Goal: Contribute content: Add original content to the website for others to see

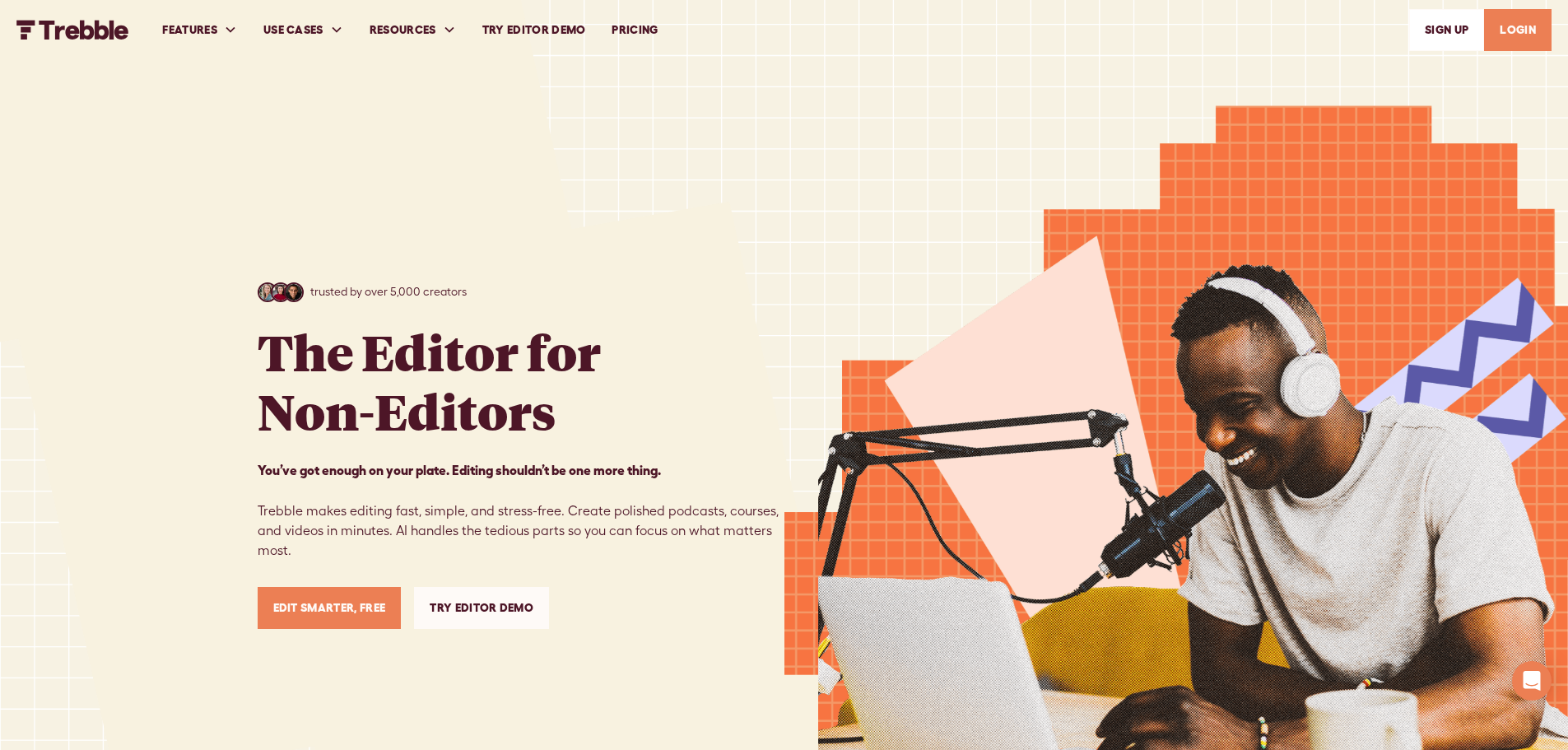
click at [638, 29] on link "PRICING" at bounding box center [635, 30] width 72 height 57
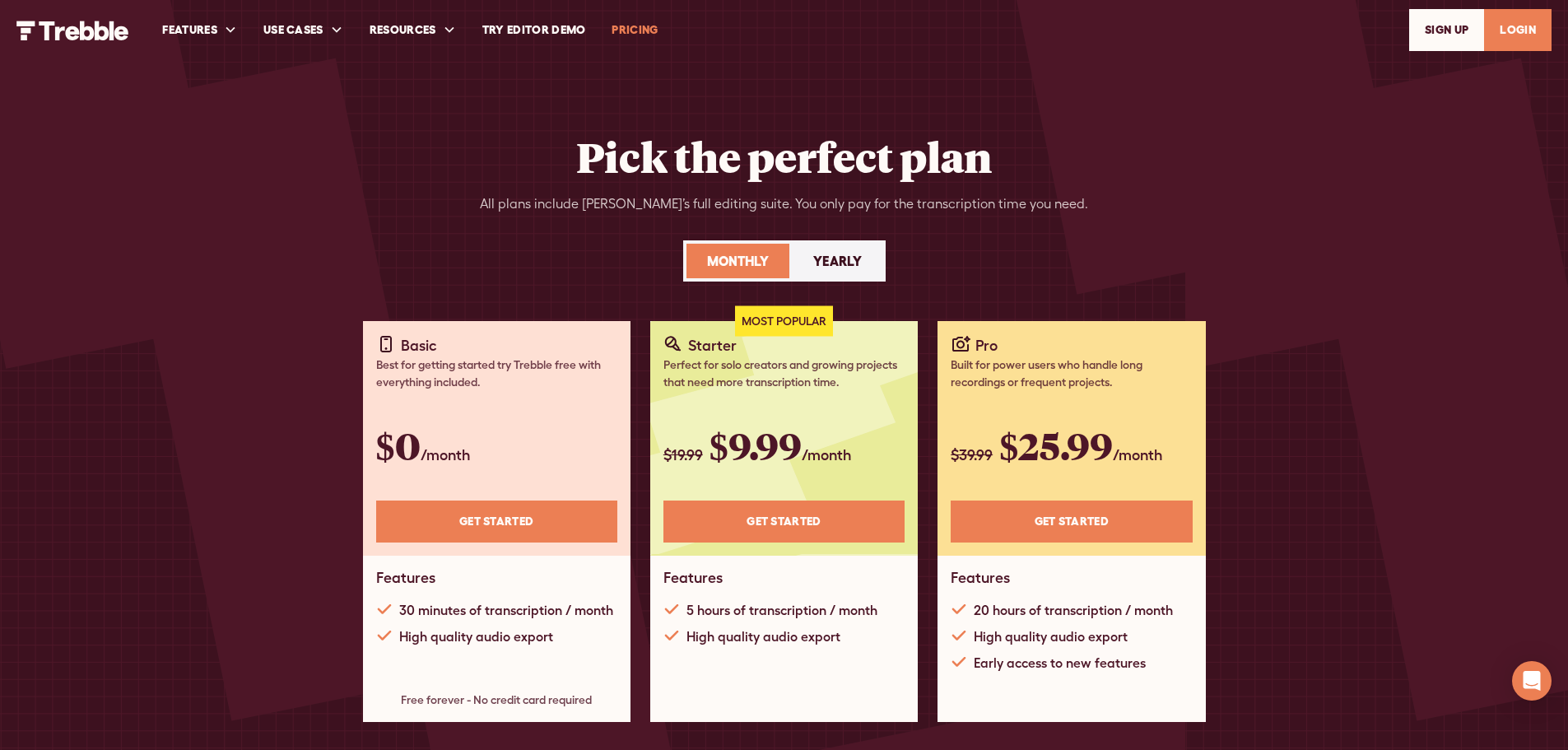
click at [483, 538] on link "Get STARTED" at bounding box center [496, 521] width 241 height 42
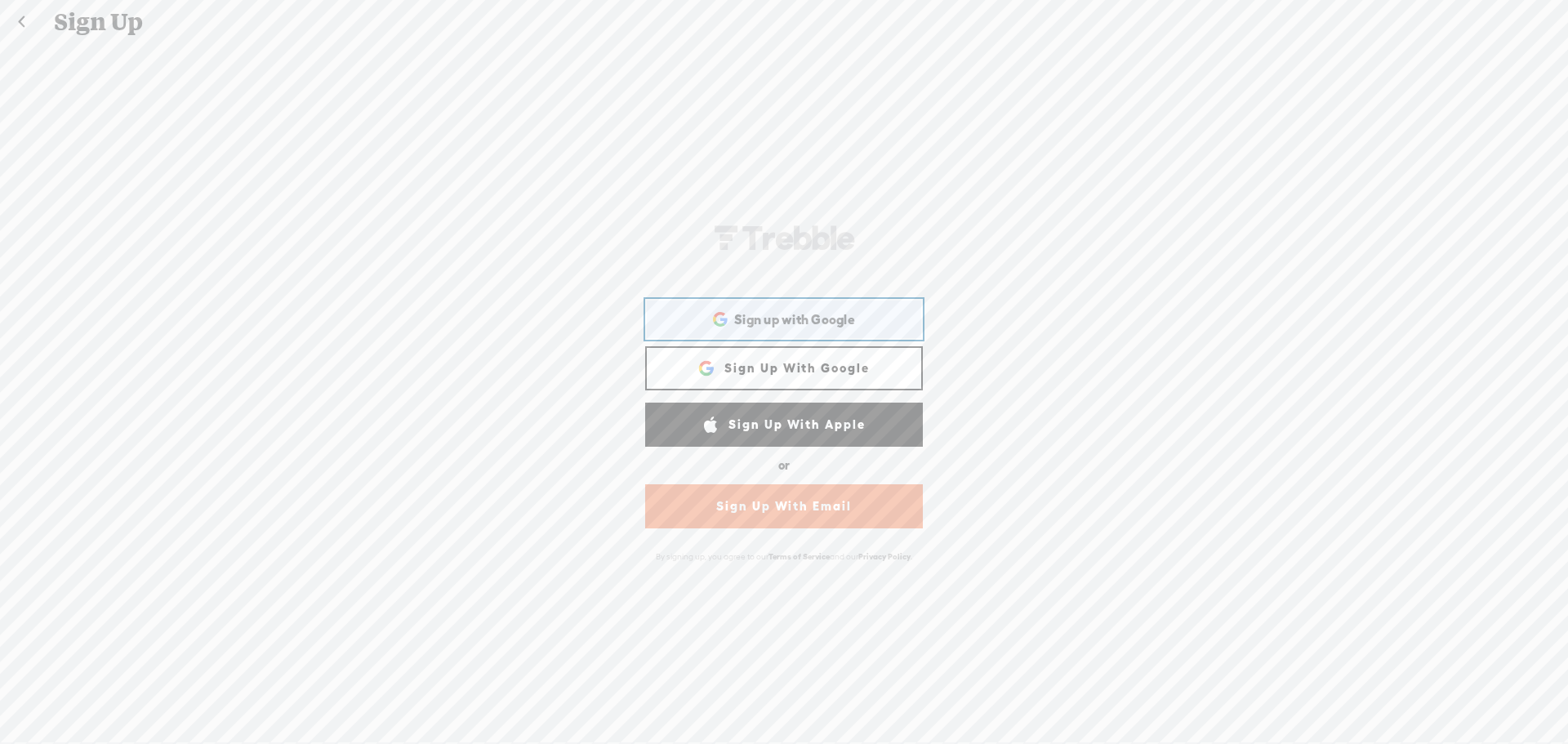
click at [801, 323] on span "Sign up with Google" at bounding box center [795, 320] width 121 height 17
click at [825, 315] on span "Sign up with Google" at bounding box center [795, 320] width 121 height 17
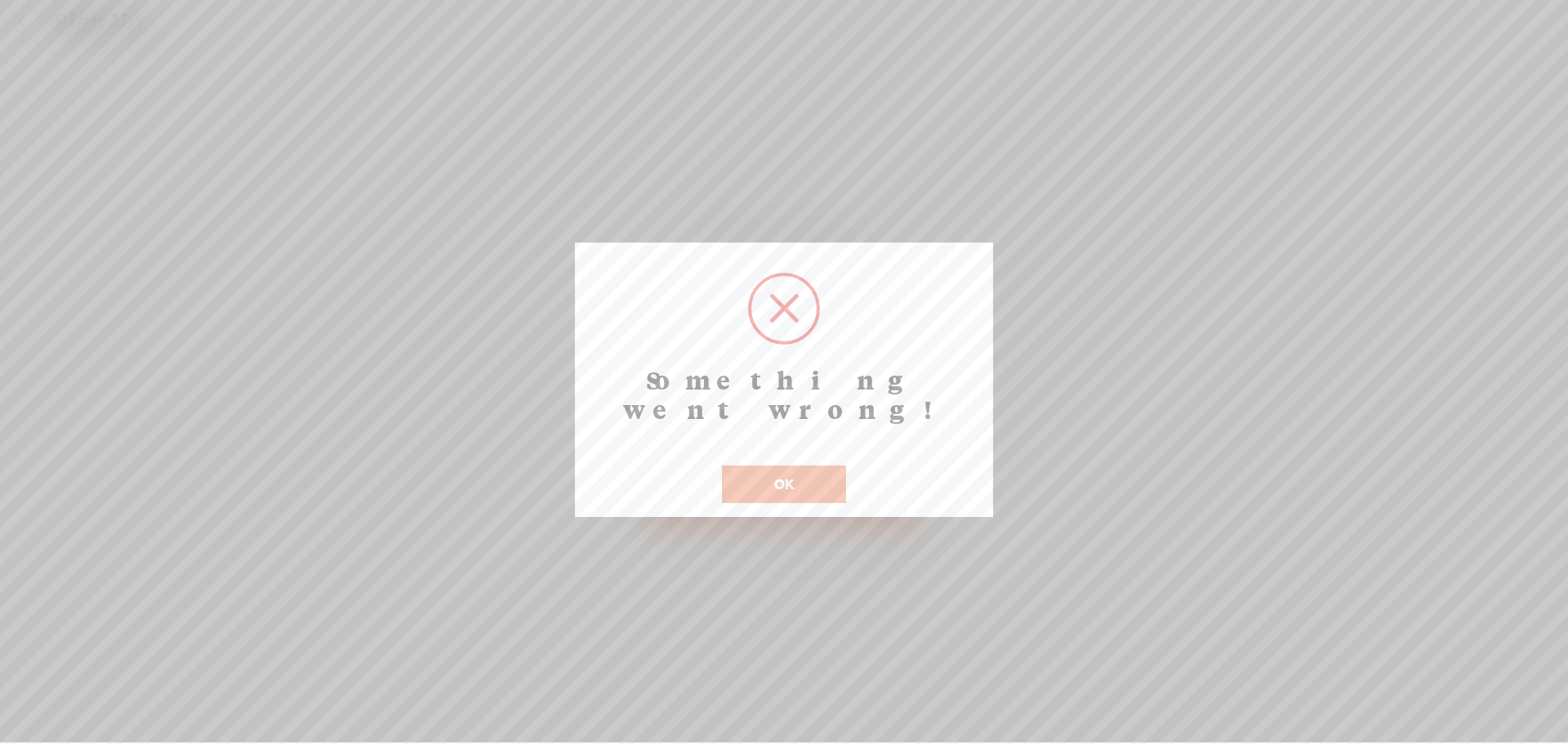
click at [793, 472] on button "OK" at bounding box center [784, 484] width 124 height 37
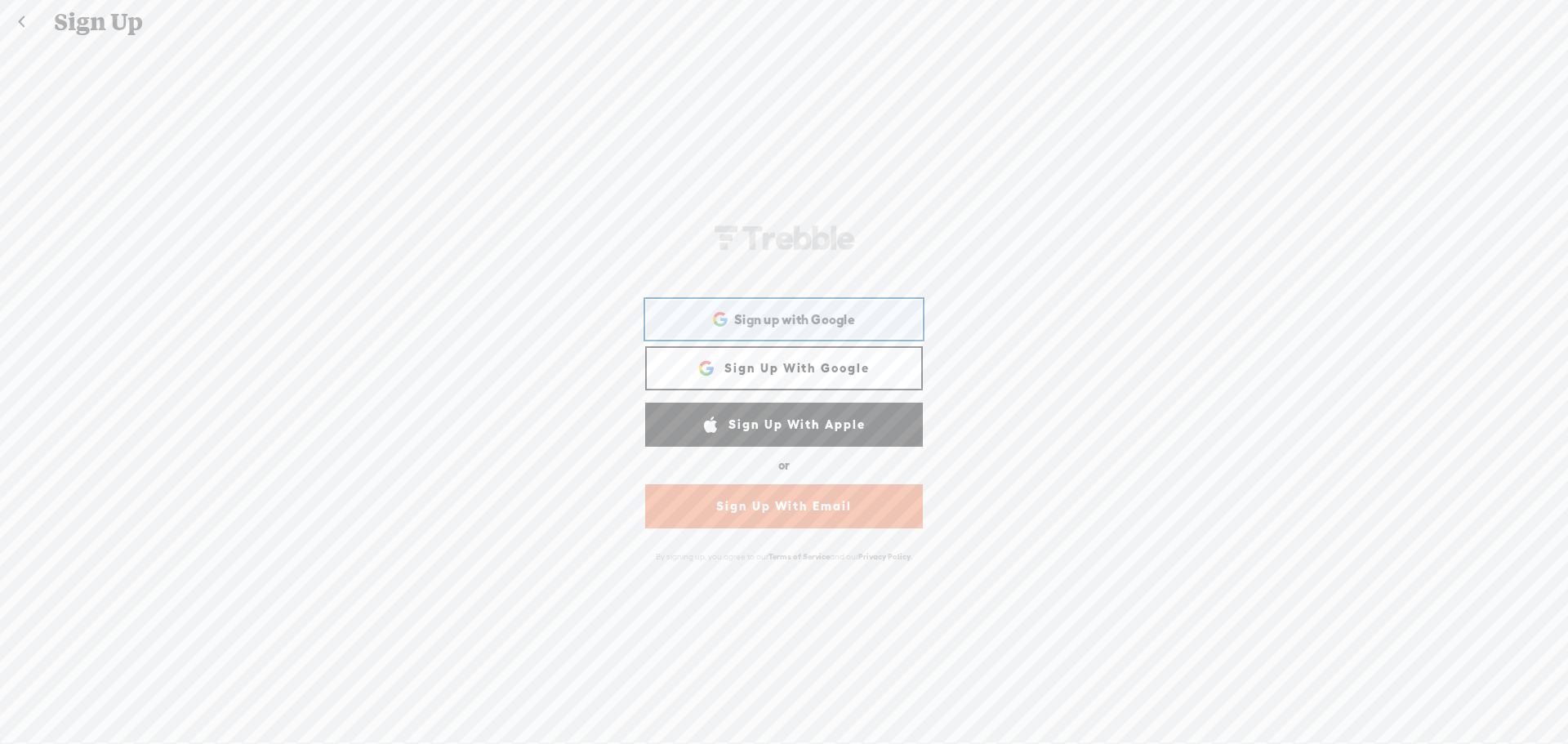
click at [785, 326] on span "Sign up with Google" at bounding box center [795, 320] width 121 height 17
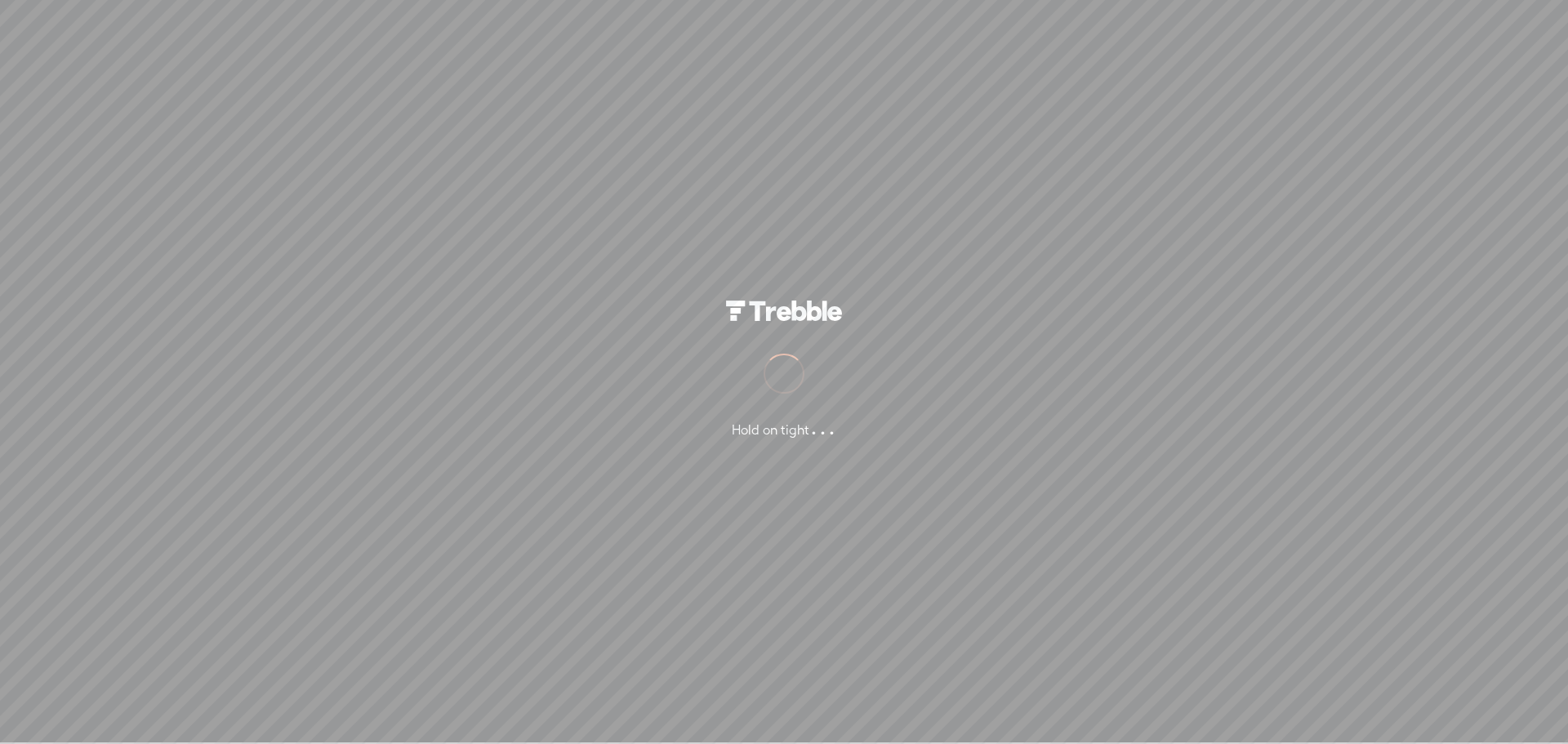
scroll to position [1, 0]
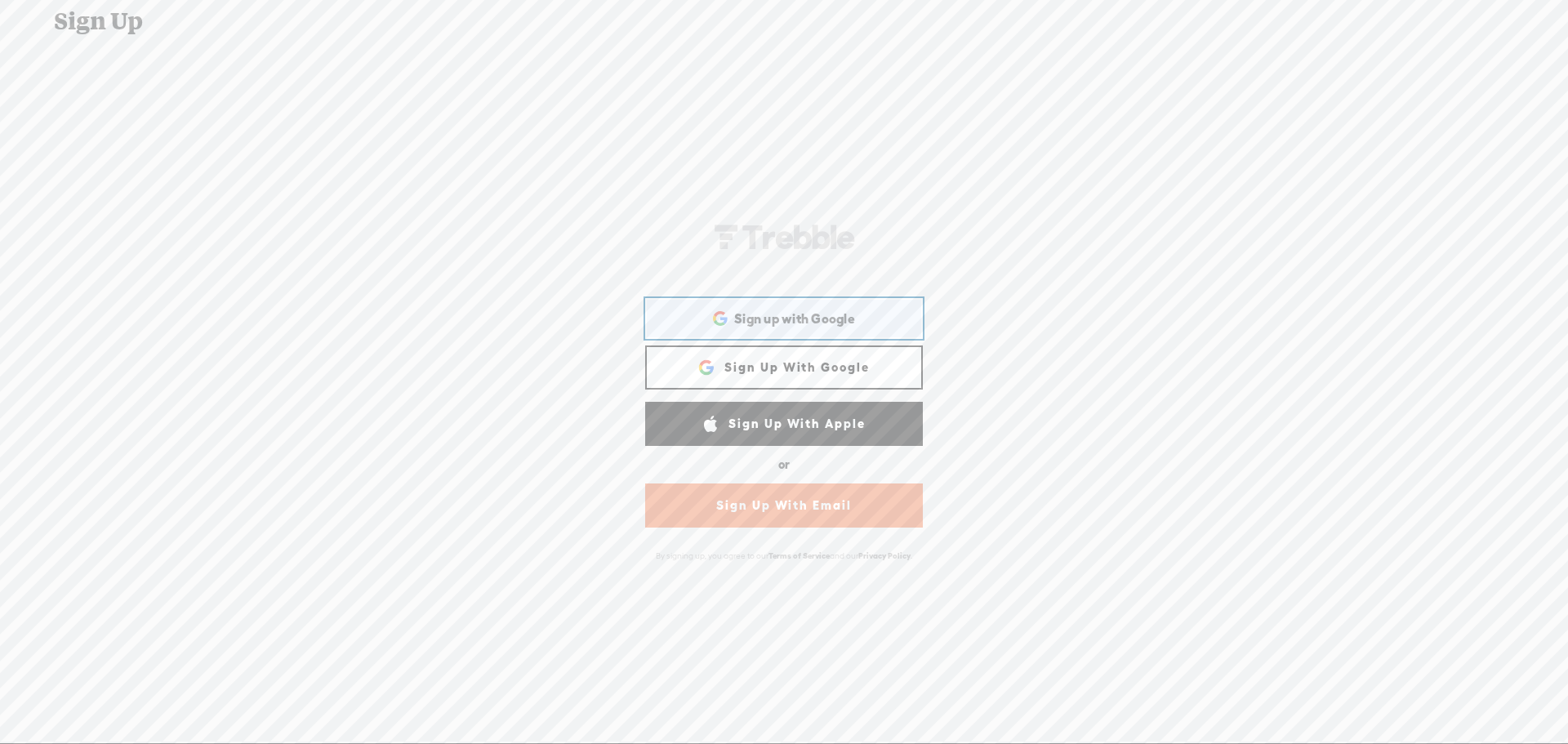
click at [821, 320] on span "Sign up with Google" at bounding box center [795, 319] width 121 height 17
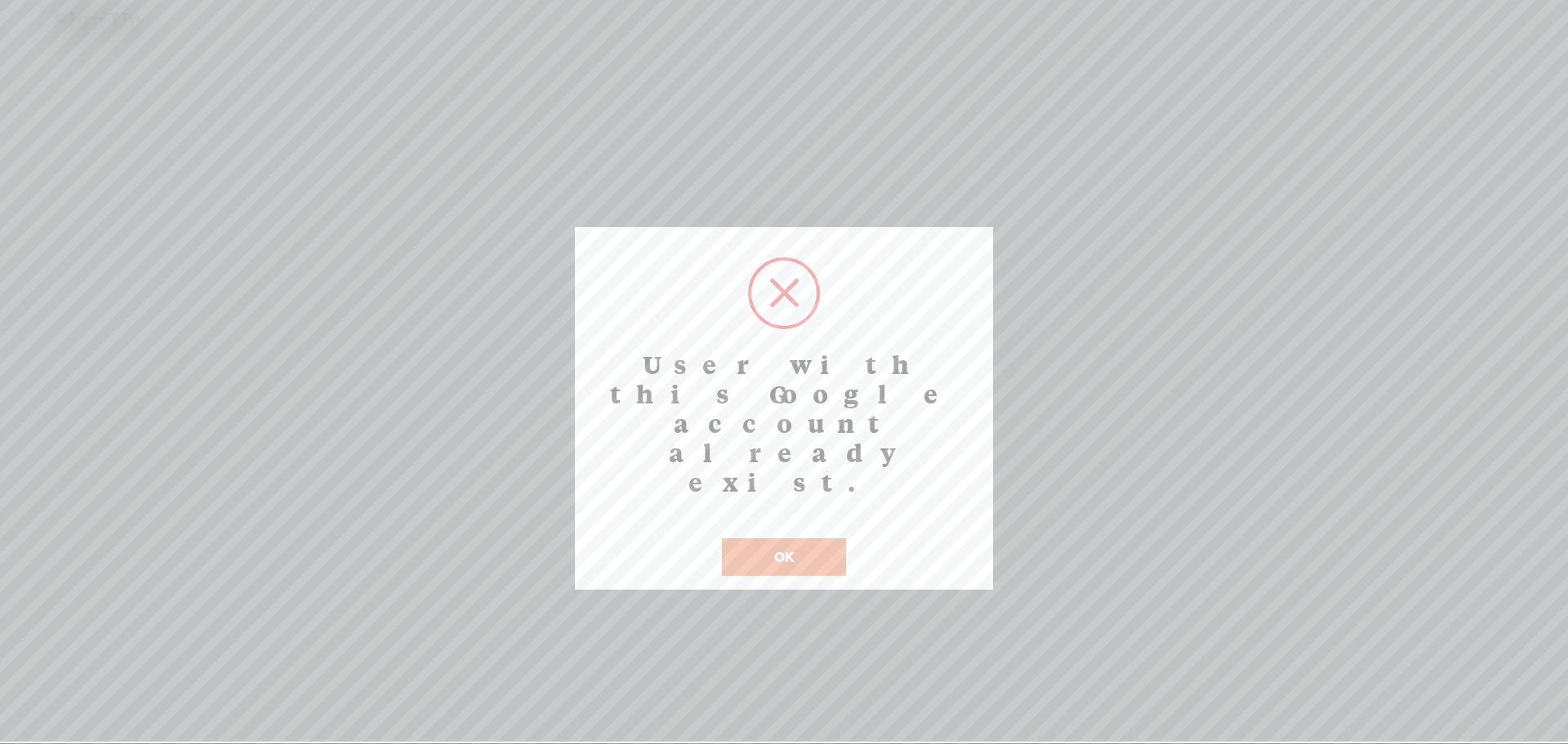
click at [799, 539] on button "OK" at bounding box center [784, 557] width 124 height 37
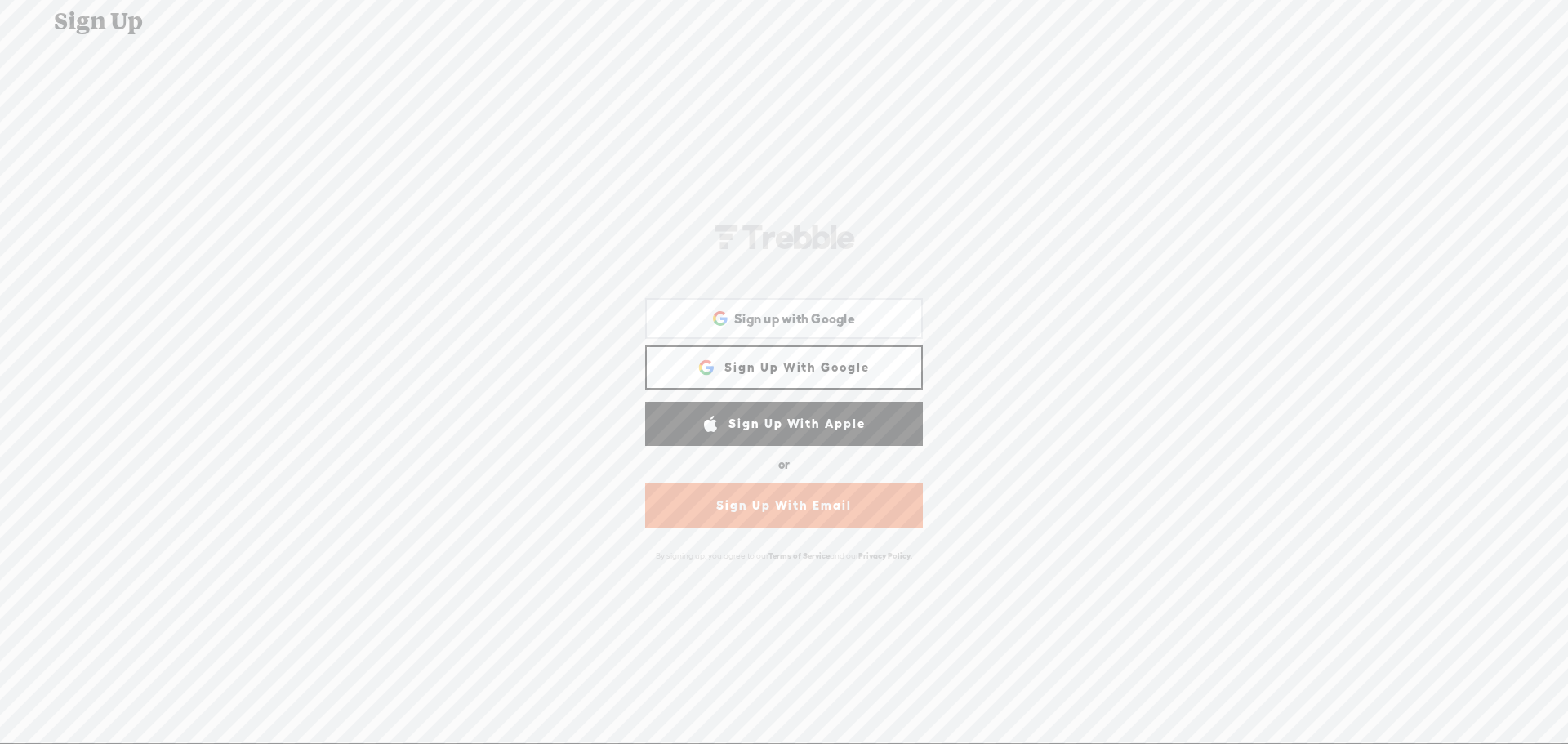
click at [81, 21] on div "Sign Up" at bounding box center [785, 21] width 1485 height 43
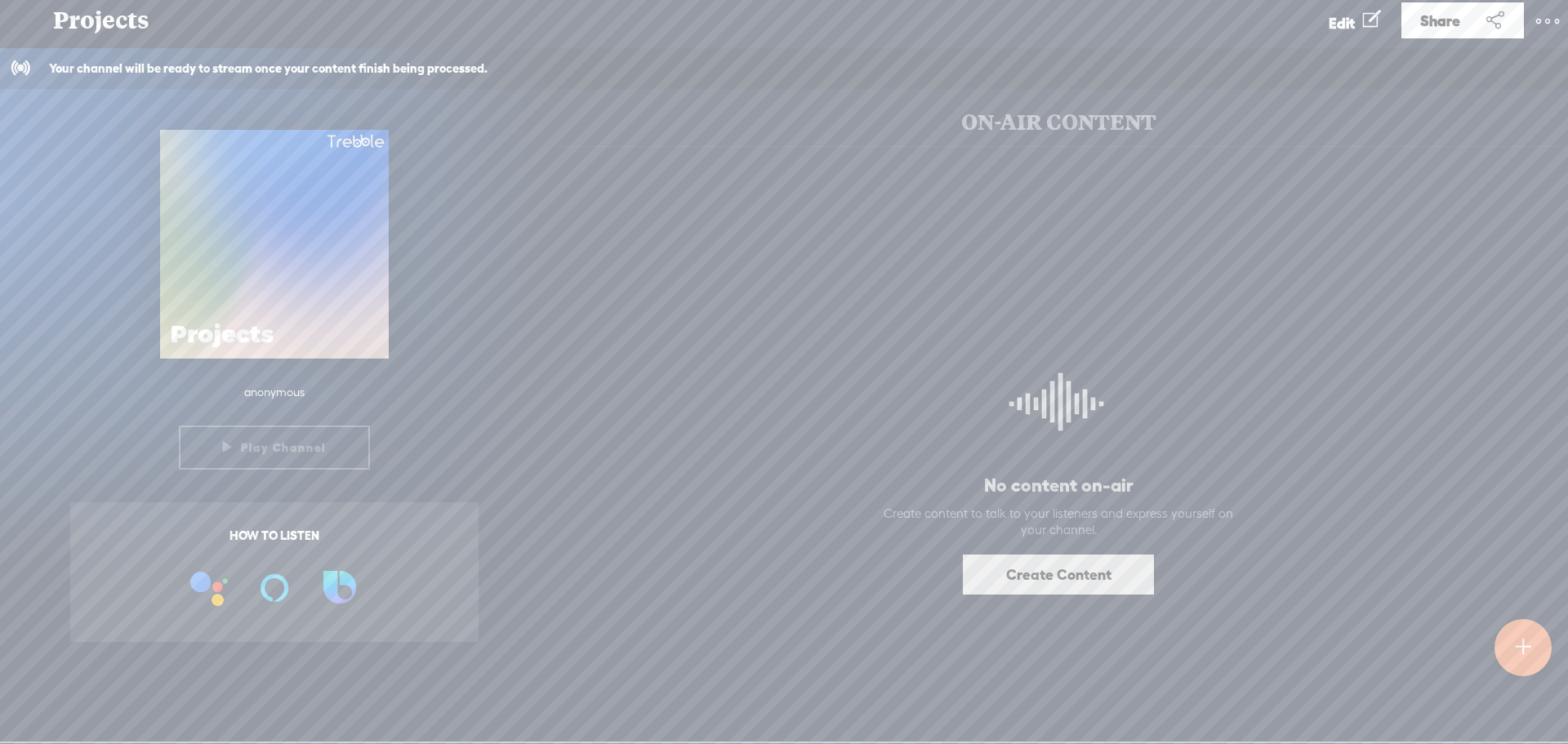
click at [119, 30] on span "Projects" at bounding box center [101, 20] width 96 height 43
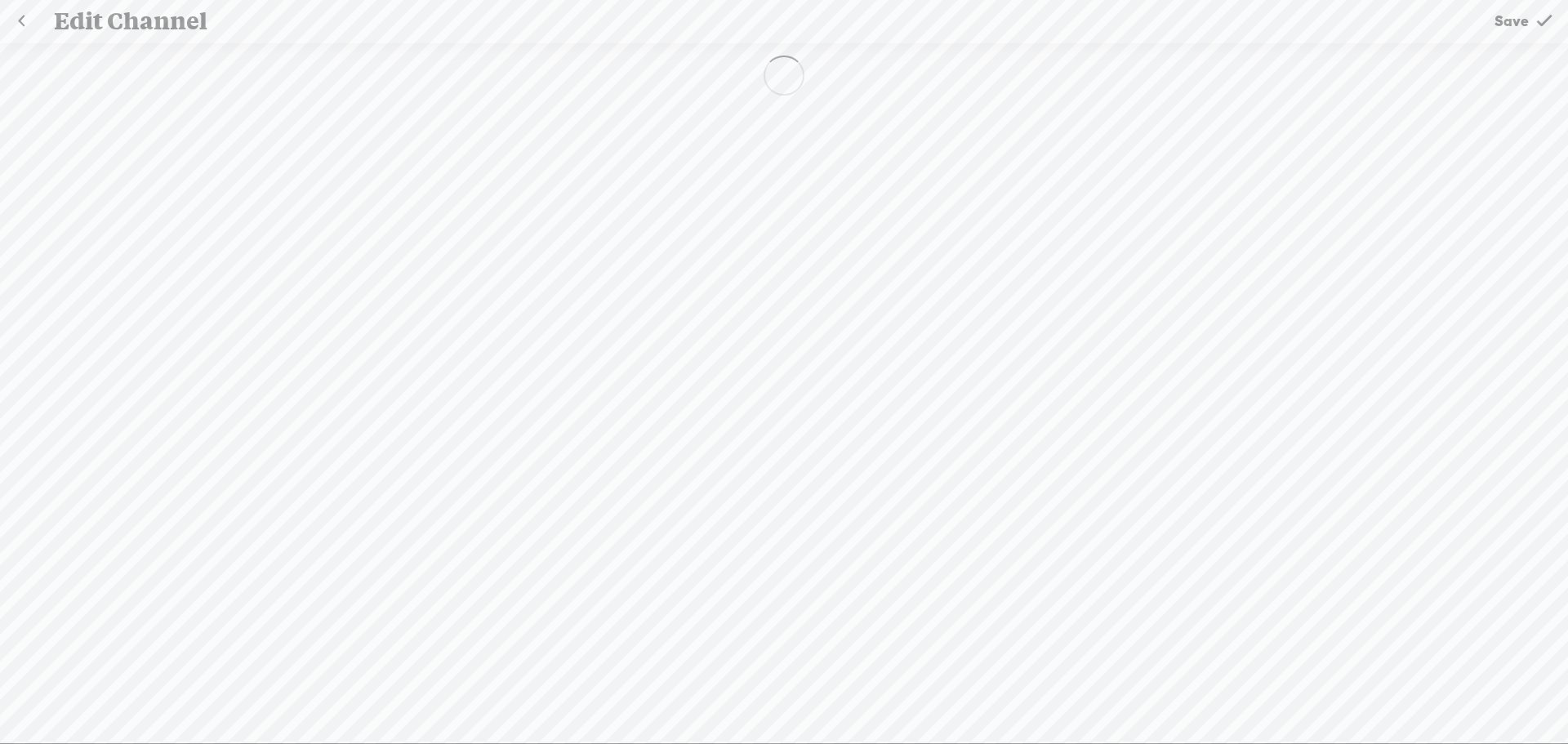
type input "Projects"
type input "rewirebehavior"
select select "Business"
select select "Europe/Madrid"
select select "de-DE"
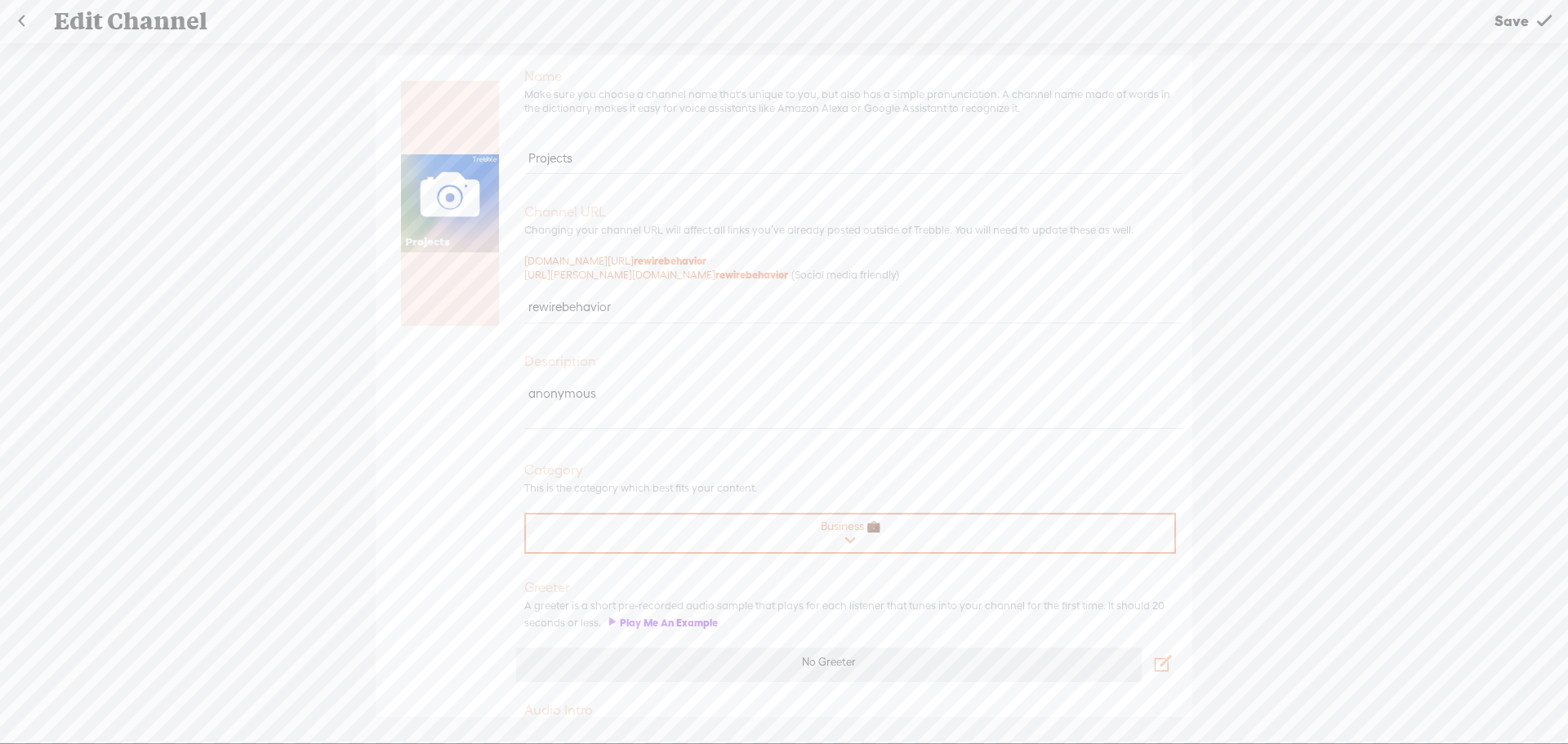
click at [846, 545] on select "Arts 🎨 Astrology 🔮 Beauty & Fashion 🧥 Business 💼 Comedy 😂 Cooking 🍳 Culture 🌍 E…" at bounding box center [850, 534] width 650 height 39
click at [26, 20] on link at bounding box center [21, 21] width 41 height 43
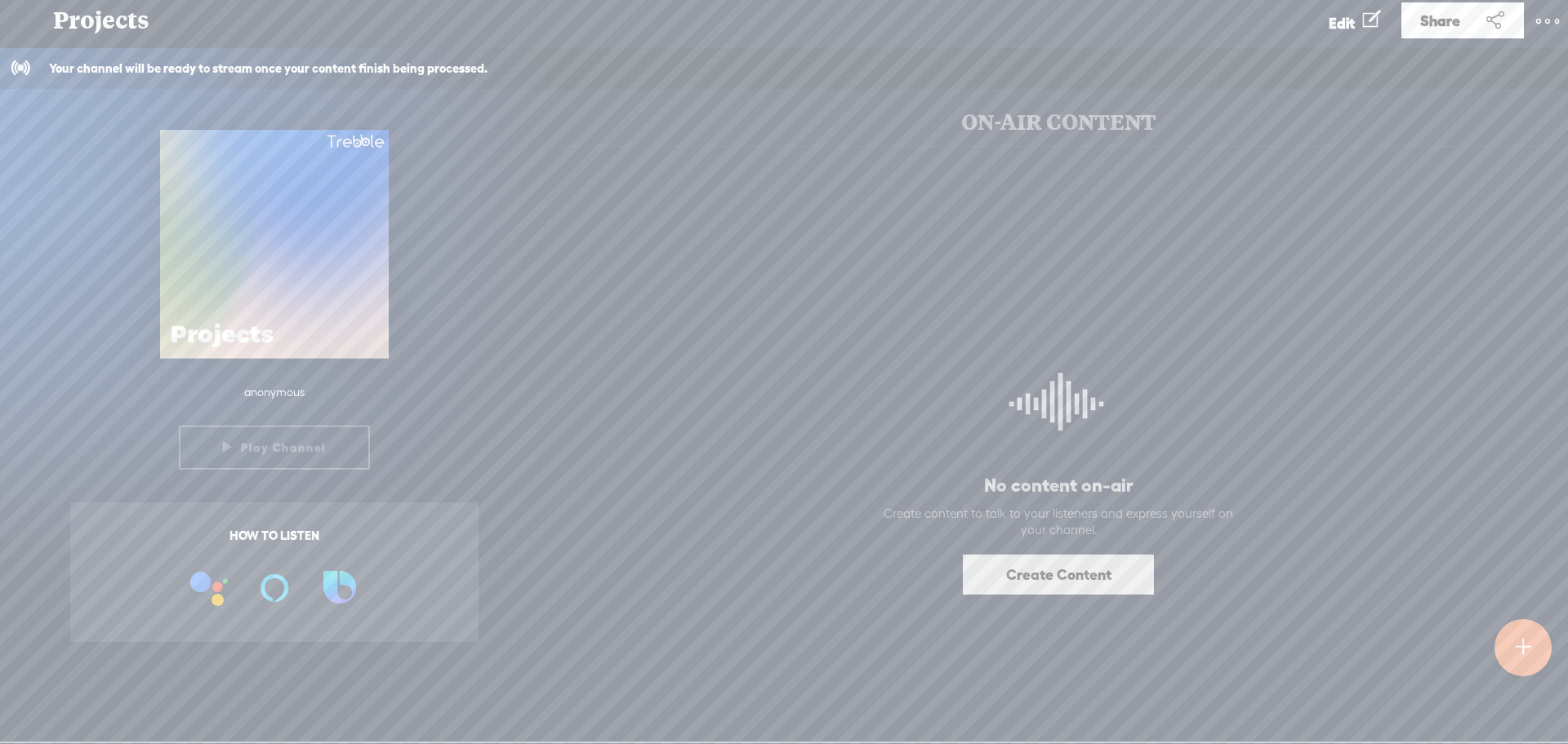
click at [1352, 30] on span "Edit" at bounding box center [1342, 23] width 26 height 17
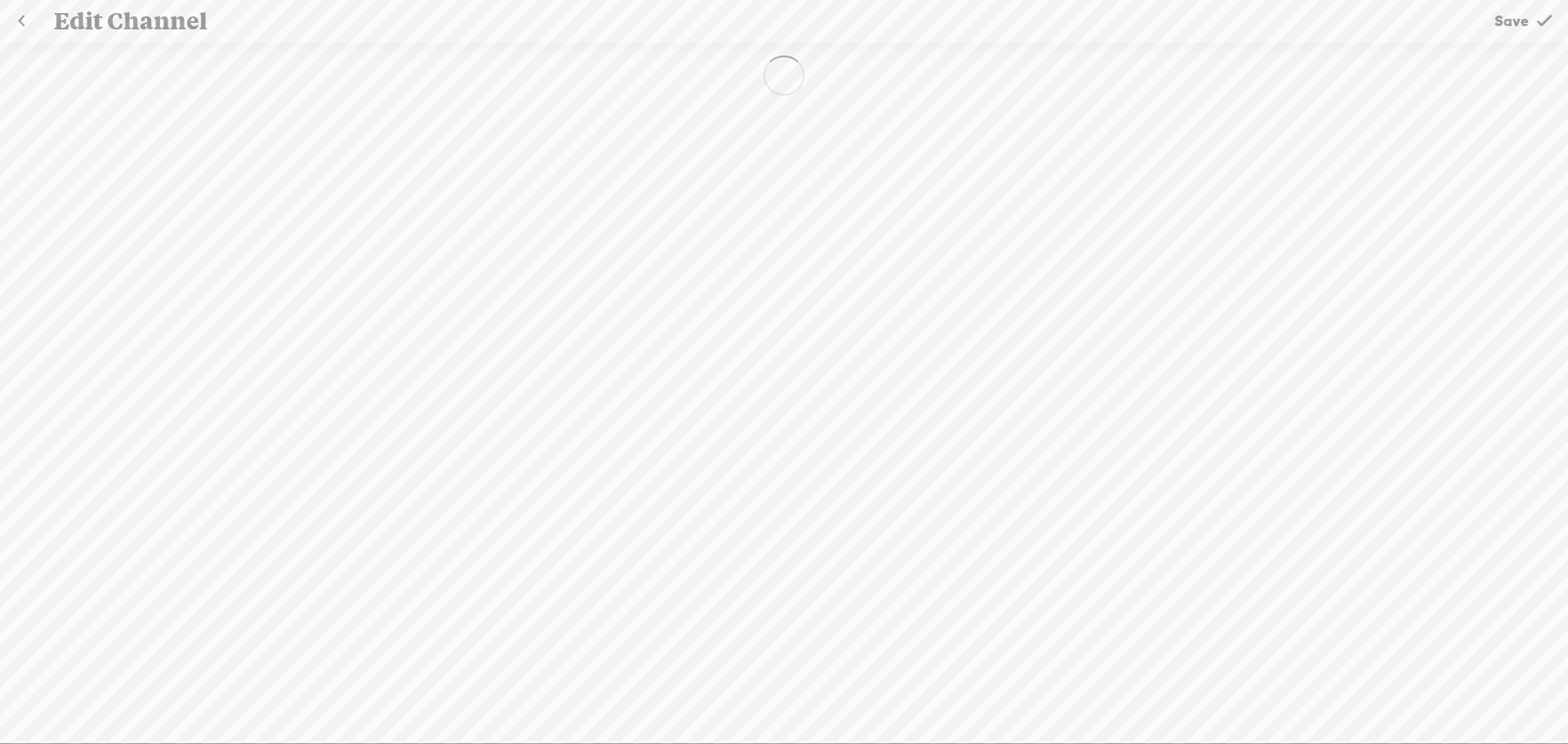
type input "Projects"
type input "rewirebehavior"
select select "Business"
select select "Europe/[GEOGRAPHIC_DATA]"
select select "de-DE"
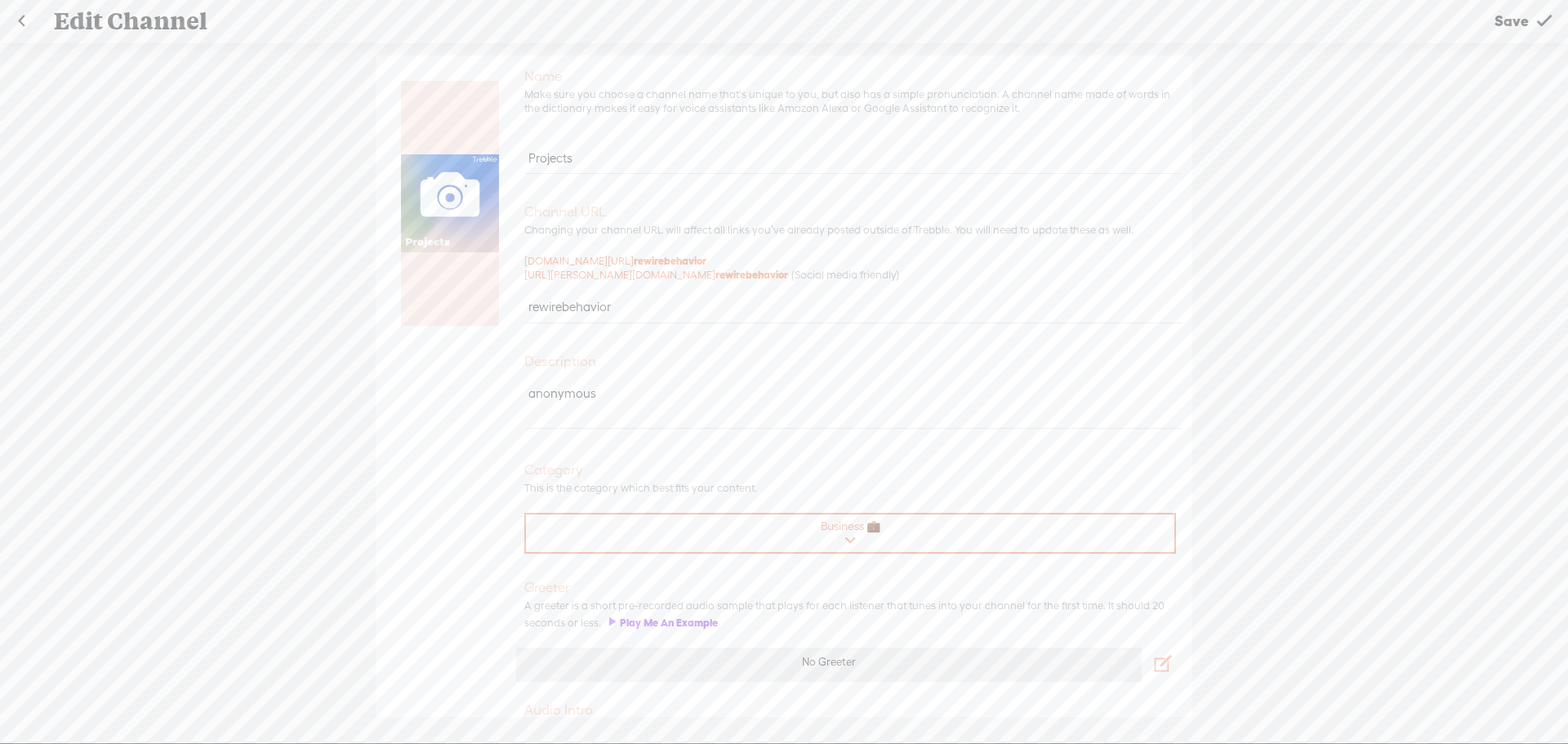
click at [1551, 14] on t at bounding box center [1544, 20] width 14 height 42
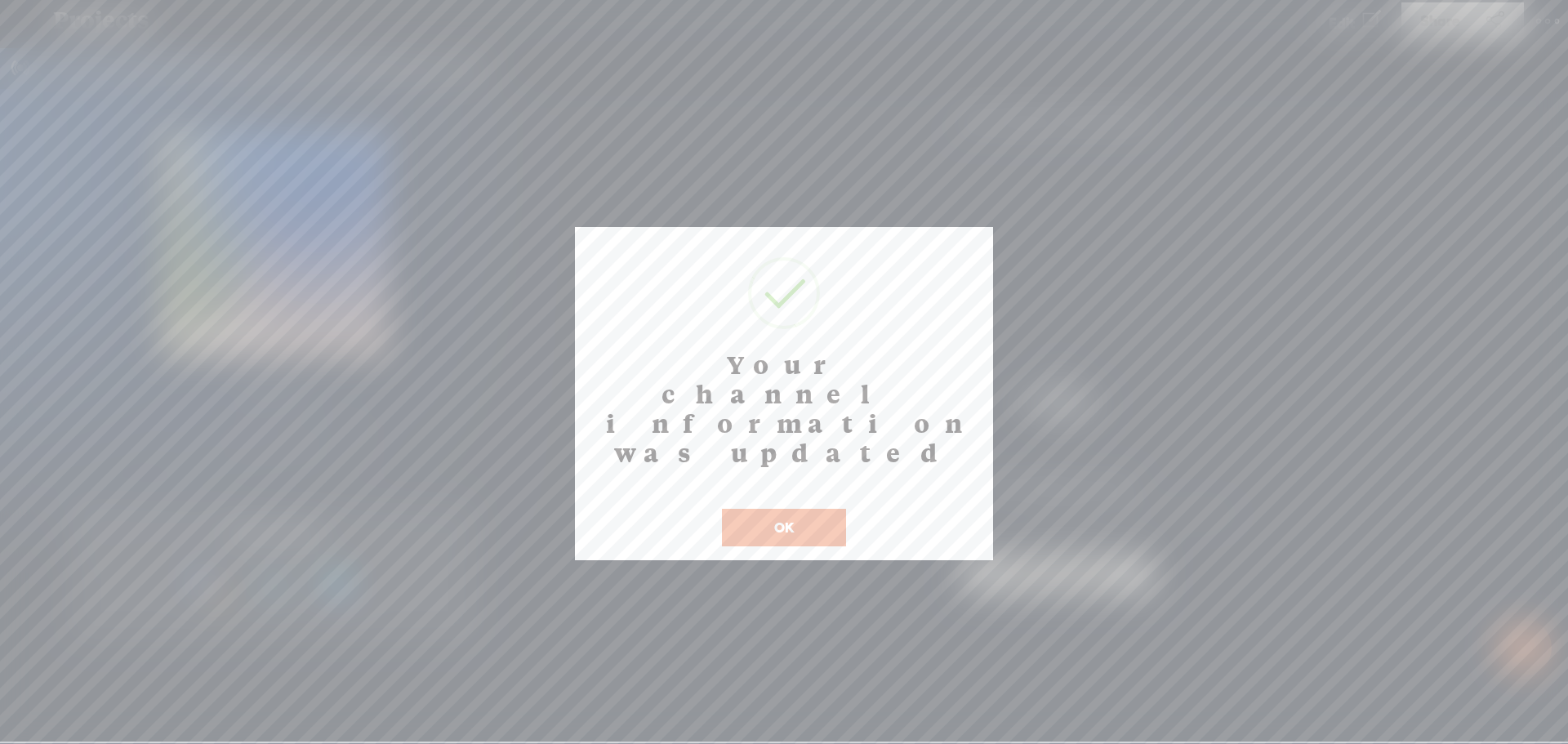
click at [783, 509] on button "OK" at bounding box center [784, 528] width 124 height 37
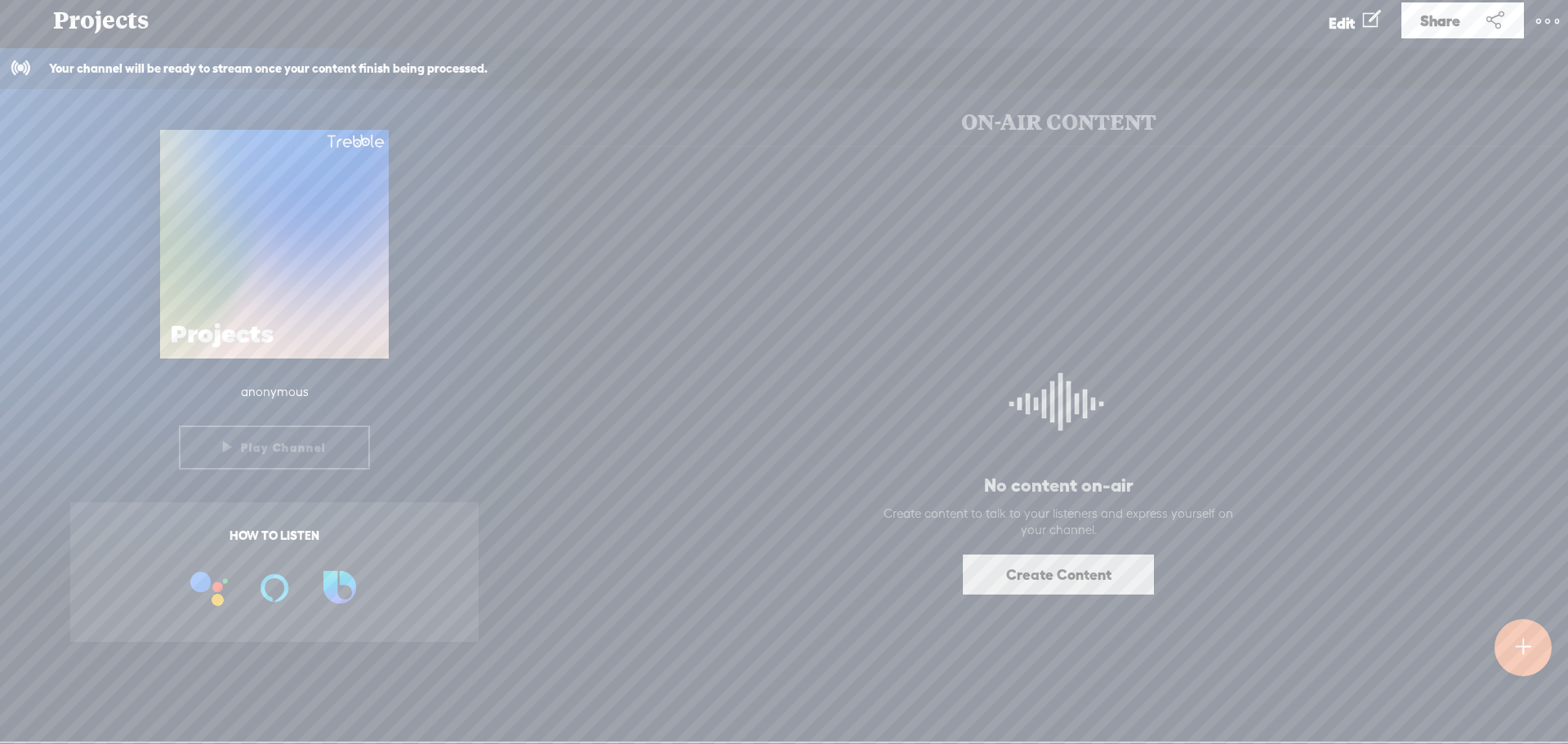
click at [1548, 21] on t at bounding box center [1548, 21] width 23 height 23
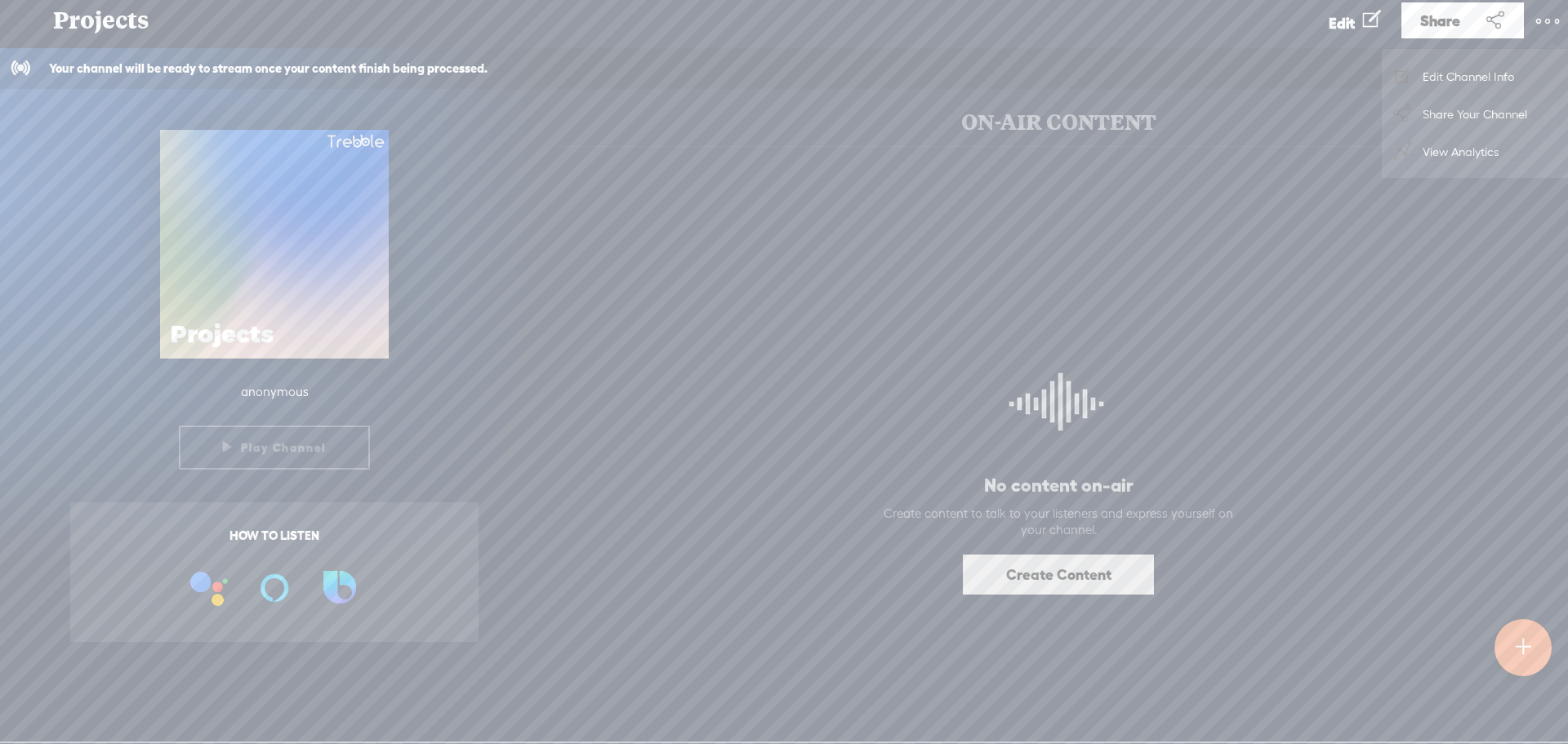
click at [99, 26] on div "Projects" at bounding box center [677, 20] width 1271 height 43
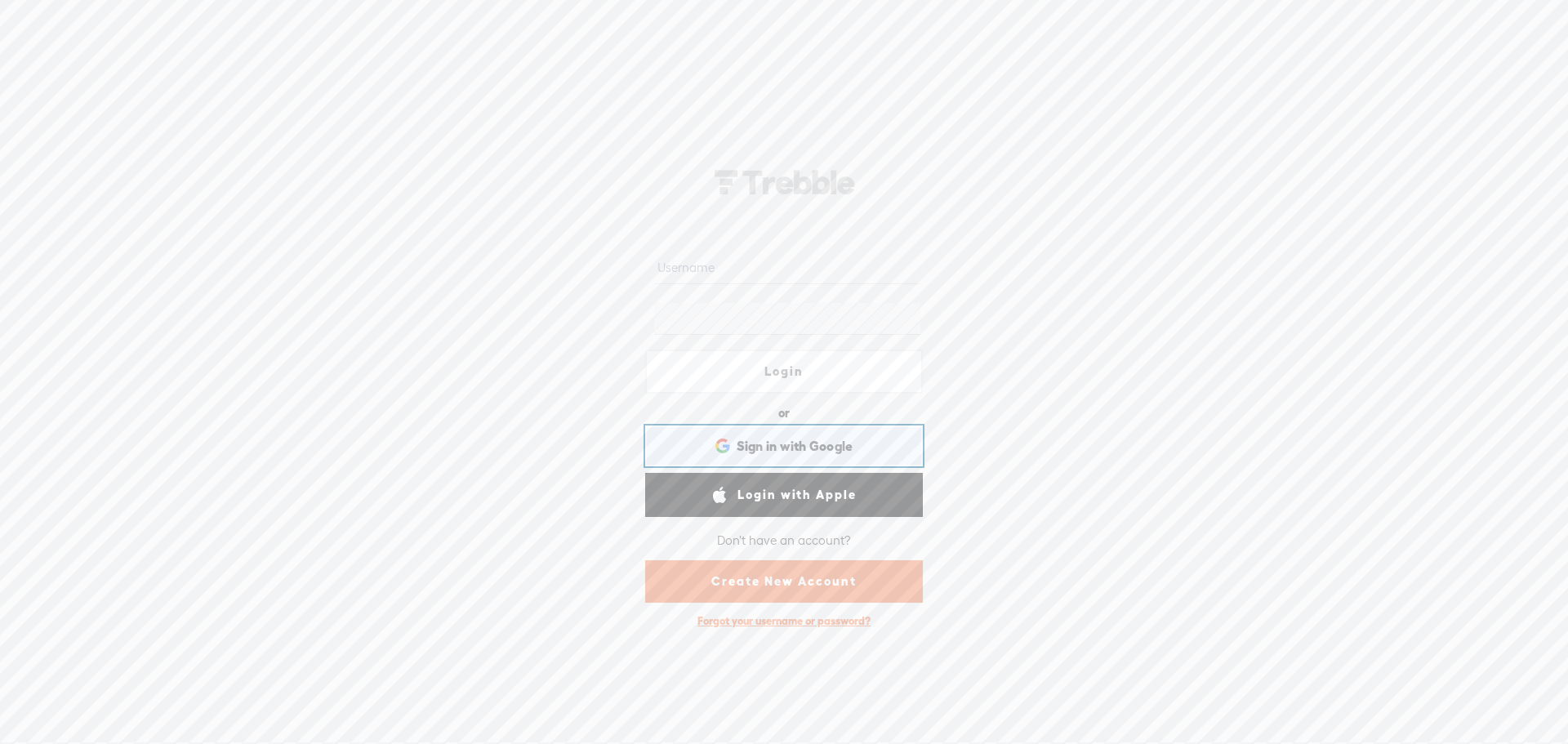
click at [798, 450] on span "Sign in with Google" at bounding box center [795, 447] width 117 height 17
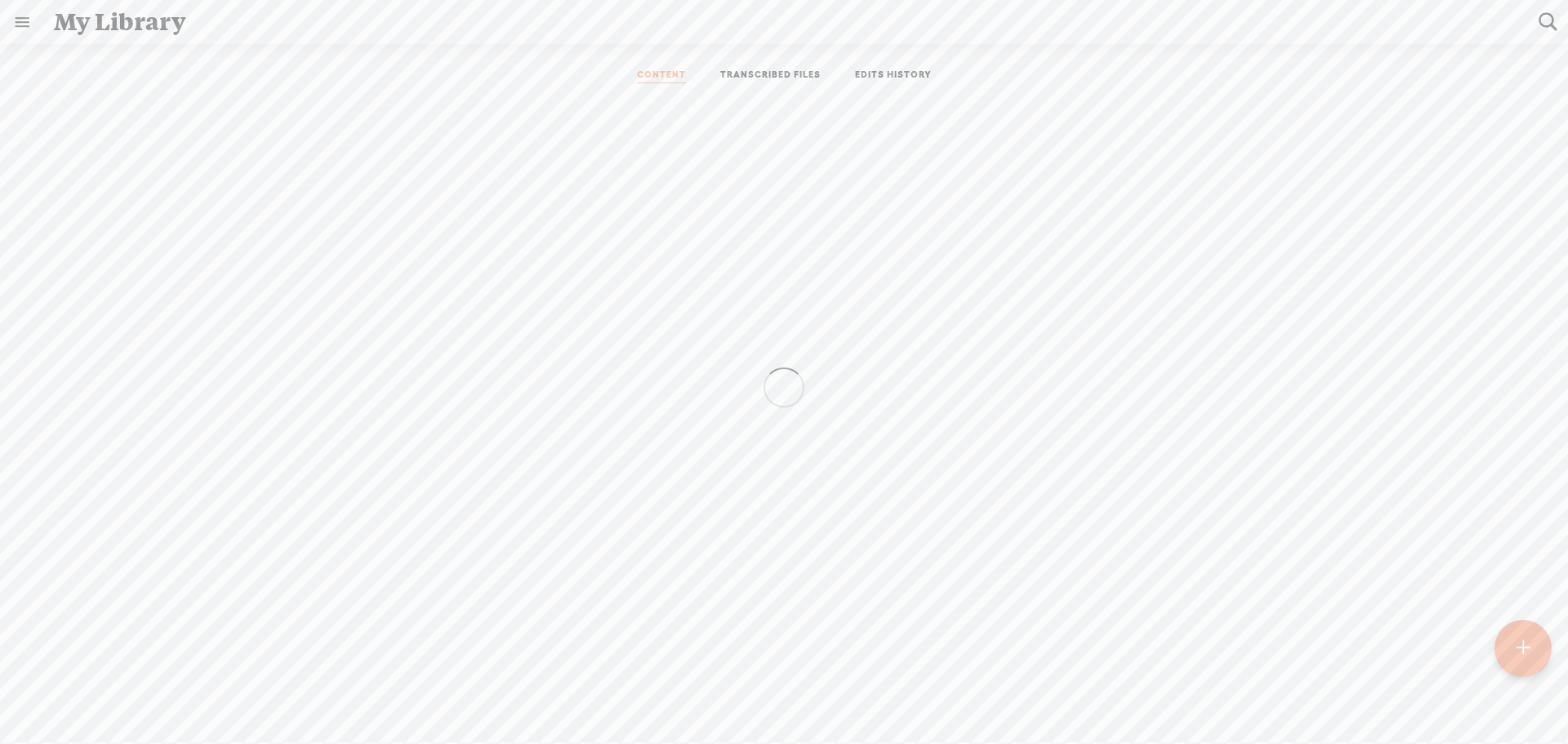
scroll to position [1, 0]
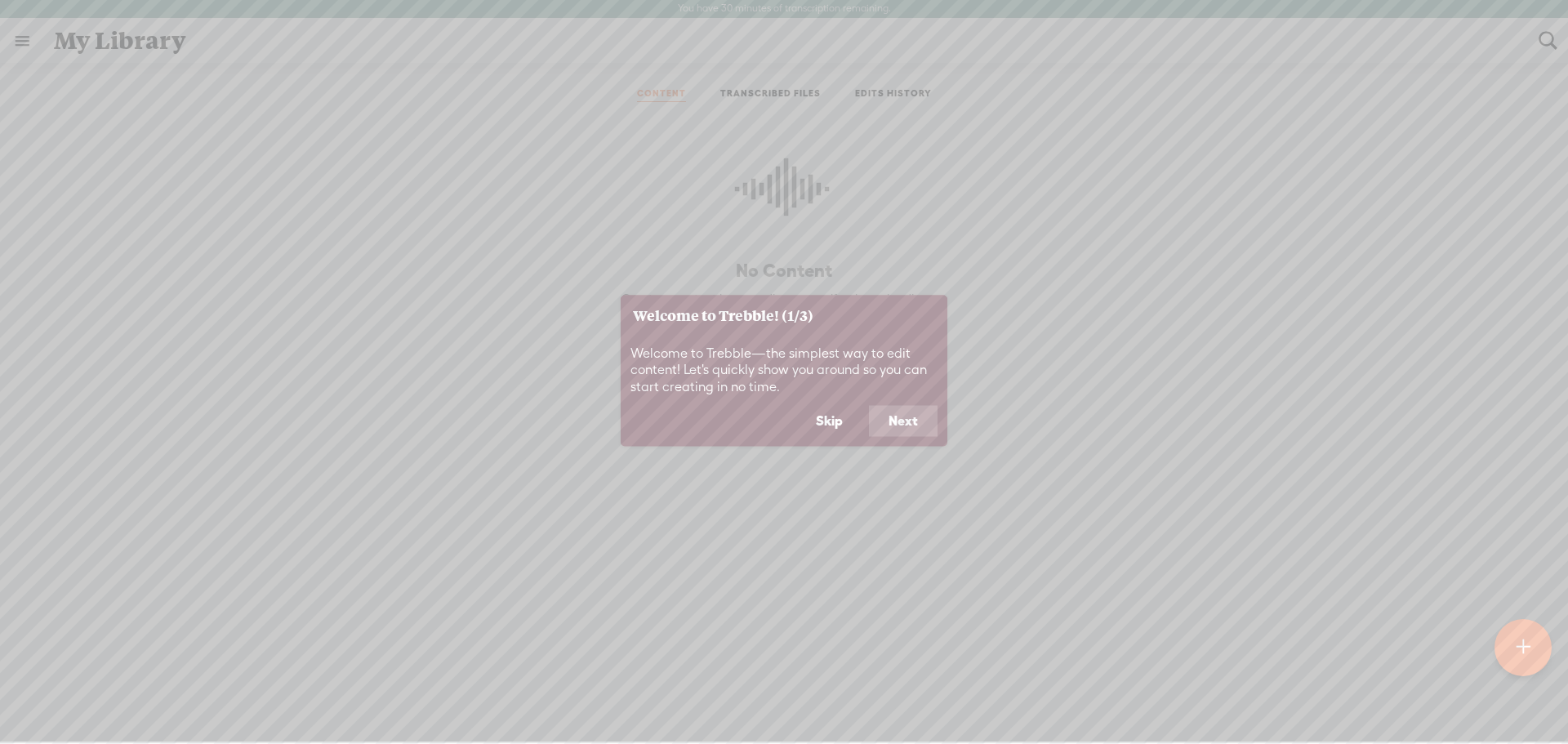
click at [911, 418] on button "Next" at bounding box center [903, 421] width 69 height 31
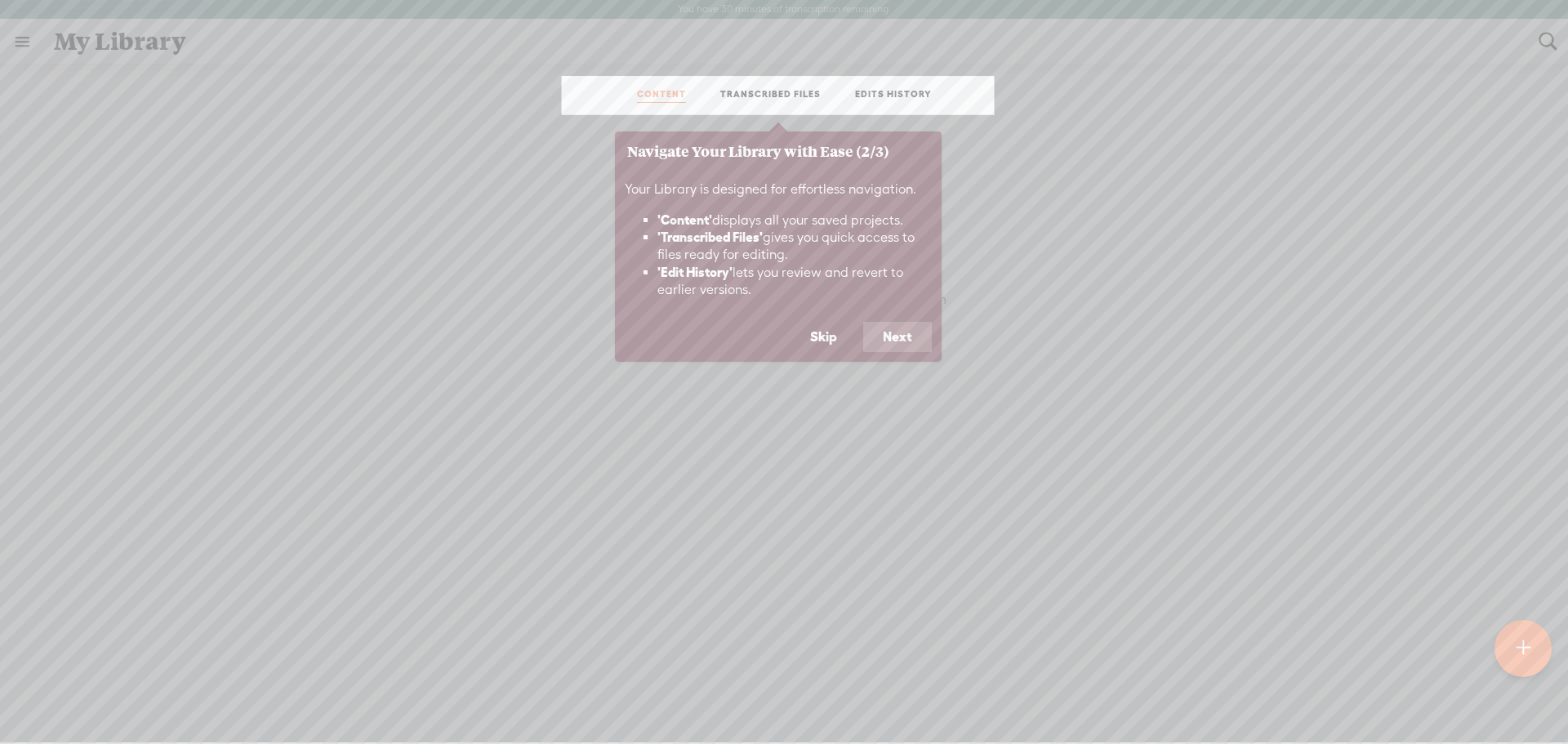
click at [896, 334] on button "Next" at bounding box center [897, 337] width 69 height 31
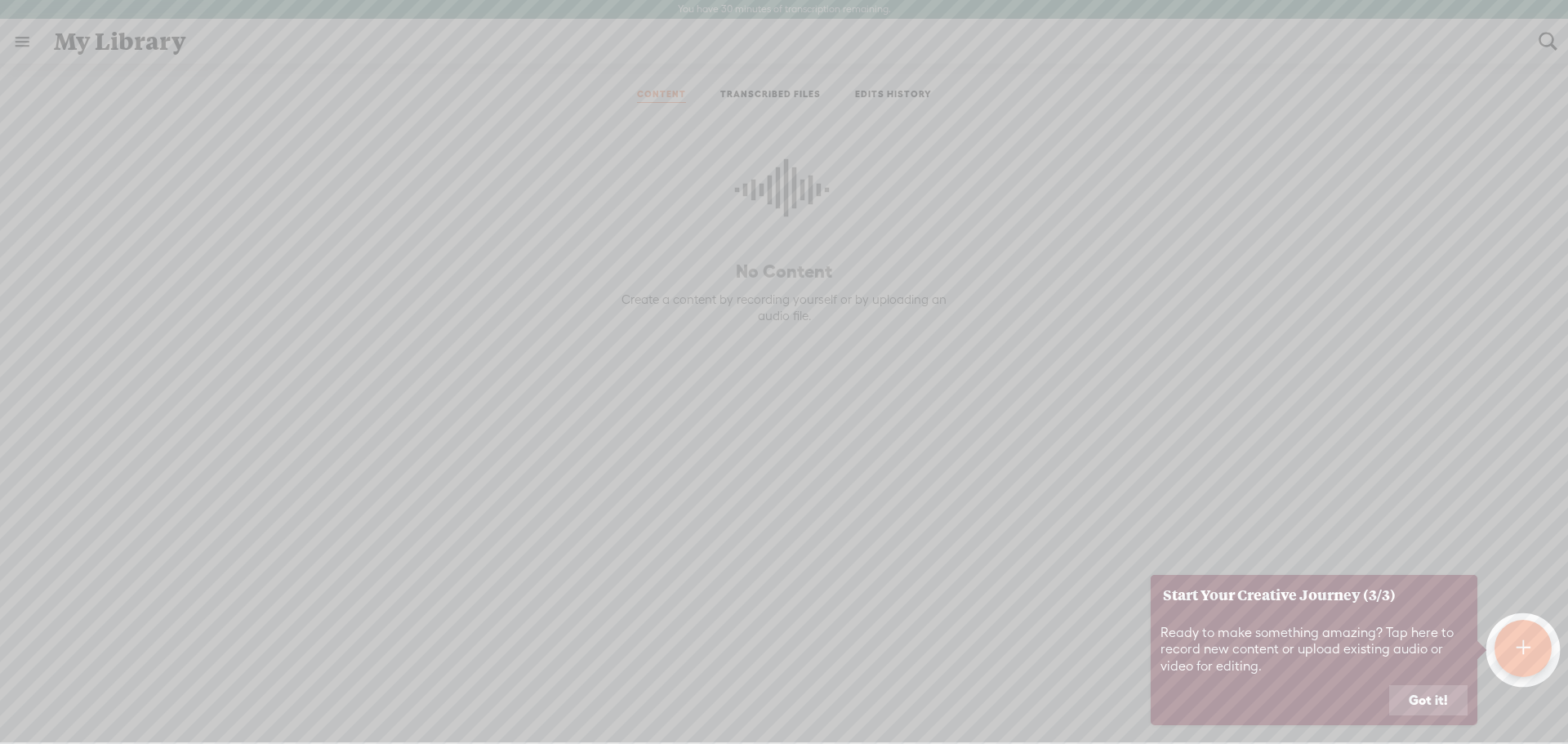
click at [1408, 698] on button "Got it!" at bounding box center [1429, 701] width 78 height 31
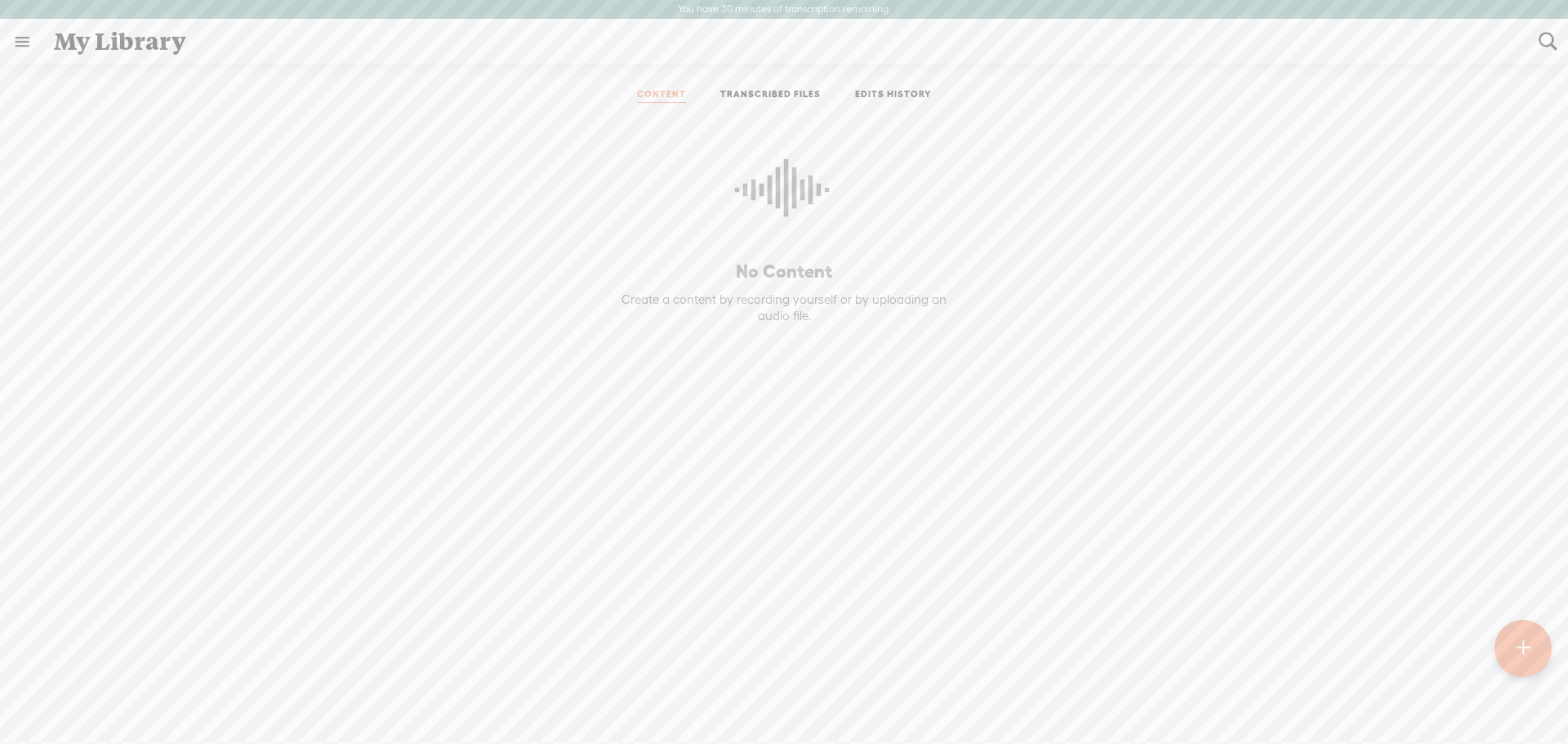
click at [779, 100] on link "TRANSCRIBED FILES" at bounding box center [770, 95] width 101 height 14
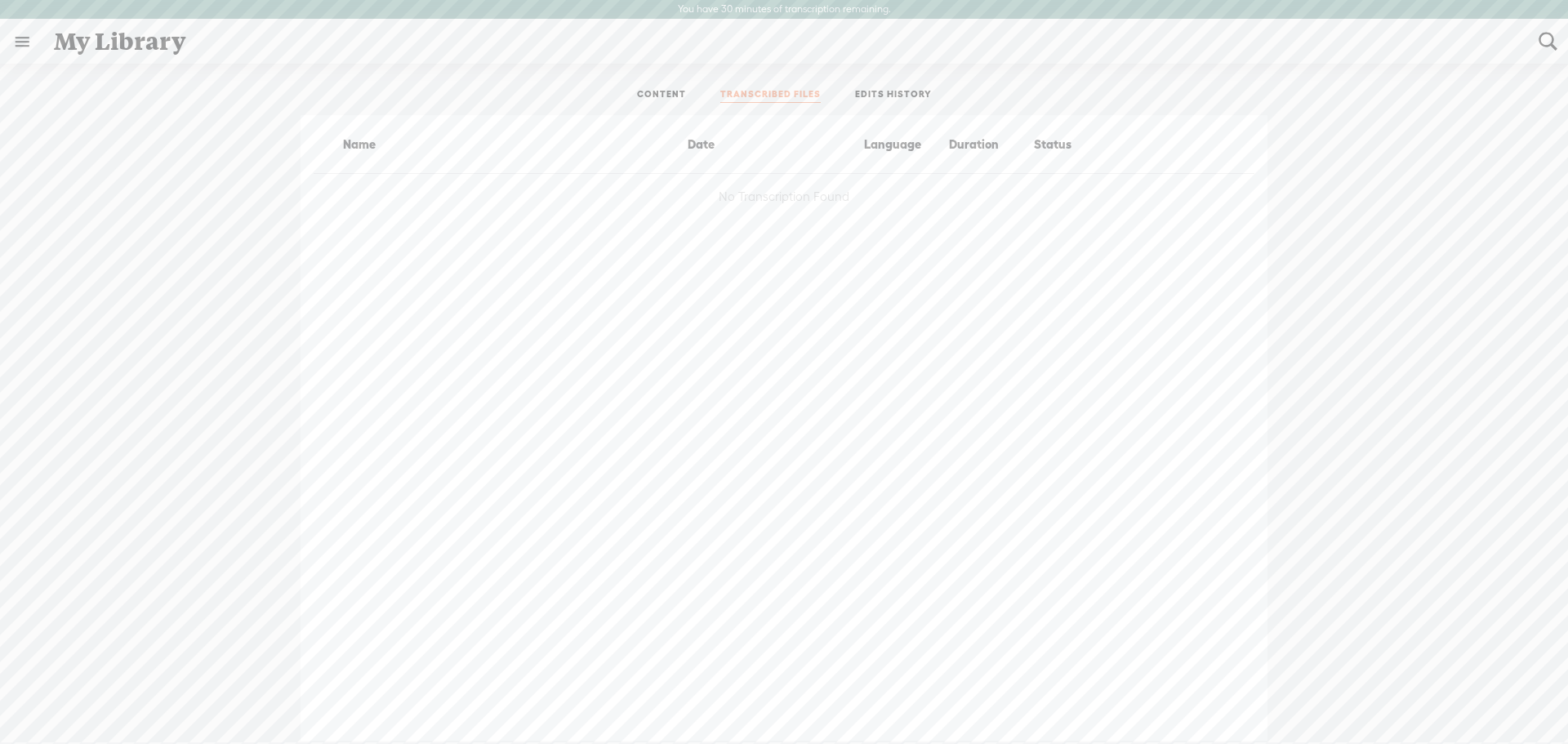
click at [911, 98] on link "EDITS HISTORY" at bounding box center [894, 95] width 77 height 14
click at [660, 107] on ul "CONTENT TRANSCRIBED FILES EDITS HISTORY" at bounding box center [784, 95] width 433 height 39
click at [19, 48] on link at bounding box center [22, 42] width 43 height 43
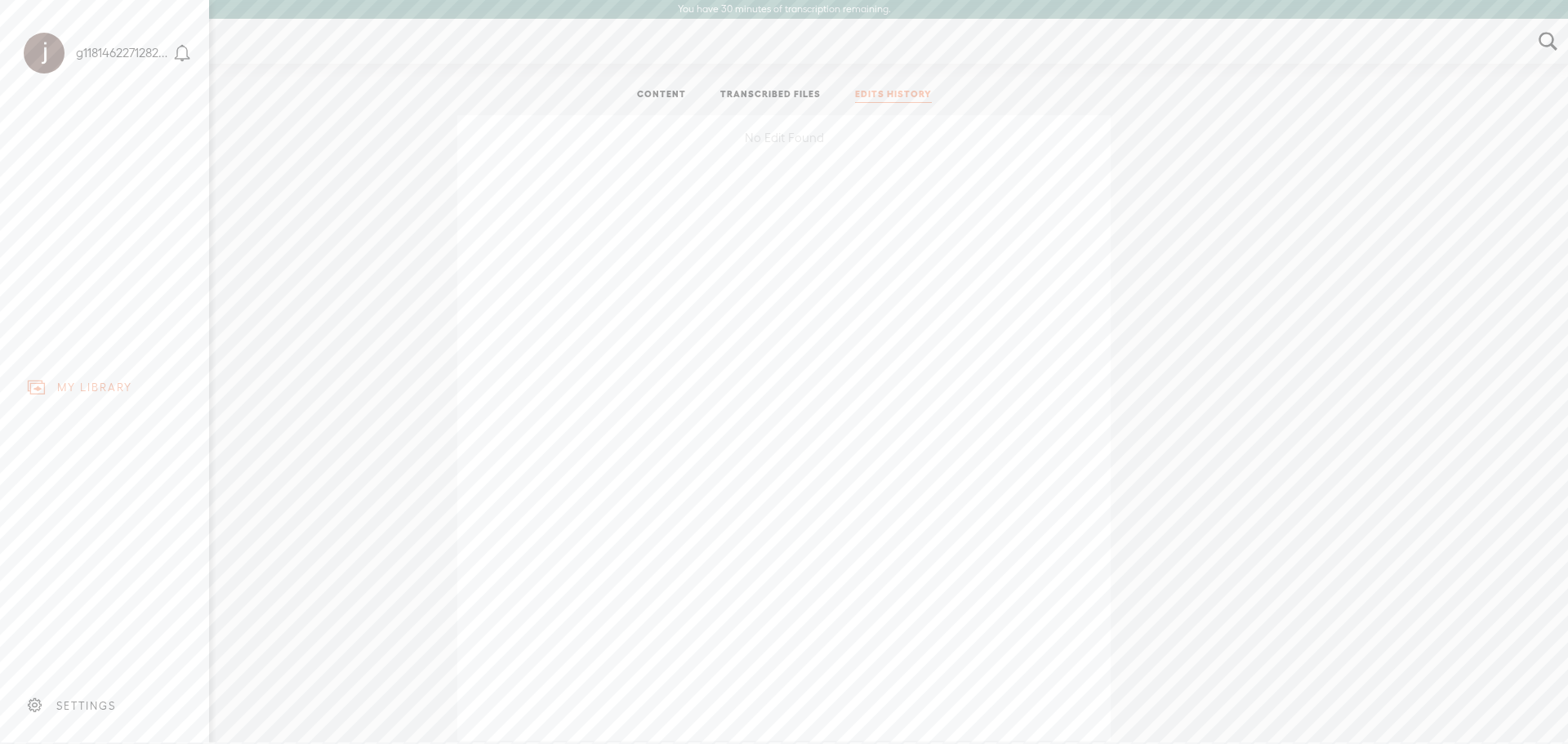
click at [84, 708] on div "SETTINGS" at bounding box center [107, 706] width 191 height 49
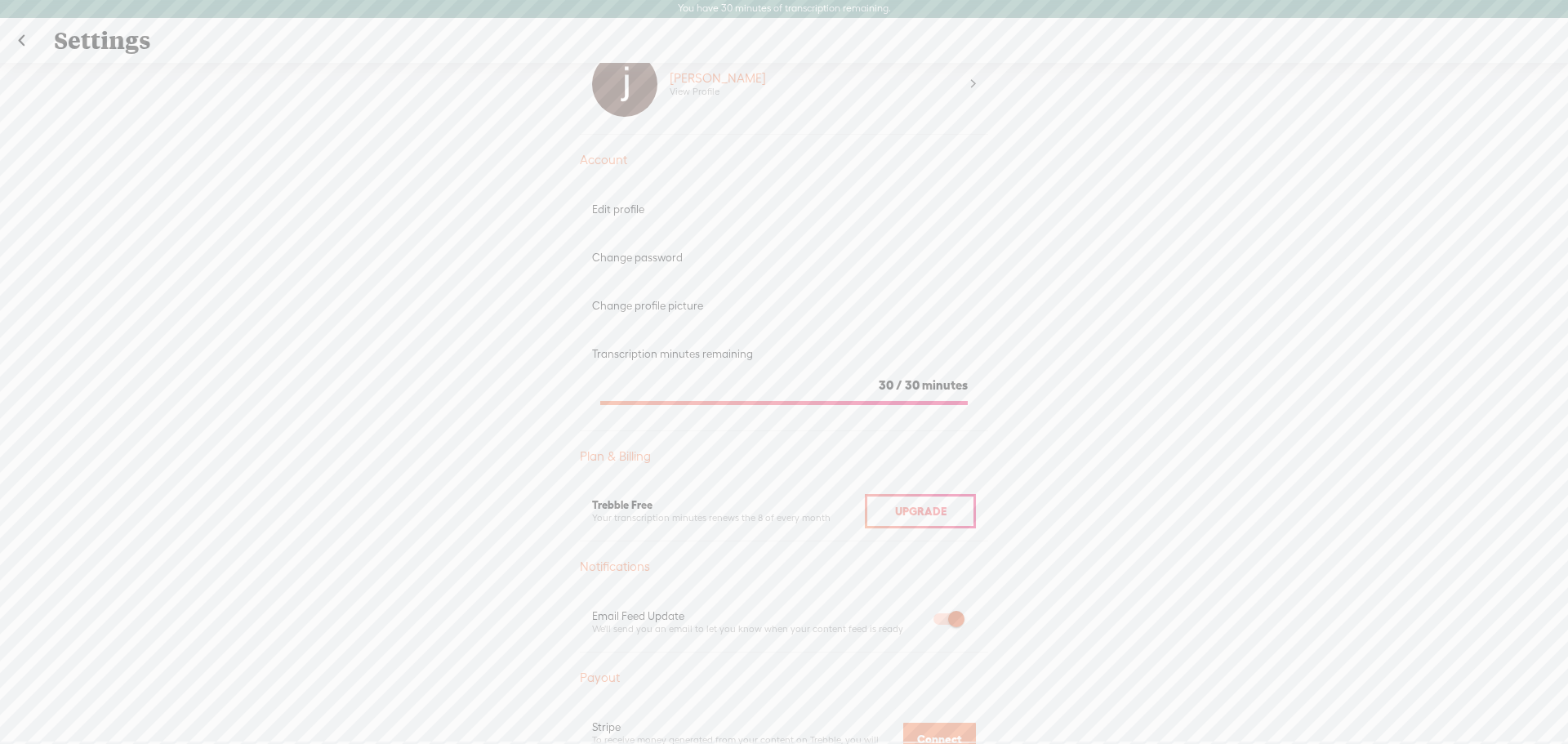
scroll to position [82, 0]
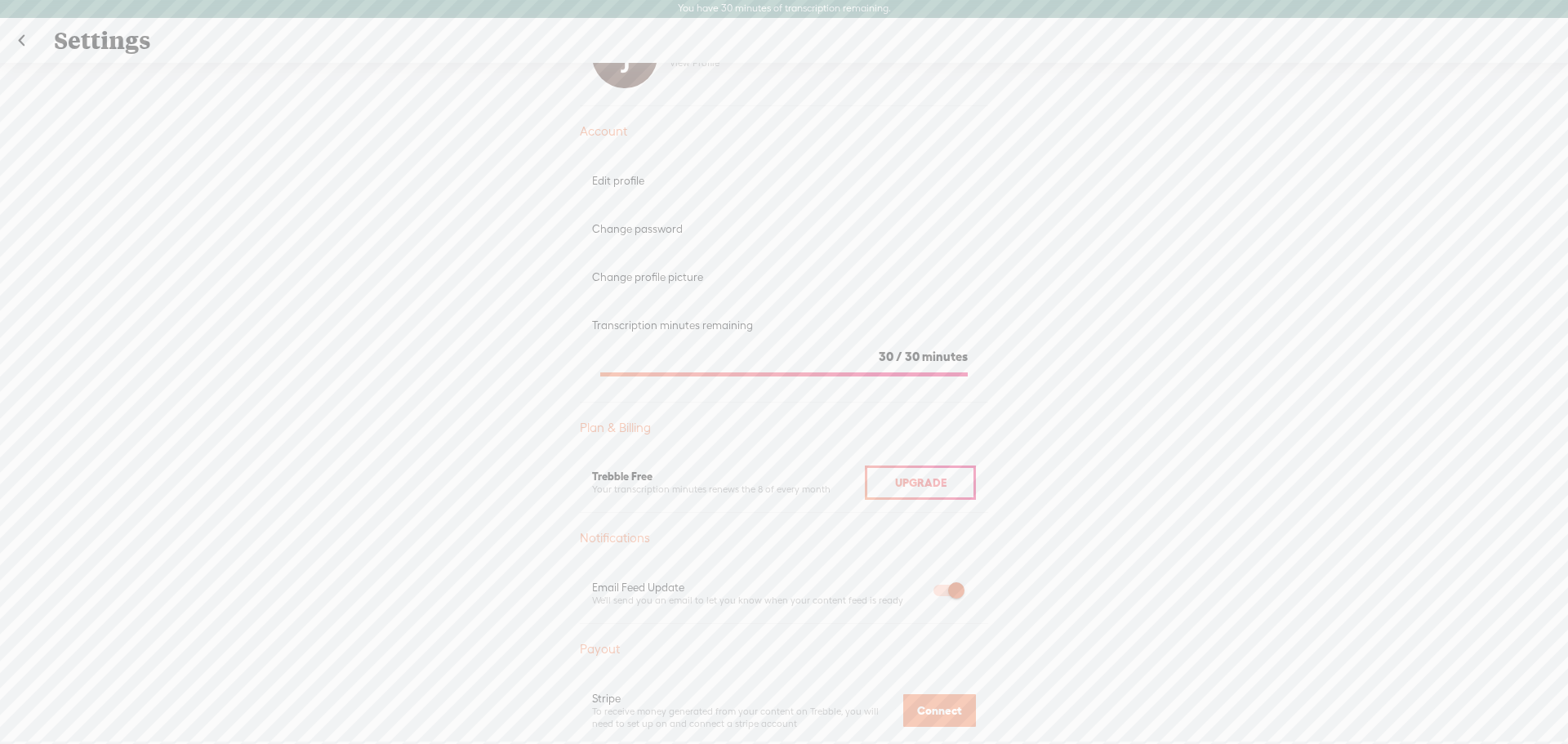
click at [20, 37] on link at bounding box center [21, 41] width 41 height 43
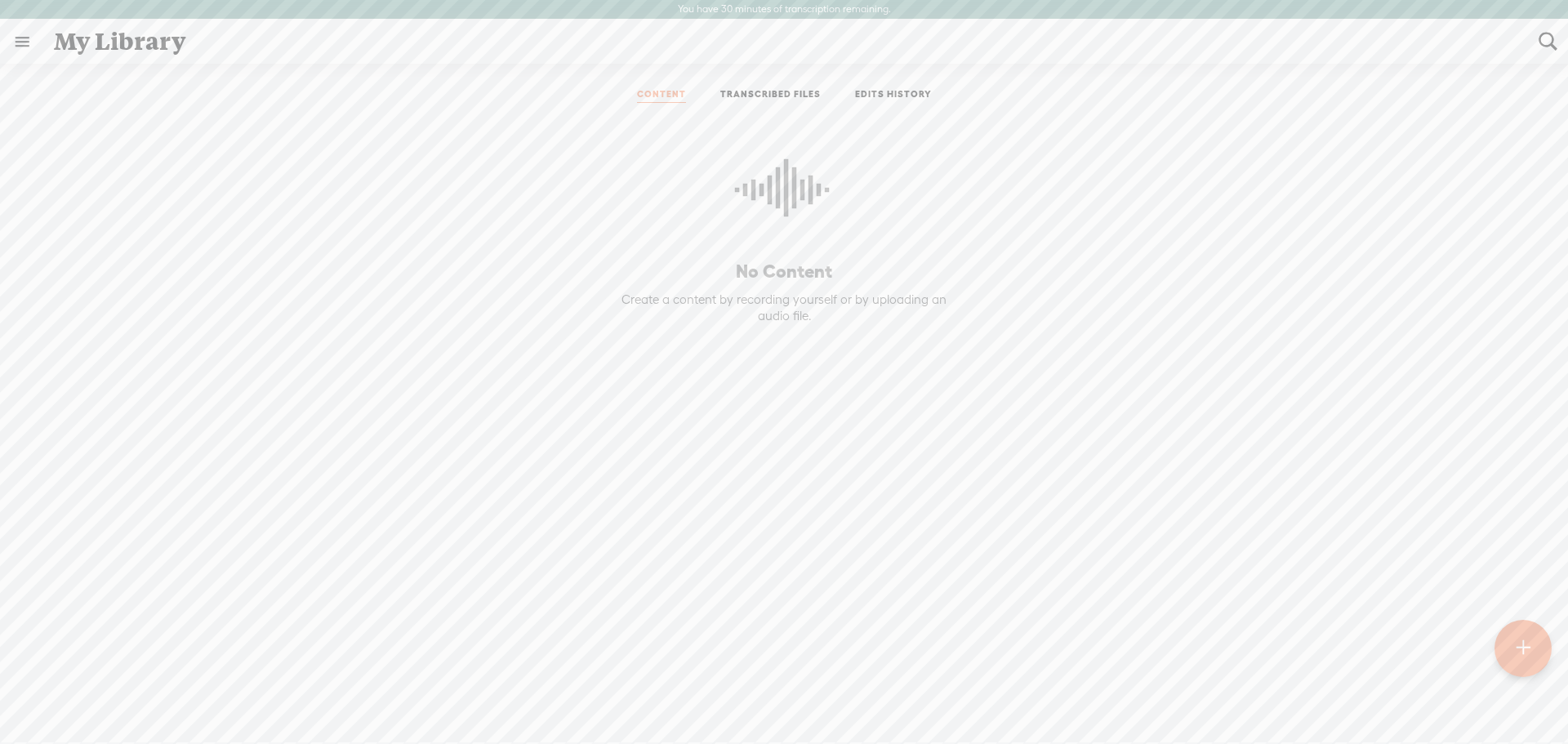
click at [1513, 649] on div at bounding box center [1523, 649] width 57 height 57
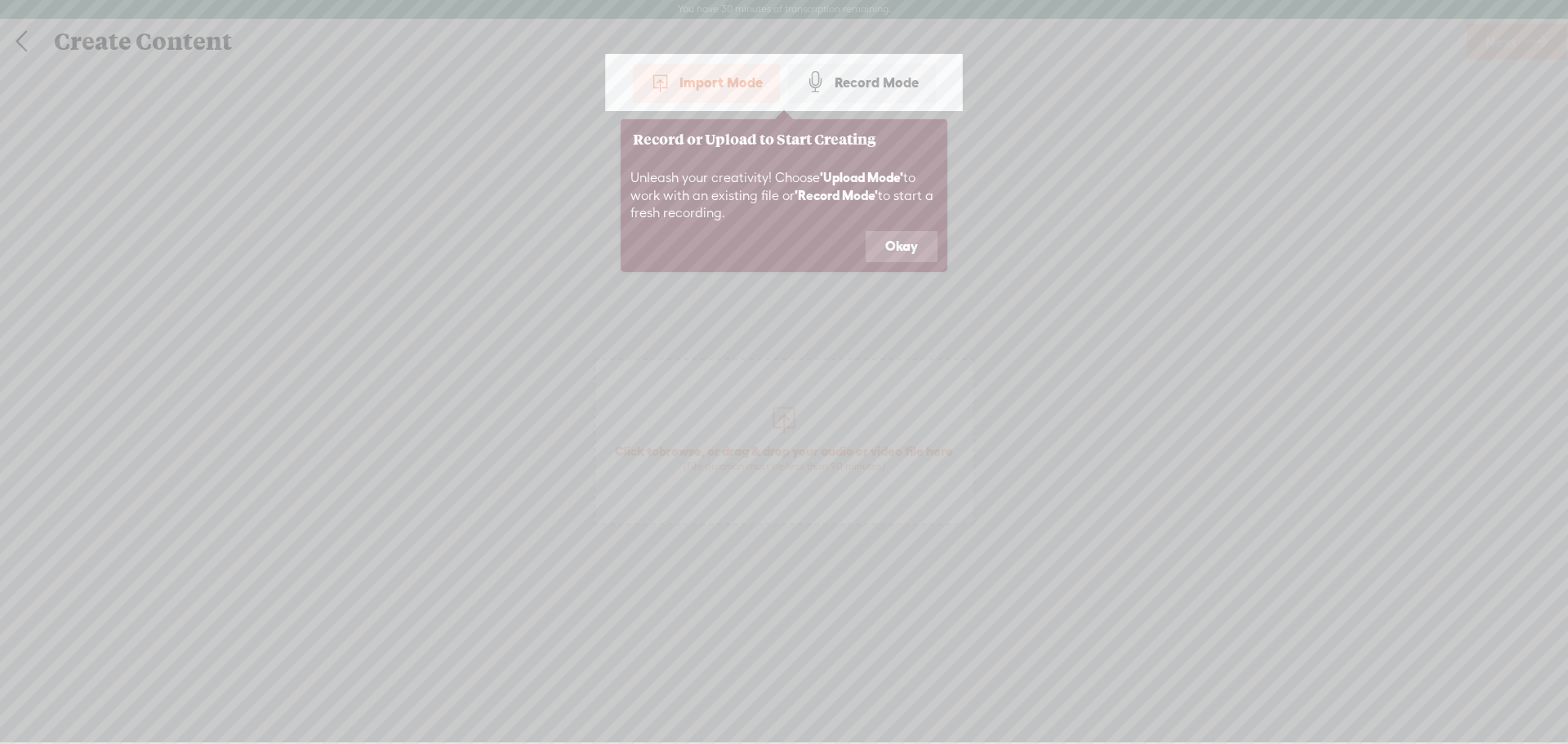
click at [1104, 332] on icon at bounding box center [784, 372] width 1568 height 744
click at [899, 241] on button "Okay" at bounding box center [902, 246] width 72 height 31
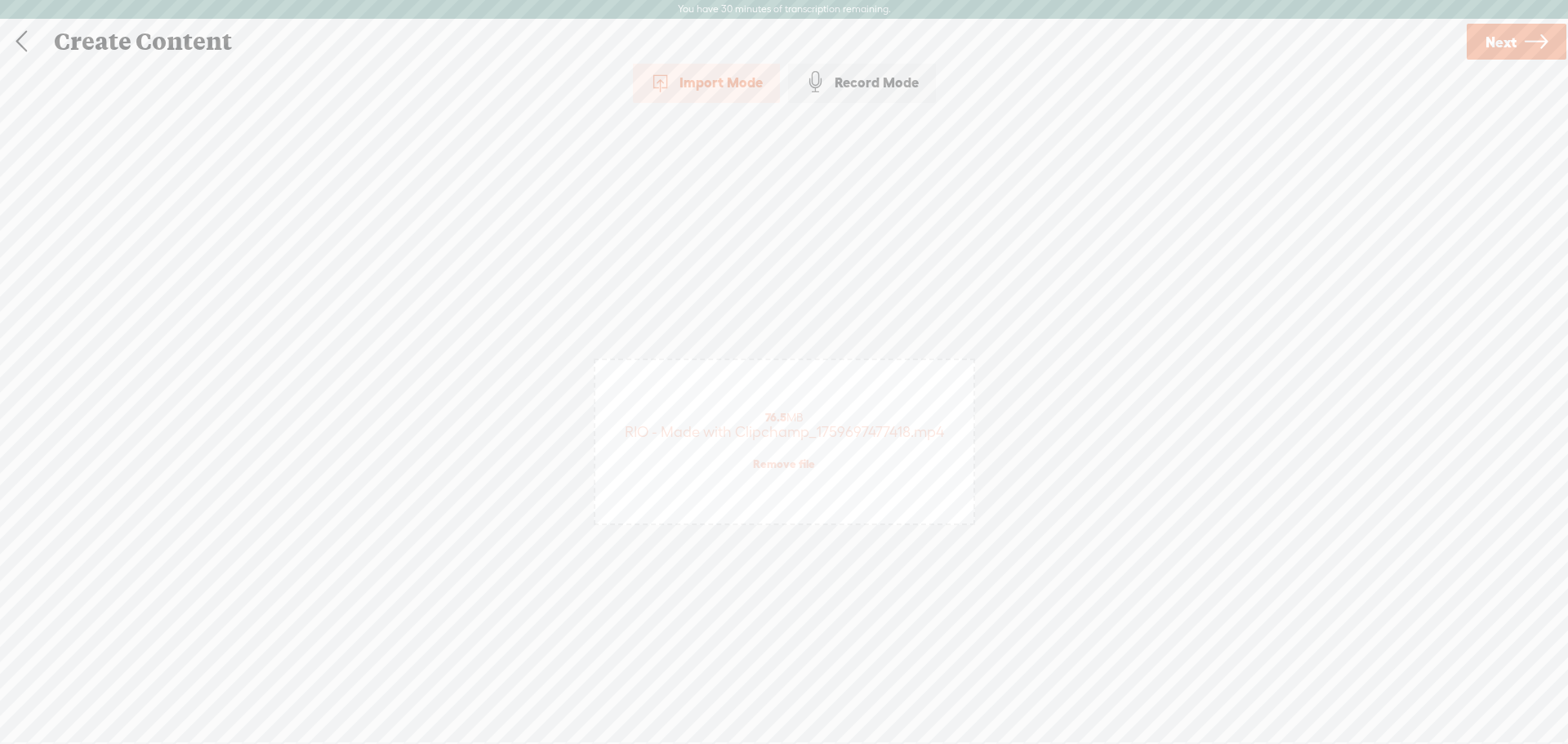
click at [1506, 42] on span "Next" at bounding box center [1502, 42] width 31 height 42
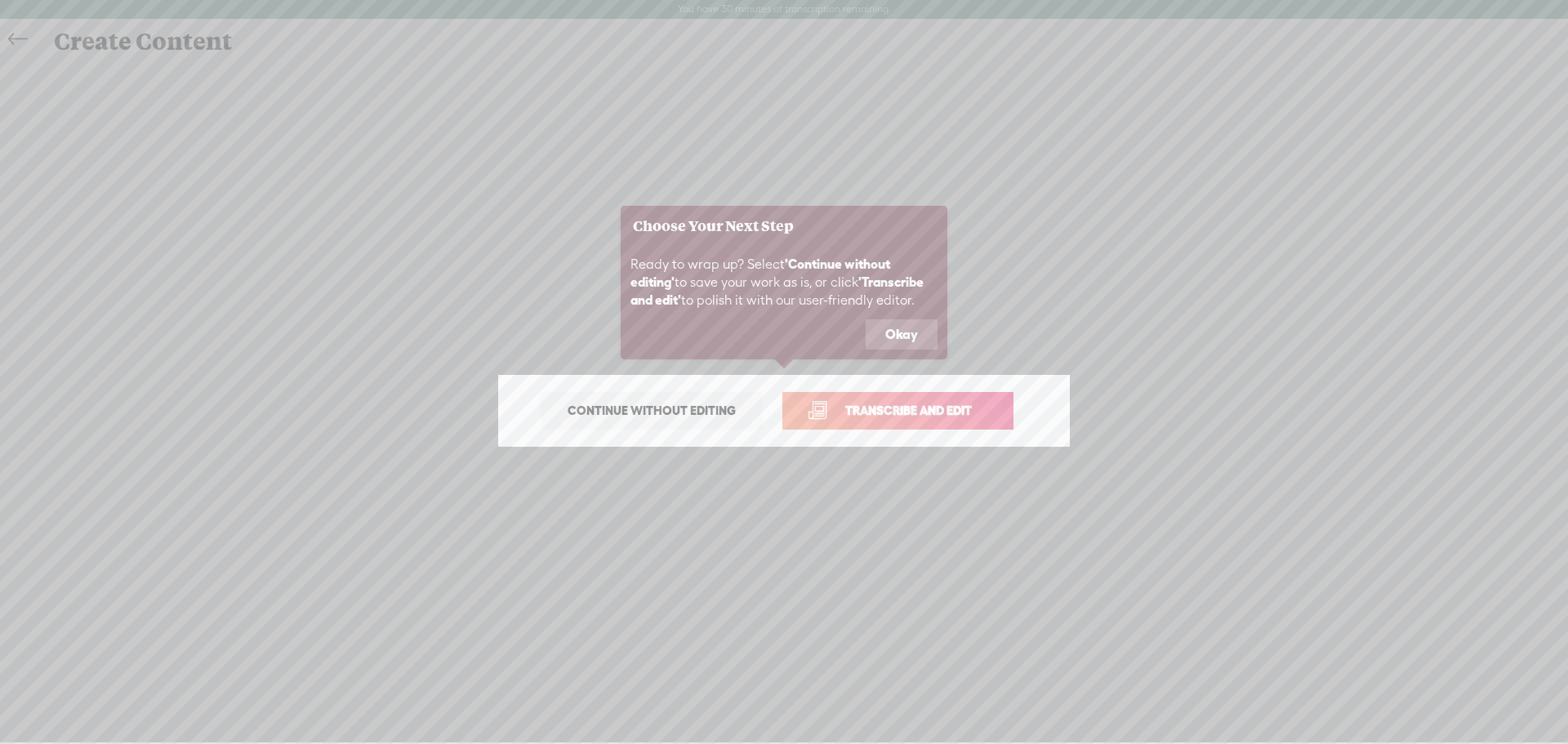
click at [881, 414] on span "Transcribe and edit" at bounding box center [908, 411] width 161 height 19
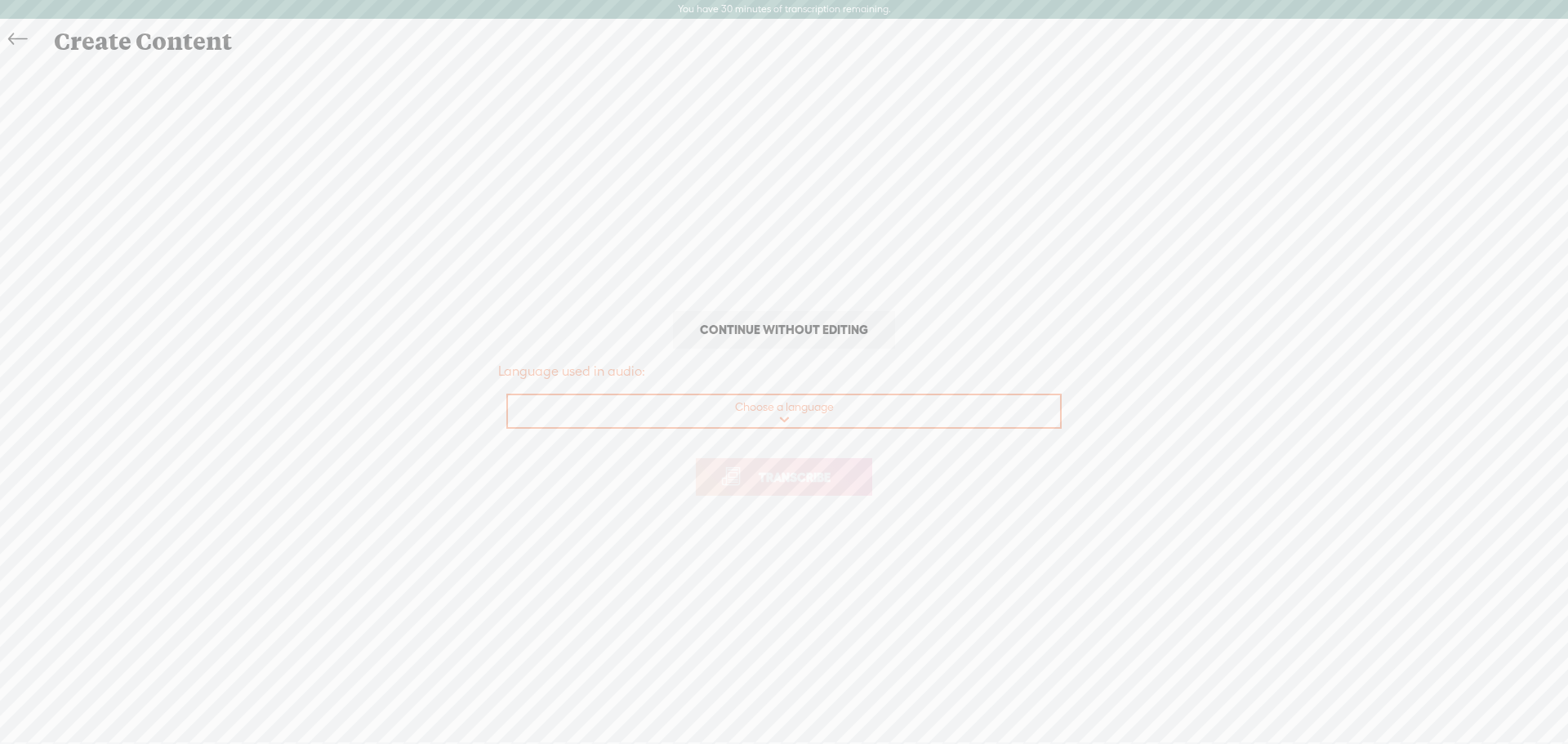
click at [799, 415] on select "Choose a language Afrikaans Albanian Amharic Arabic, Gulf Arabic, Modern Standa…" at bounding box center [785, 412] width 554 height 33
select select "zh-TW"
click at [508, 395] on select "Choose a language Afrikaans Albanian Amharic Arabic, Gulf Arabic, Modern Standa…" at bounding box center [785, 412] width 554 height 33
click at [812, 487] on link "Transcribe" at bounding box center [784, 477] width 176 height 37
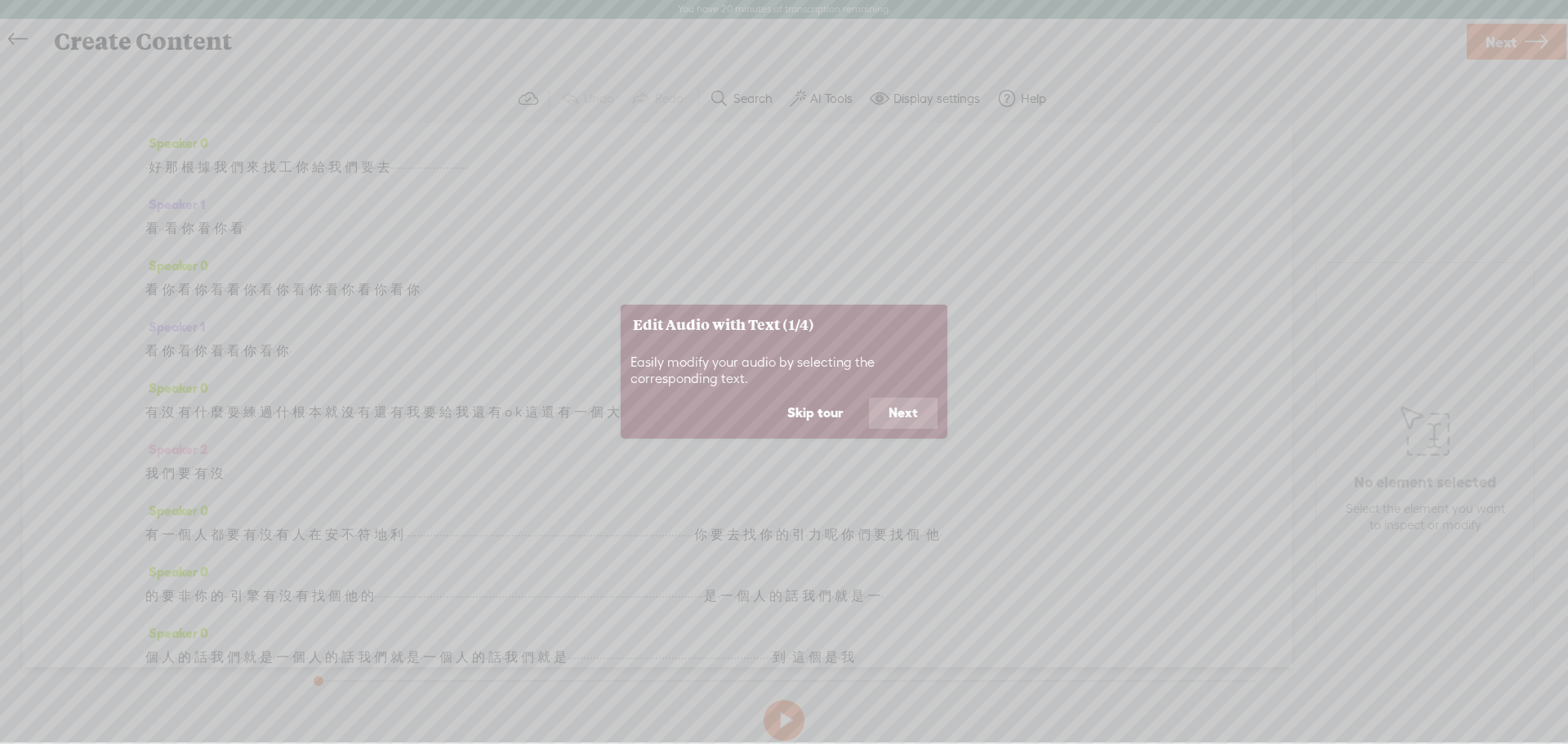
click at [903, 418] on button "Next" at bounding box center [903, 413] width 69 height 31
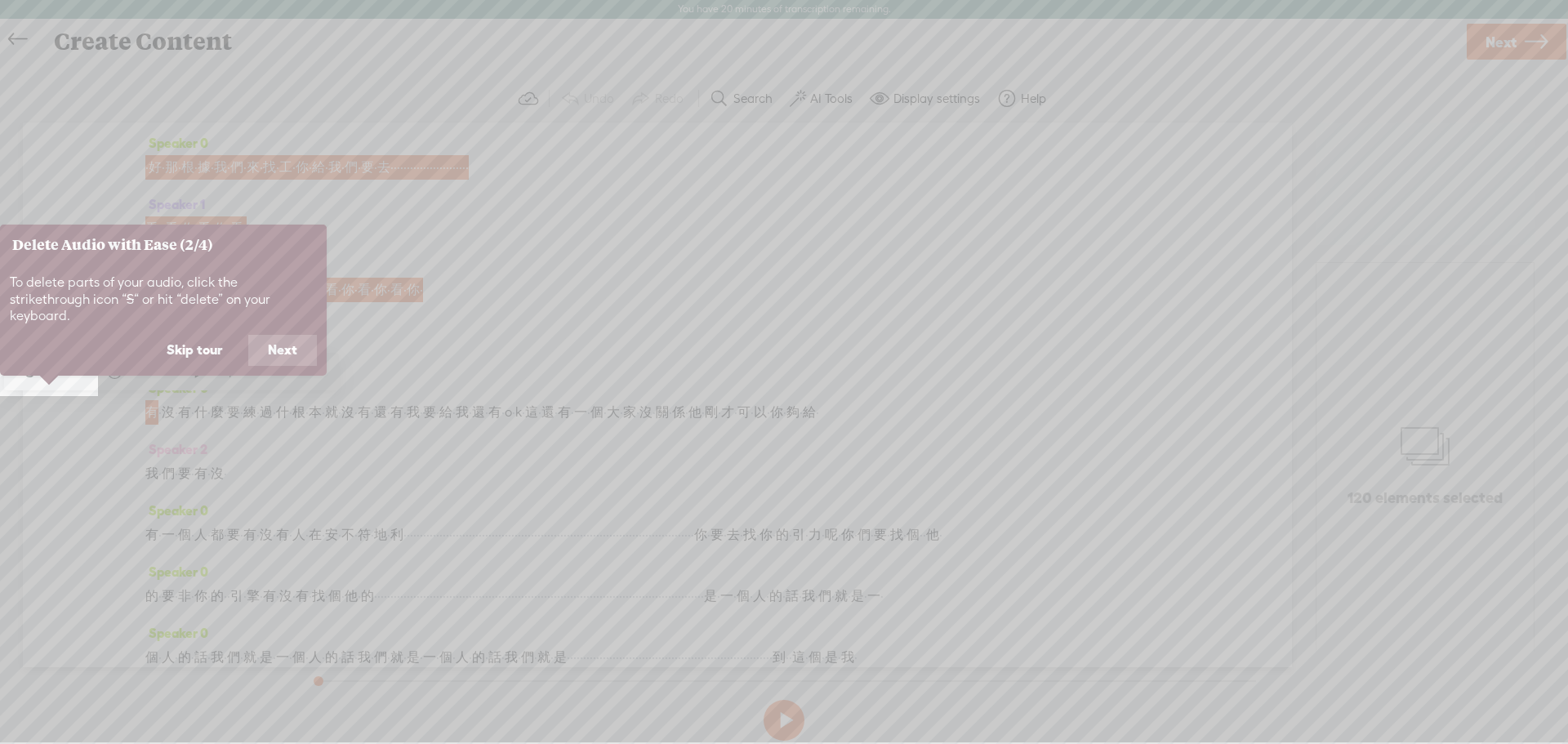
scroll to position [2, 0]
click at [275, 333] on button "Next" at bounding box center [282, 349] width 69 height 31
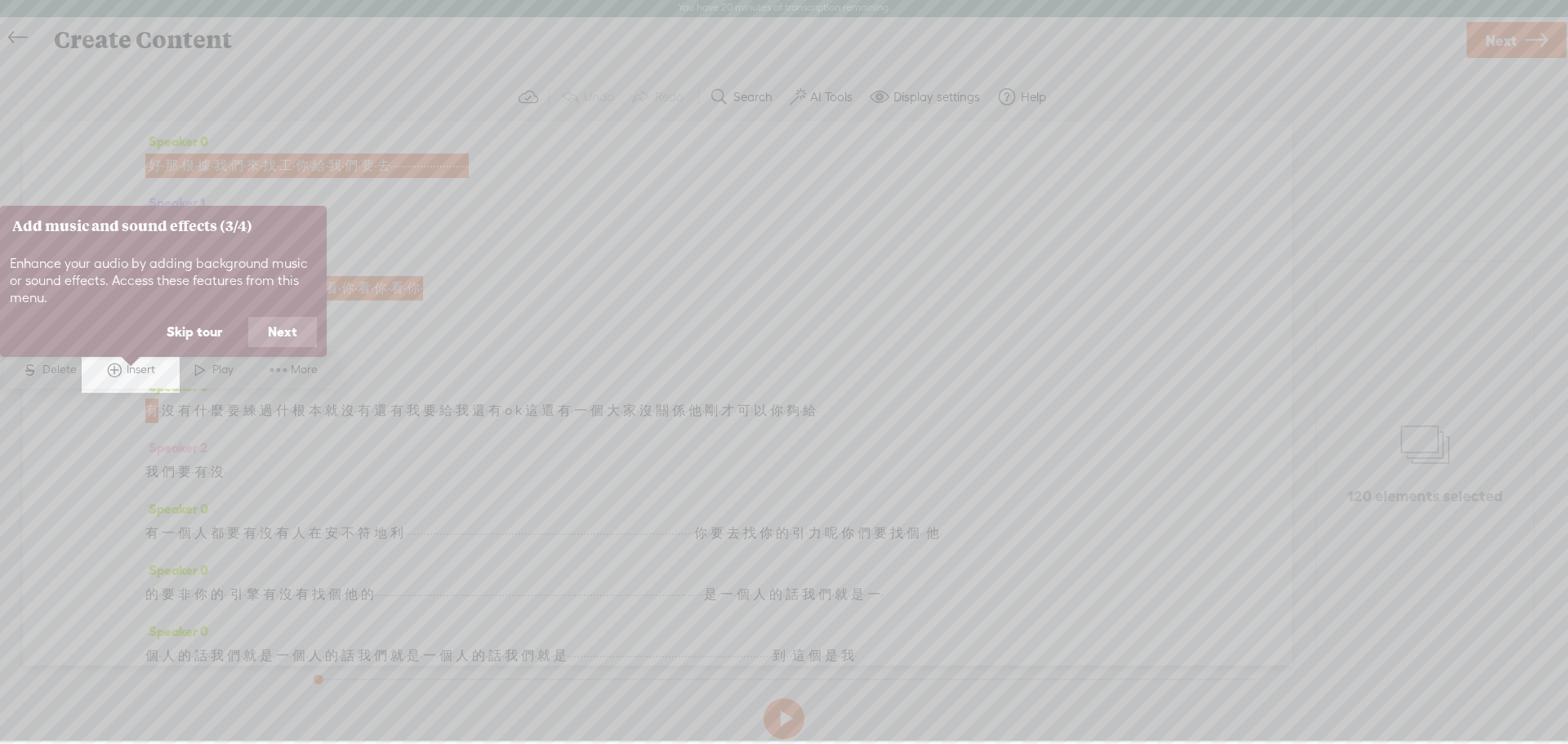
click at [297, 337] on button "Next" at bounding box center [282, 332] width 69 height 31
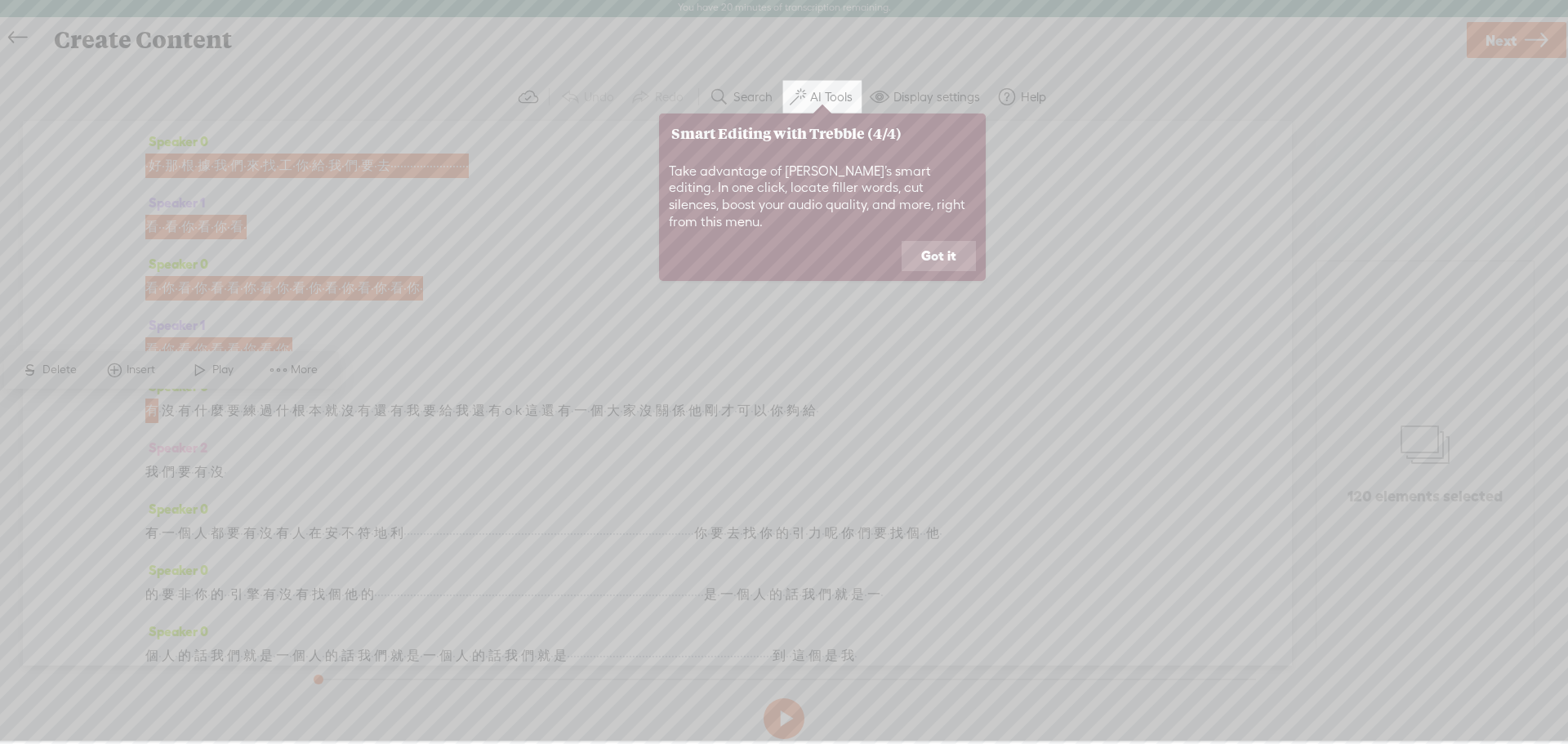
scroll to position [0, 0]
click at [937, 243] on button "Got it" at bounding box center [938, 258] width 74 height 31
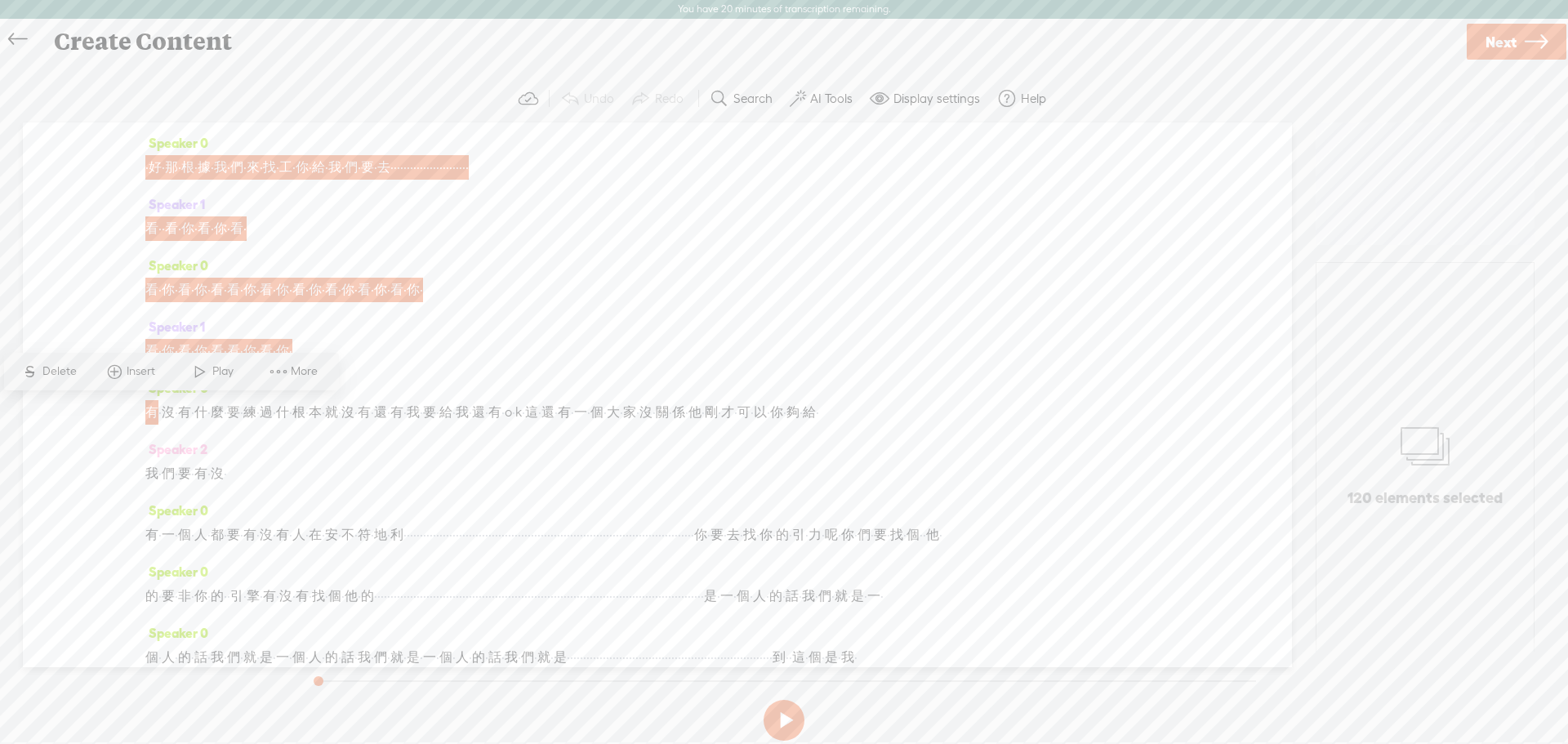
click at [823, 103] on label "AI Tools" at bounding box center [832, 98] width 43 height 16
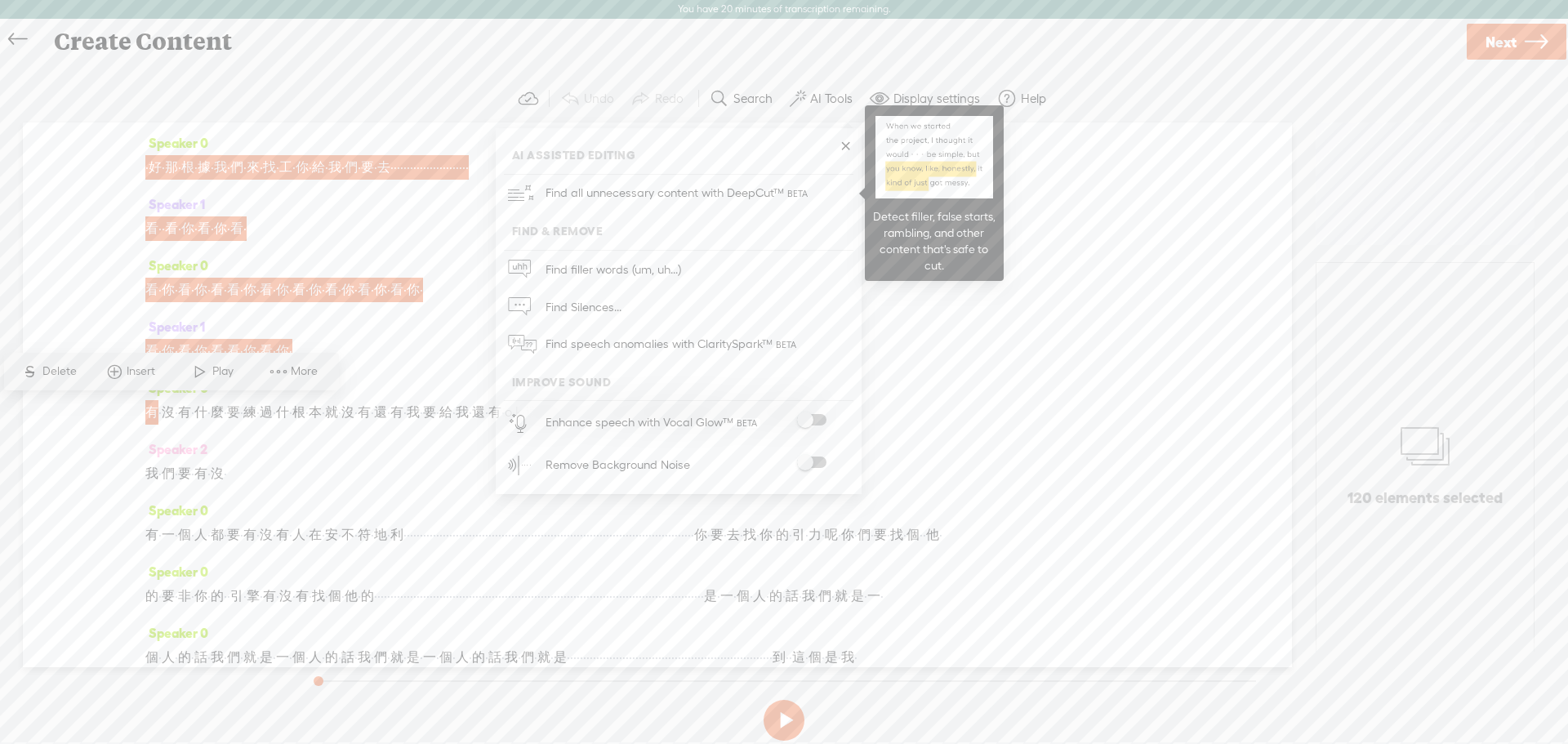
click at [713, 198] on span "Find all unnecessary content with DeepCut™" at bounding box center [678, 193] width 277 height 38
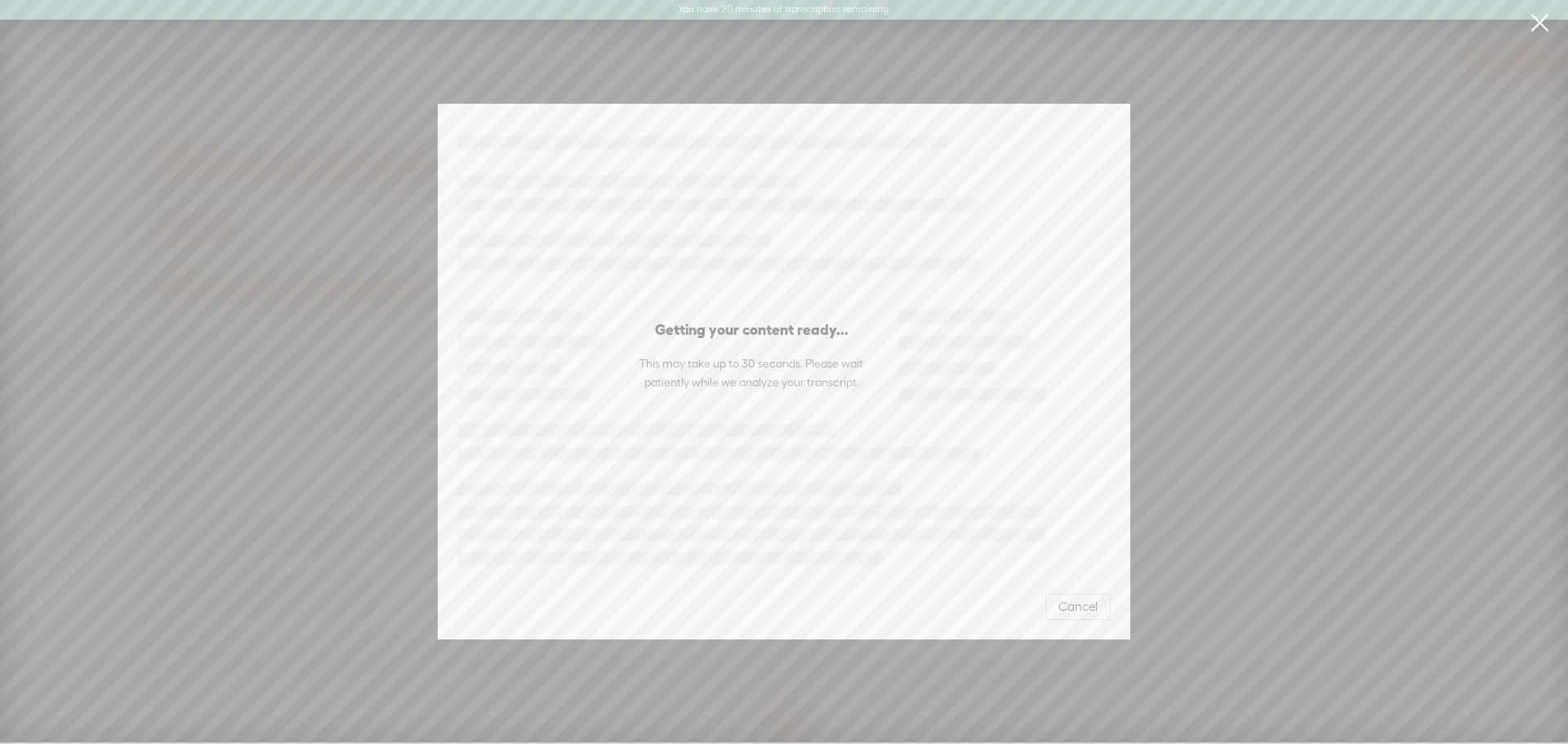
click at [1295, 433] on div "Getting your content ready... This may take up to 30 seconds. Please wait patie…" at bounding box center [784, 372] width 1594 height 562
click at [1363, 174] on div "Getting your content ready... This may take up to 30 seconds. Please wait patie…" at bounding box center [784, 372] width 1594 height 562
click at [1084, 599] on span "Cancel" at bounding box center [1078, 607] width 39 height 16
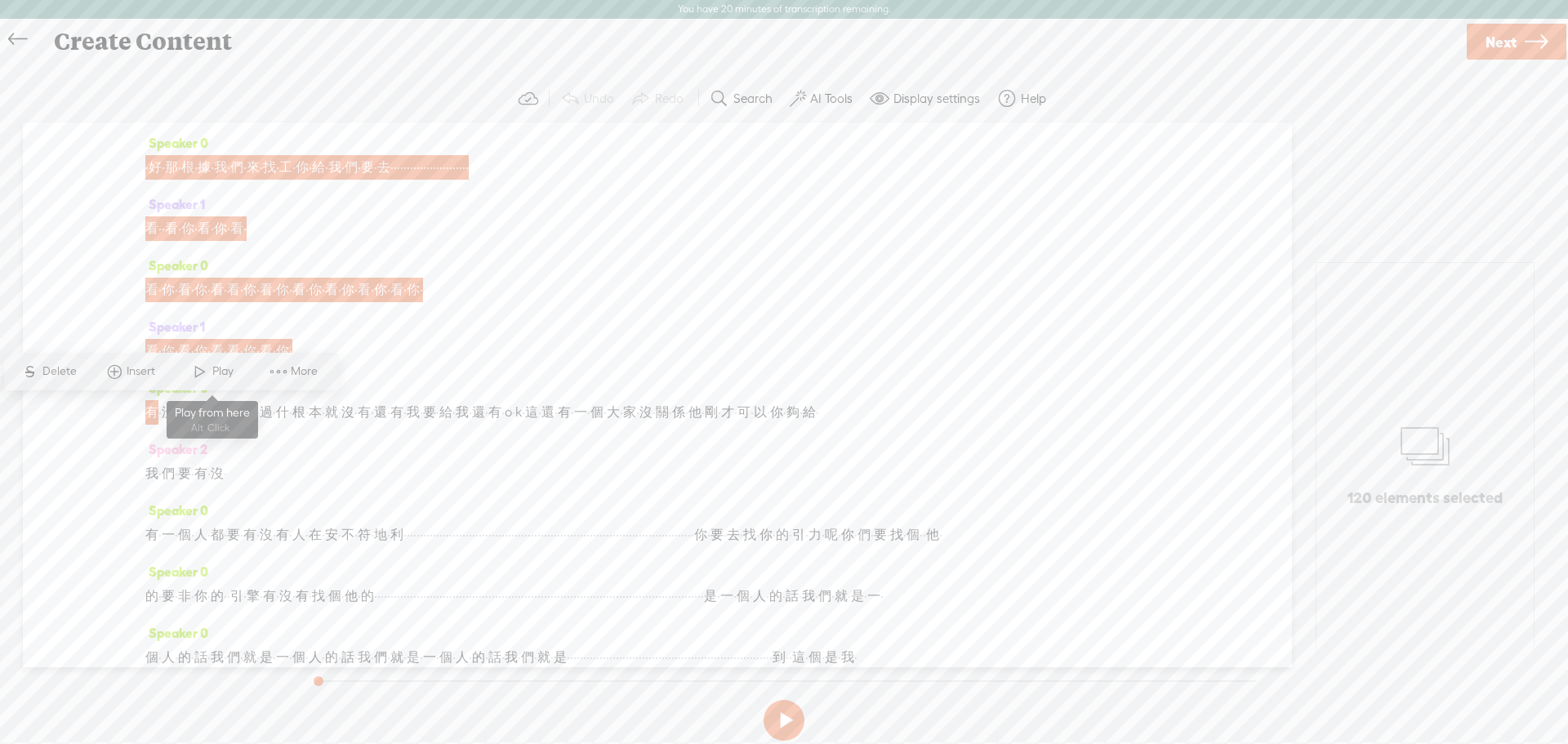
click at [214, 366] on span "Play" at bounding box center [225, 372] width 26 height 16
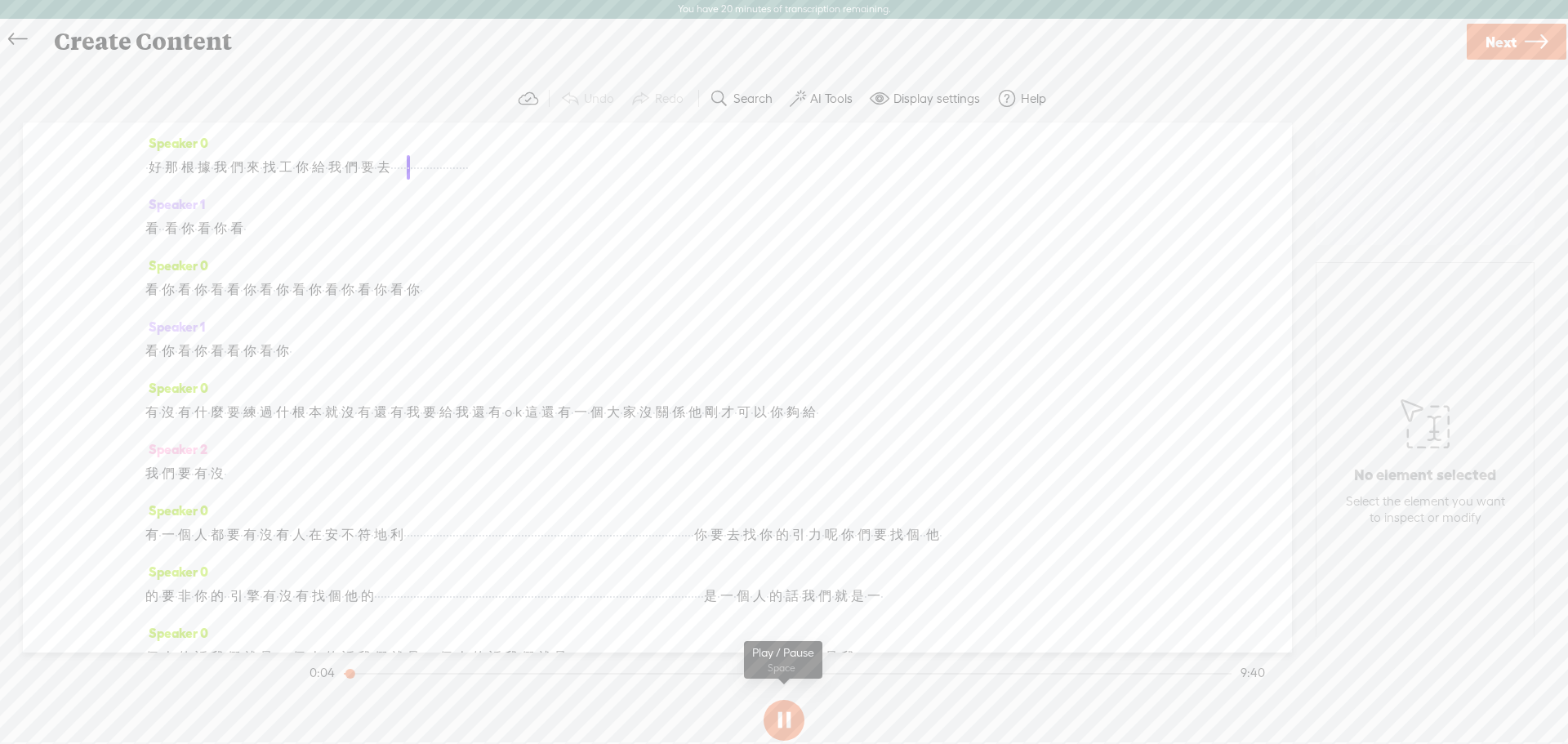
click at [768, 718] on button at bounding box center [784, 721] width 41 height 41
click at [20, 49] on icon at bounding box center [18, 39] width 19 height 37
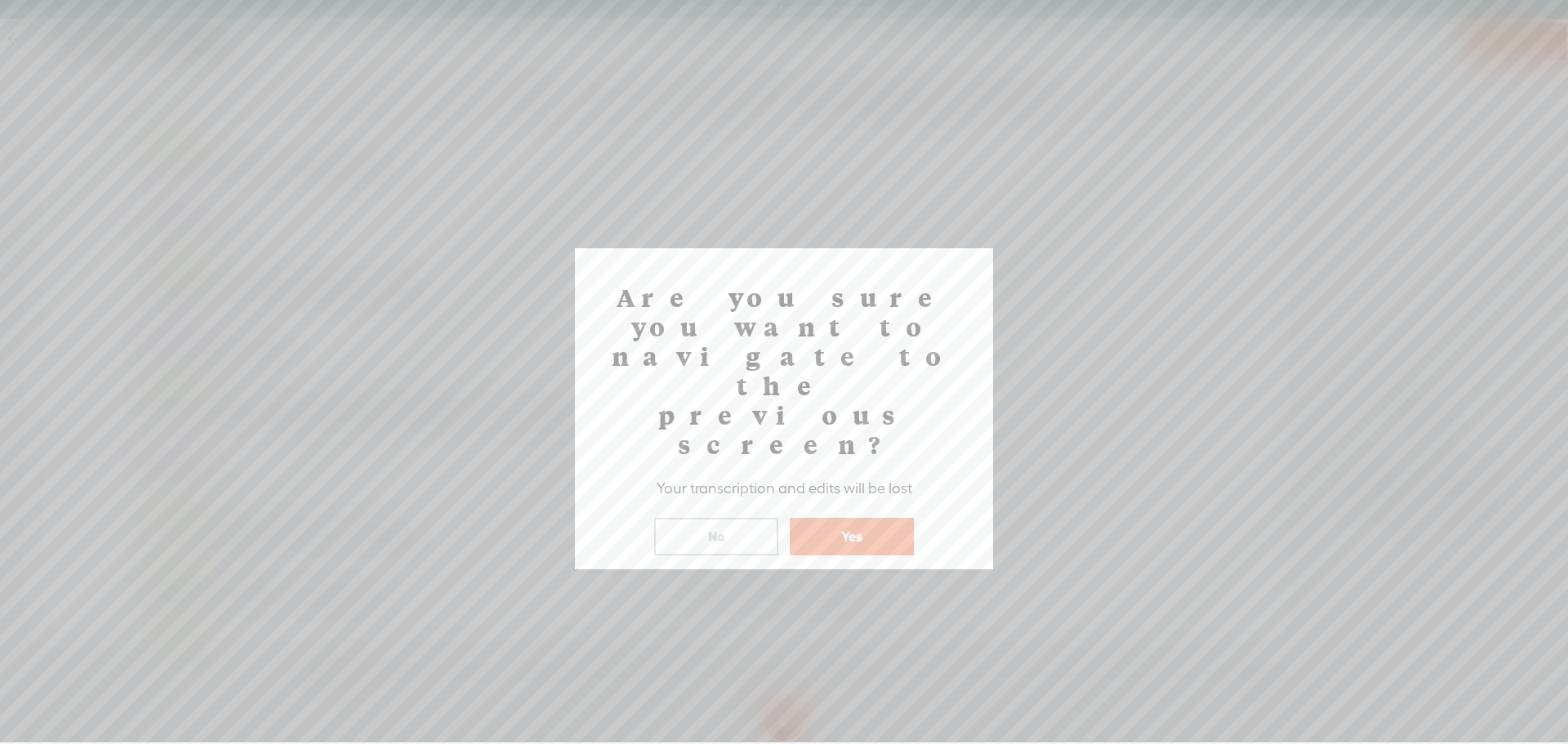
click at [875, 518] on button "Yes" at bounding box center [852, 537] width 124 height 37
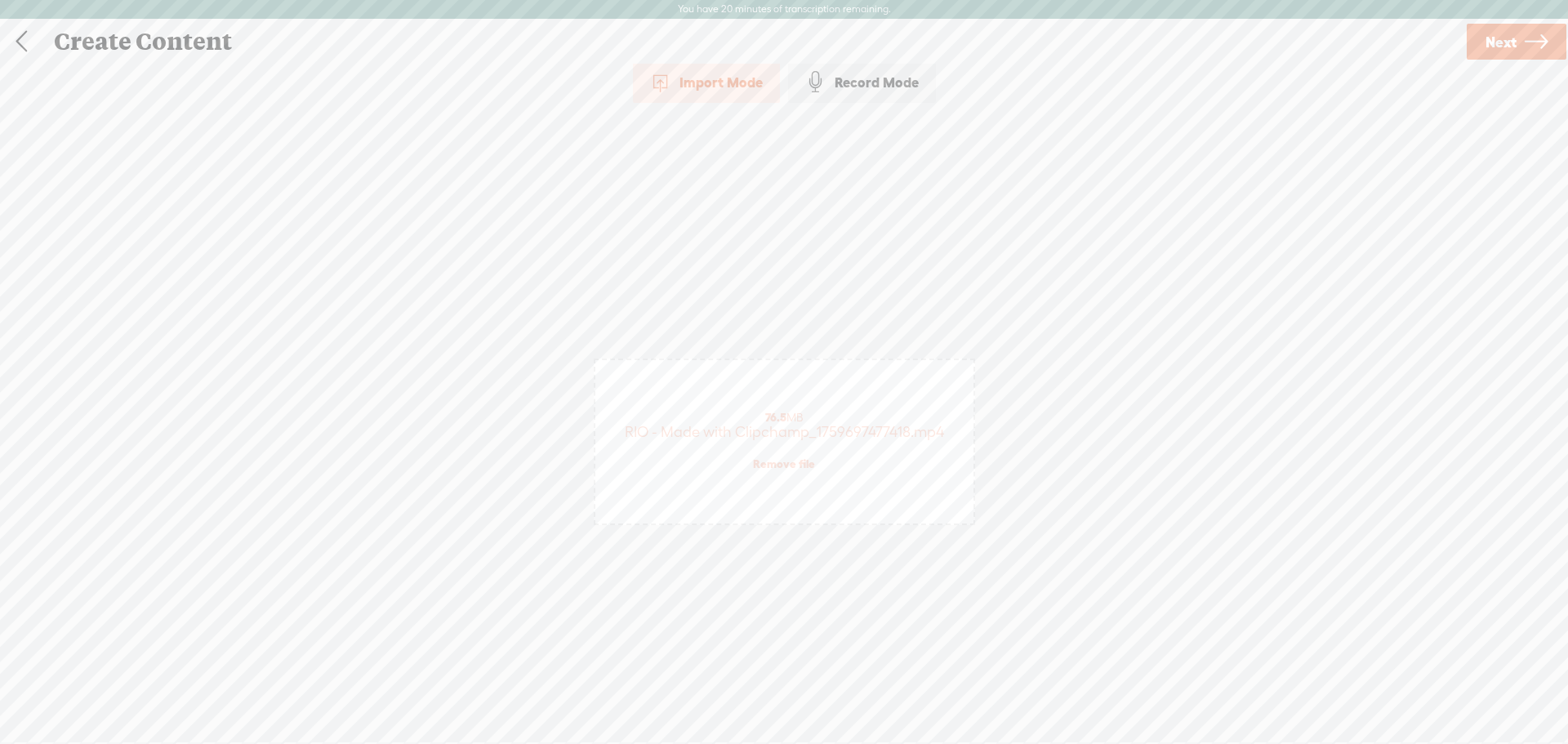
click at [14, 41] on link at bounding box center [21, 42] width 41 height 43
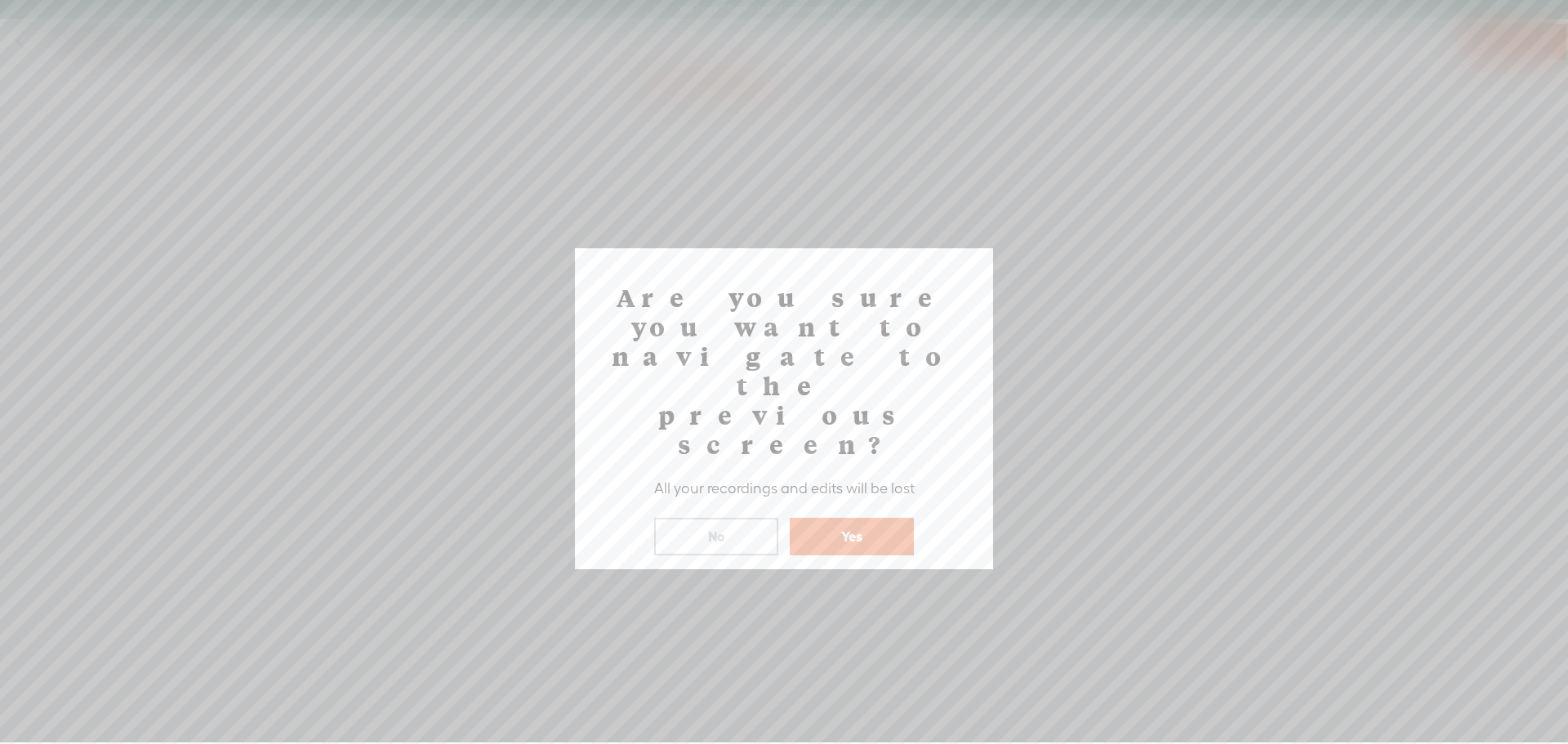
click at [855, 518] on button "Yes" at bounding box center [852, 537] width 124 height 37
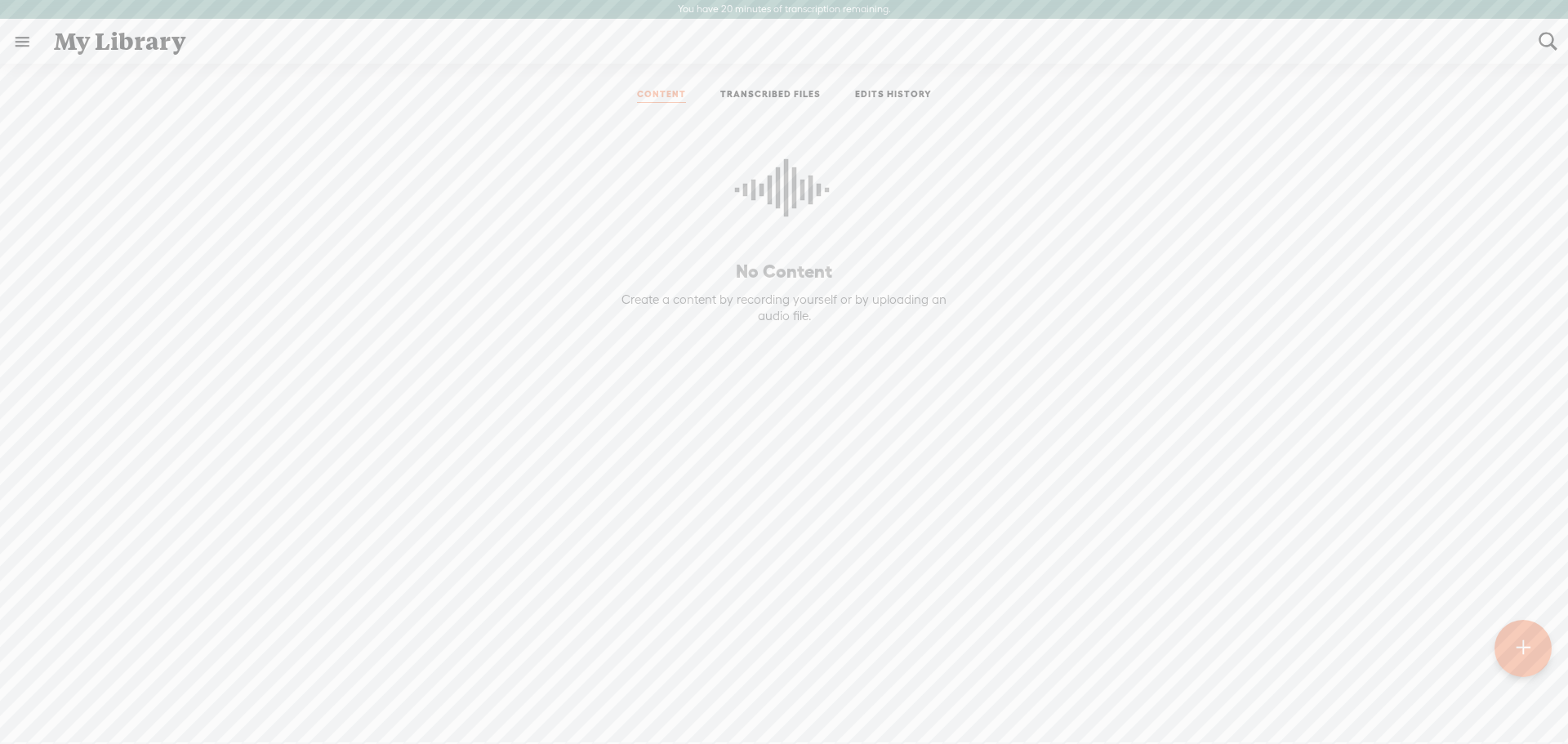
drag, startPoint x: 747, startPoint y: 97, endPoint x: 758, endPoint y: 95, distance: 11.2
click at [747, 97] on link "TRANSCRIBED FILES" at bounding box center [770, 95] width 101 height 14
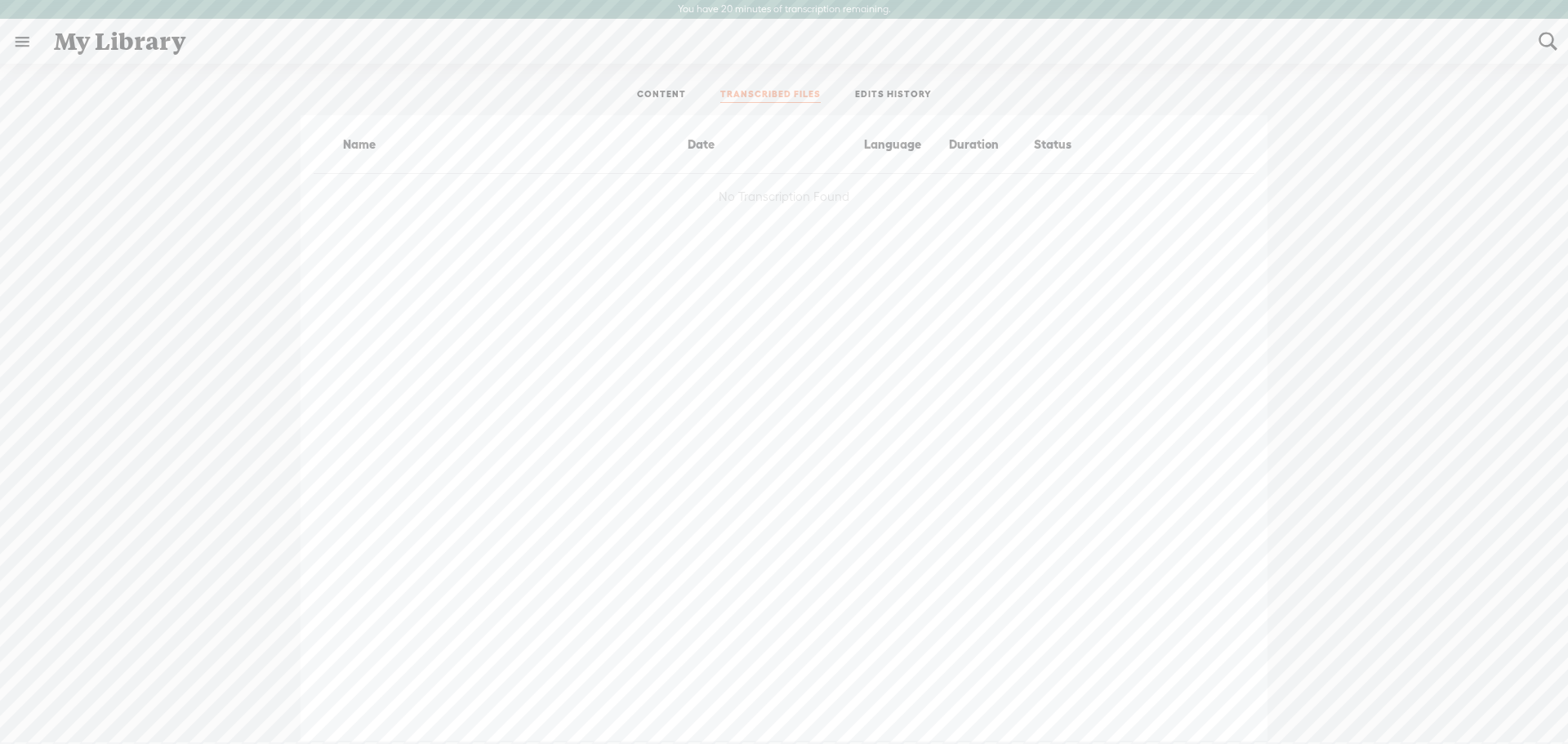
click at [908, 94] on link "EDITS HISTORY" at bounding box center [894, 95] width 77 height 14
click at [773, 91] on link "TRANSCRIBED FILES" at bounding box center [770, 95] width 101 height 14
click at [637, 92] on li "CONTENT" at bounding box center [662, 95] width 84 height 14
click at [99, 47] on div "My Library" at bounding box center [785, 42] width 1485 height 43
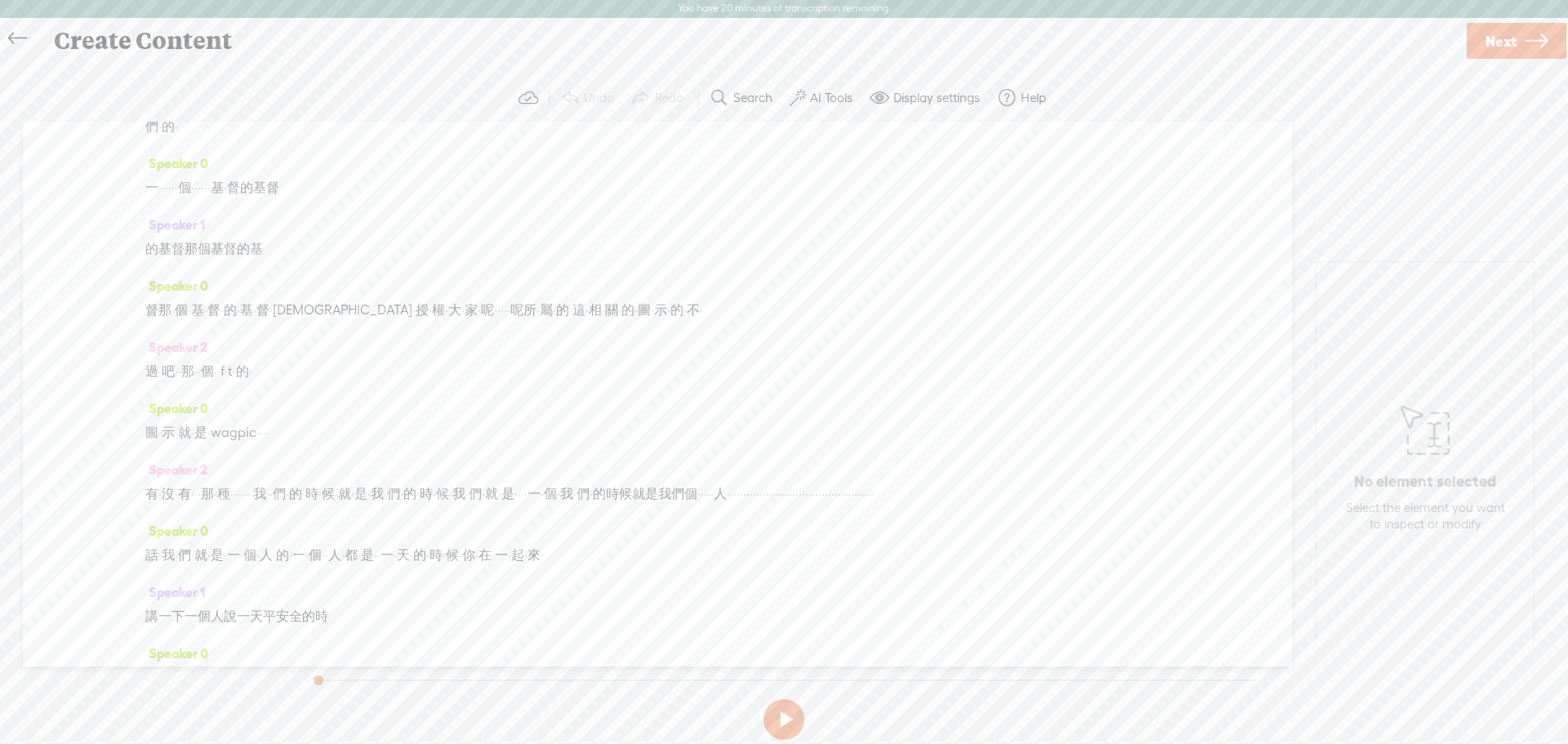
scroll to position [164, 0]
click at [770, 716] on button at bounding box center [784, 720] width 41 height 41
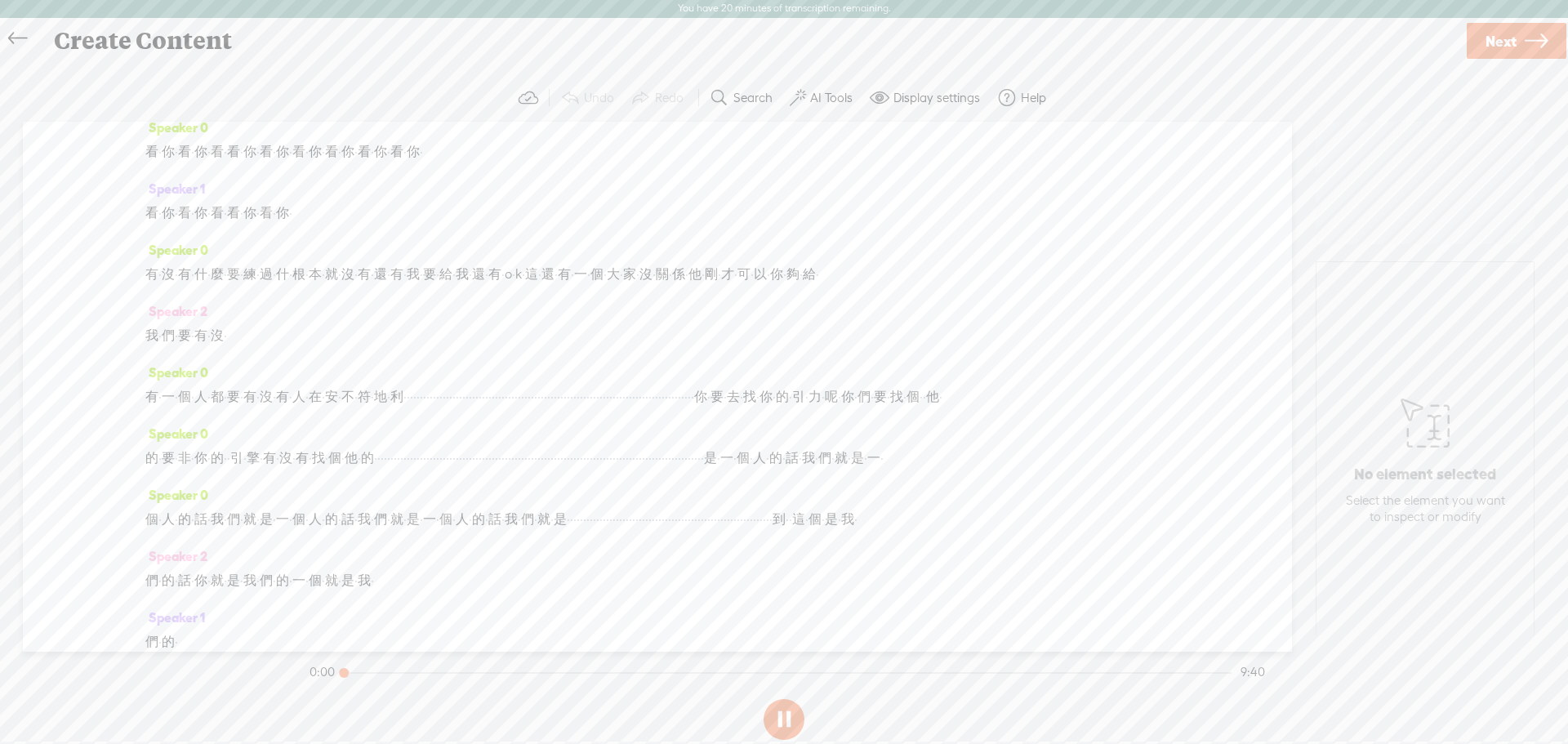
scroll to position [0, 0]
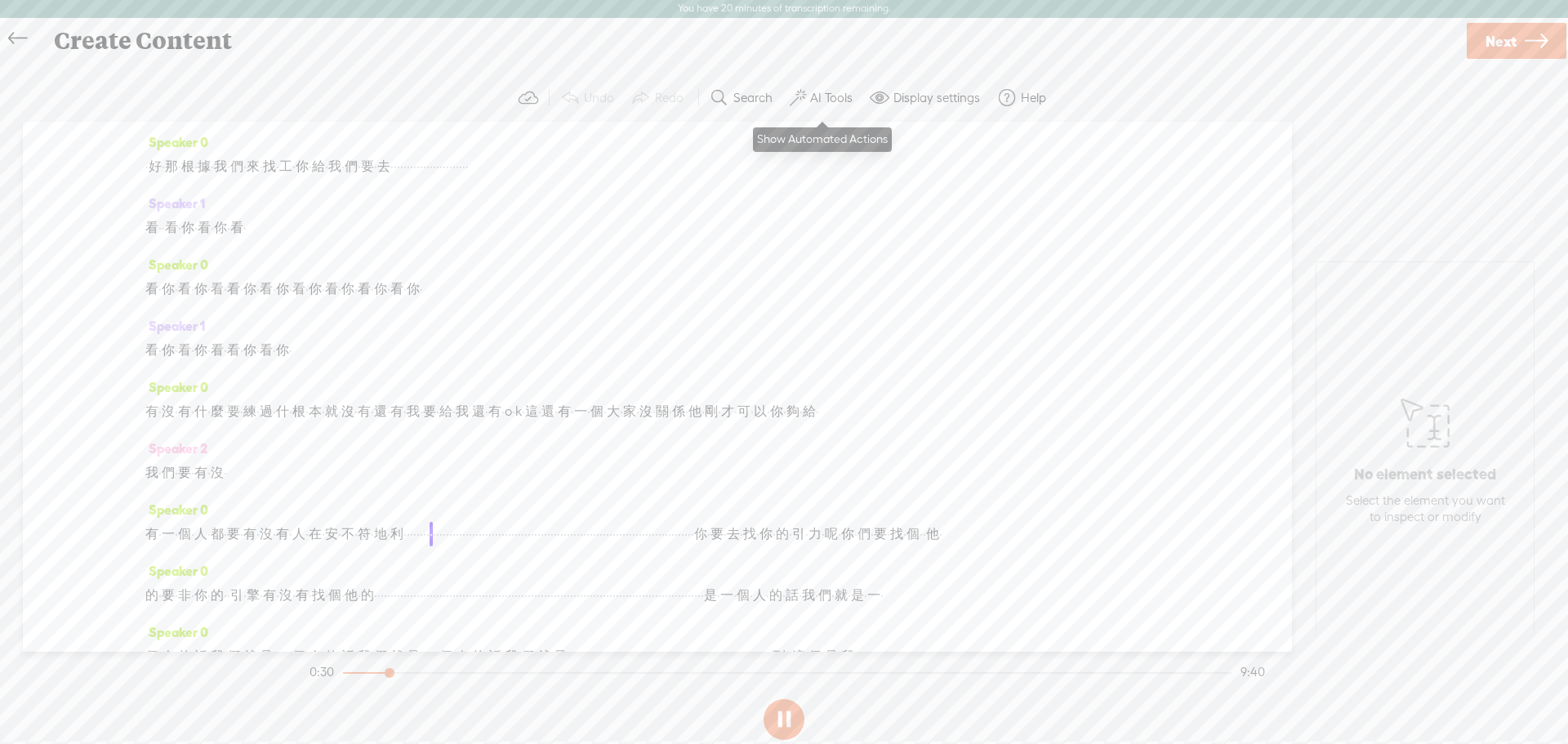
click at [833, 98] on label "AI Tools" at bounding box center [832, 97] width 43 height 16
click at [841, 146] on link at bounding box center [845, 144] width 16 height 16
click at [769, 729] on button at bounding box center [784, 720] width 41 height 41
click at [20, 41] on icon at bounding box center [18, 38] width 19 height 37
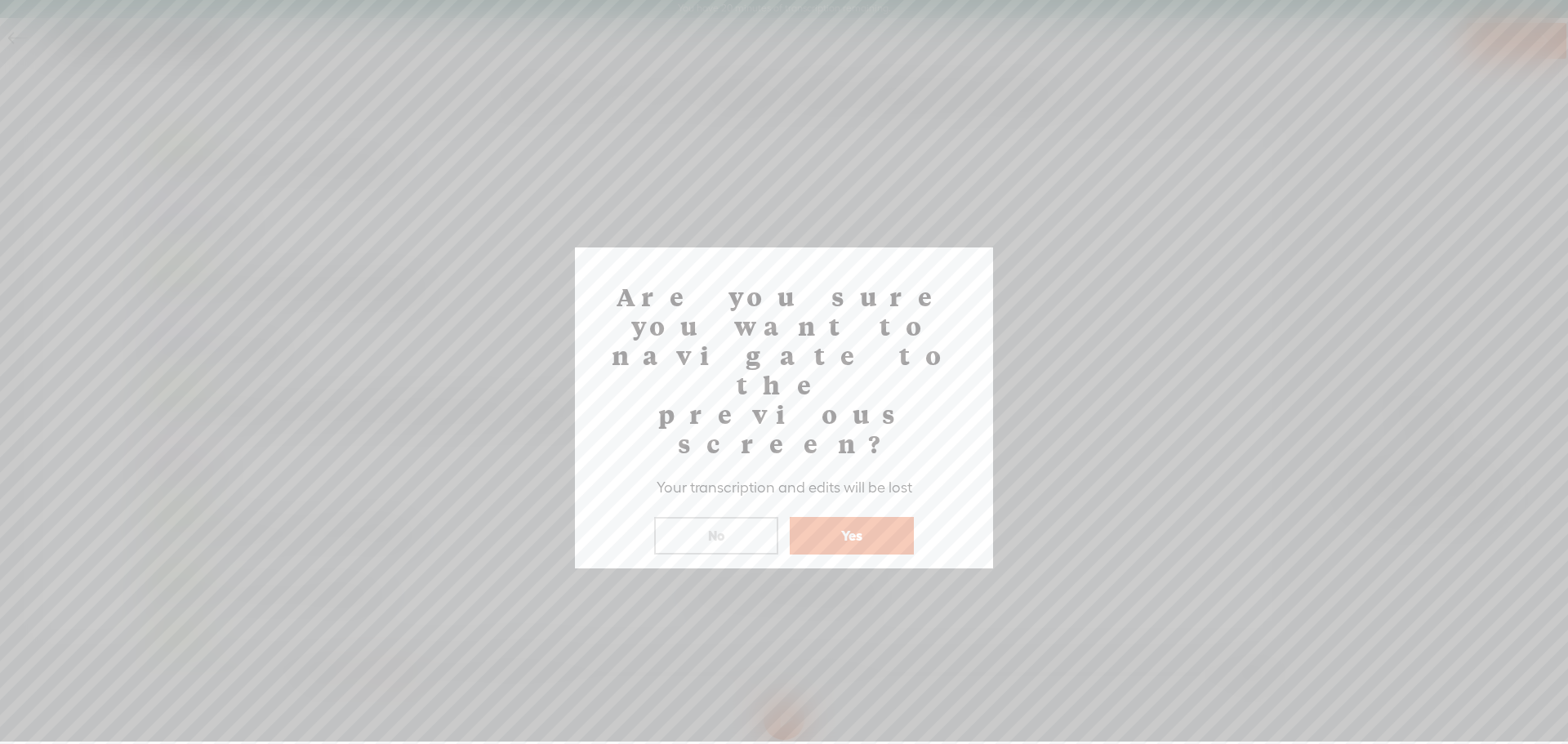
click at [861, 517] on button "Yes" at bounding box center [852, 536] width 124 height 37
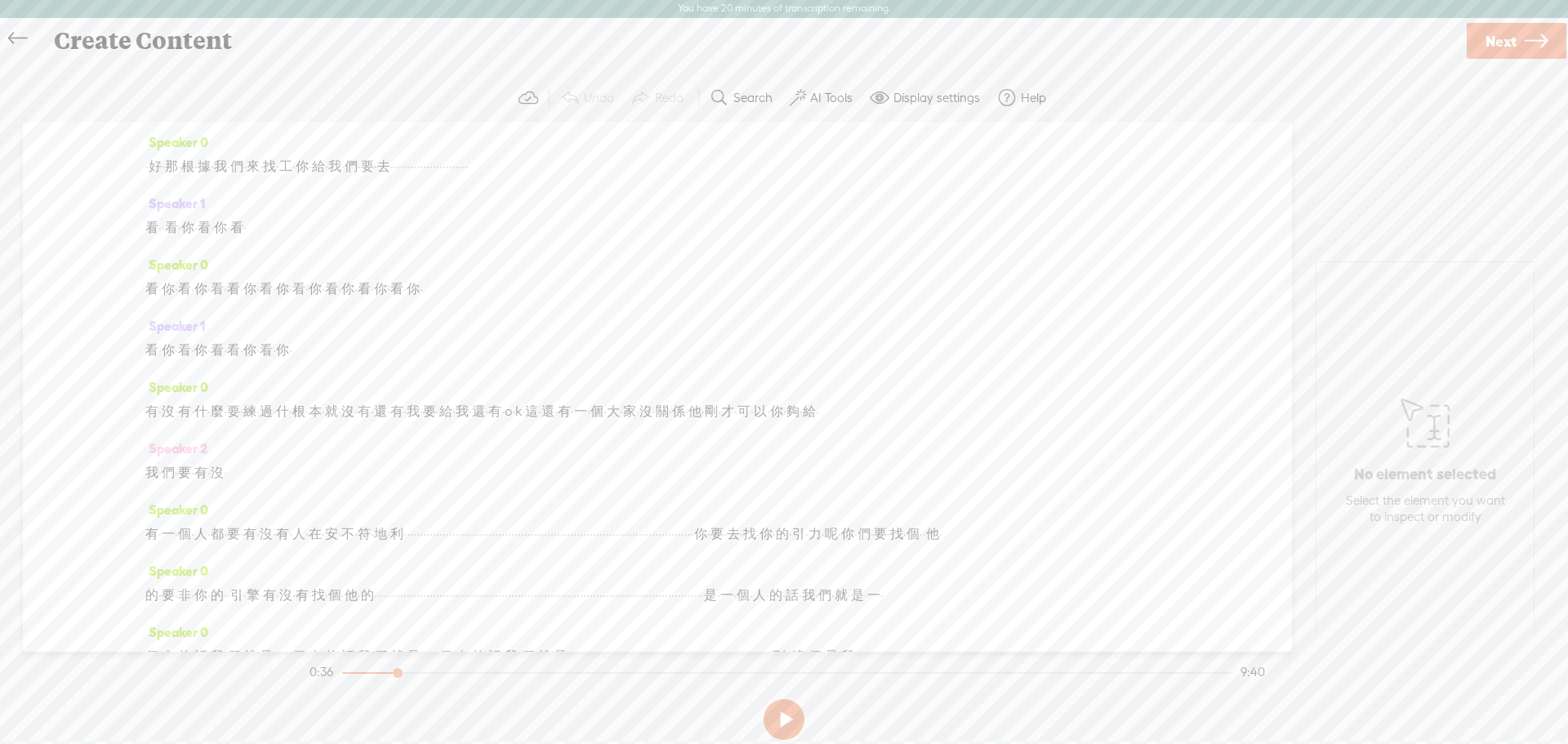
scroll to position [20, 0]
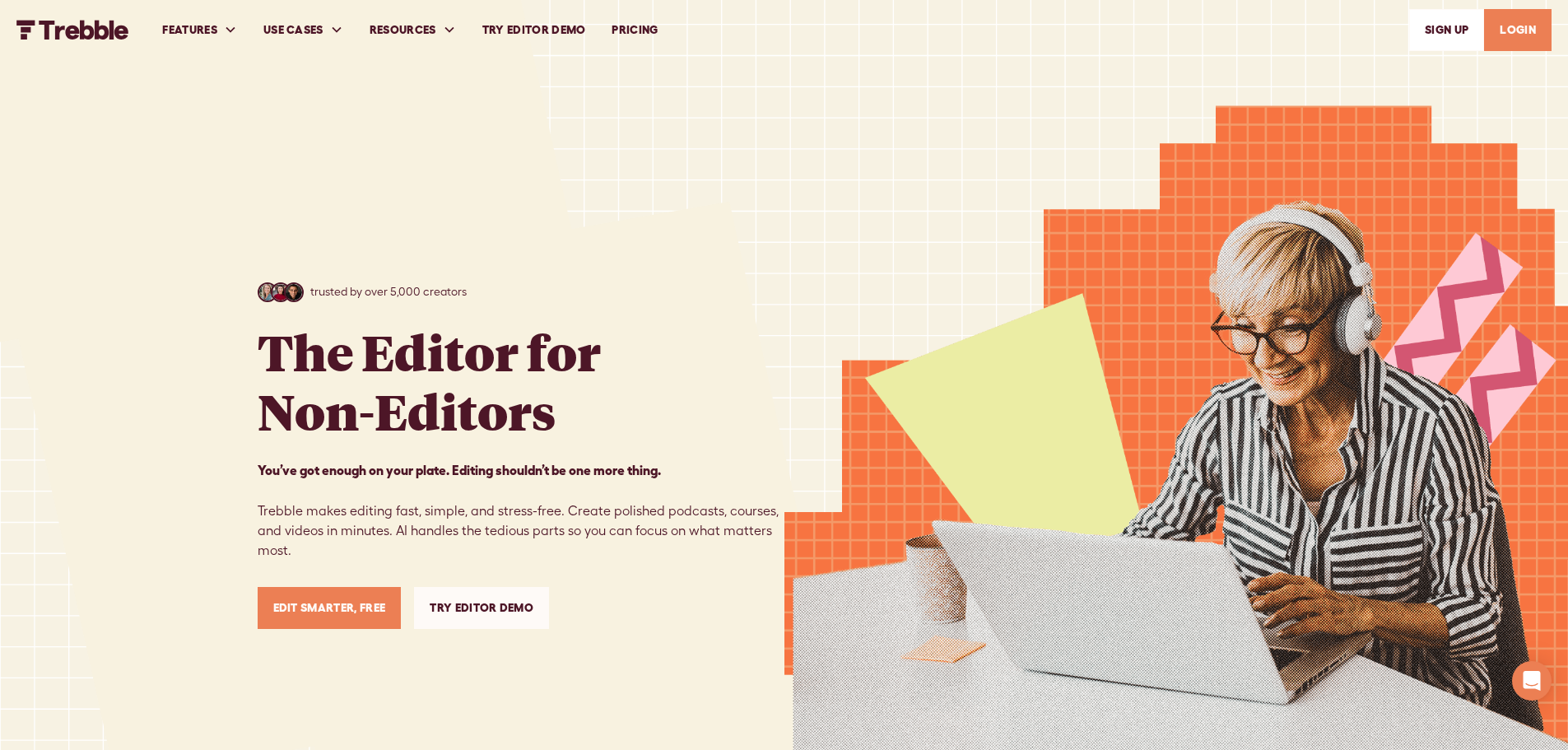
click at [1504, 35] on link "LOGIN" at bounding box center [1517, 30] width 68 height 42
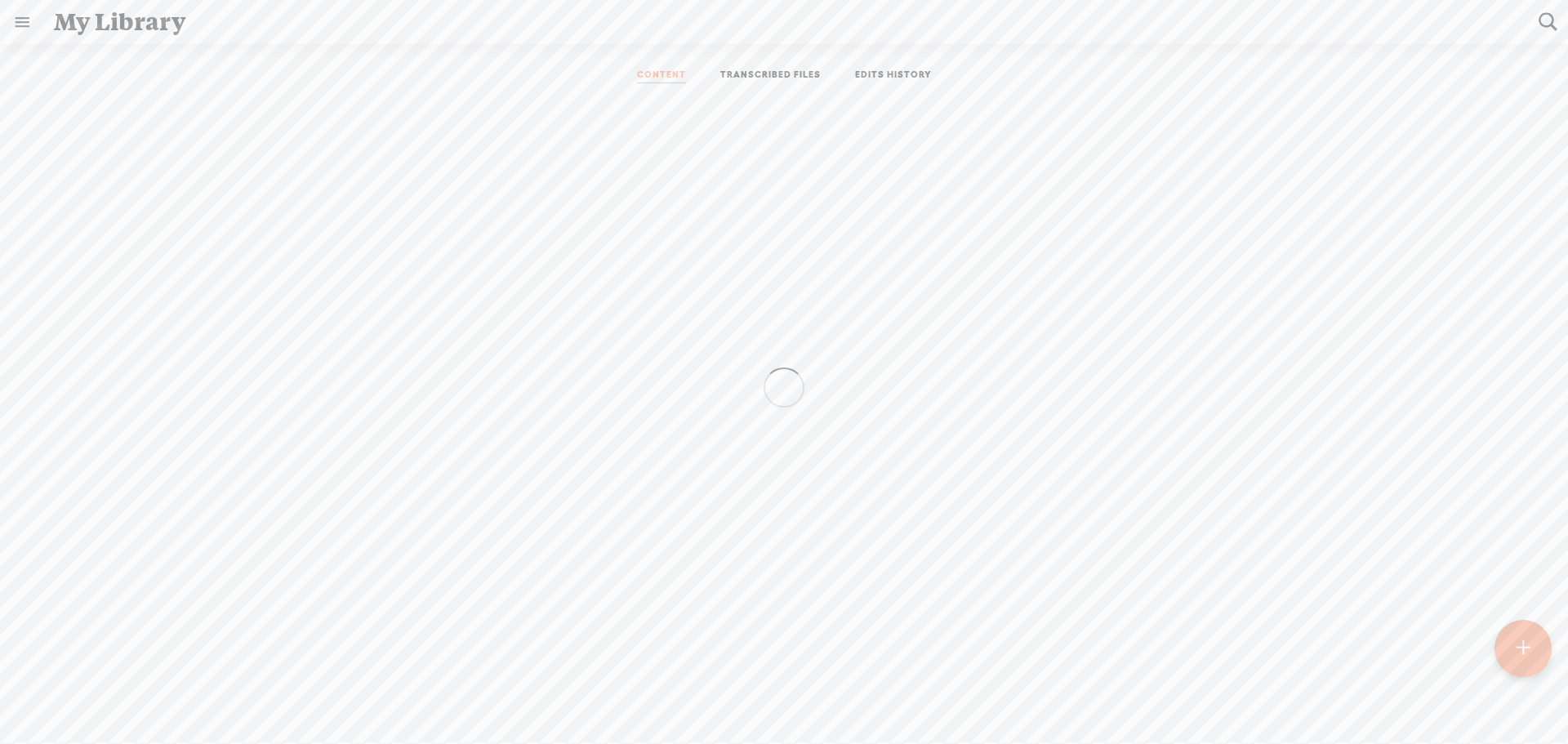
scroll to position [1, 0]
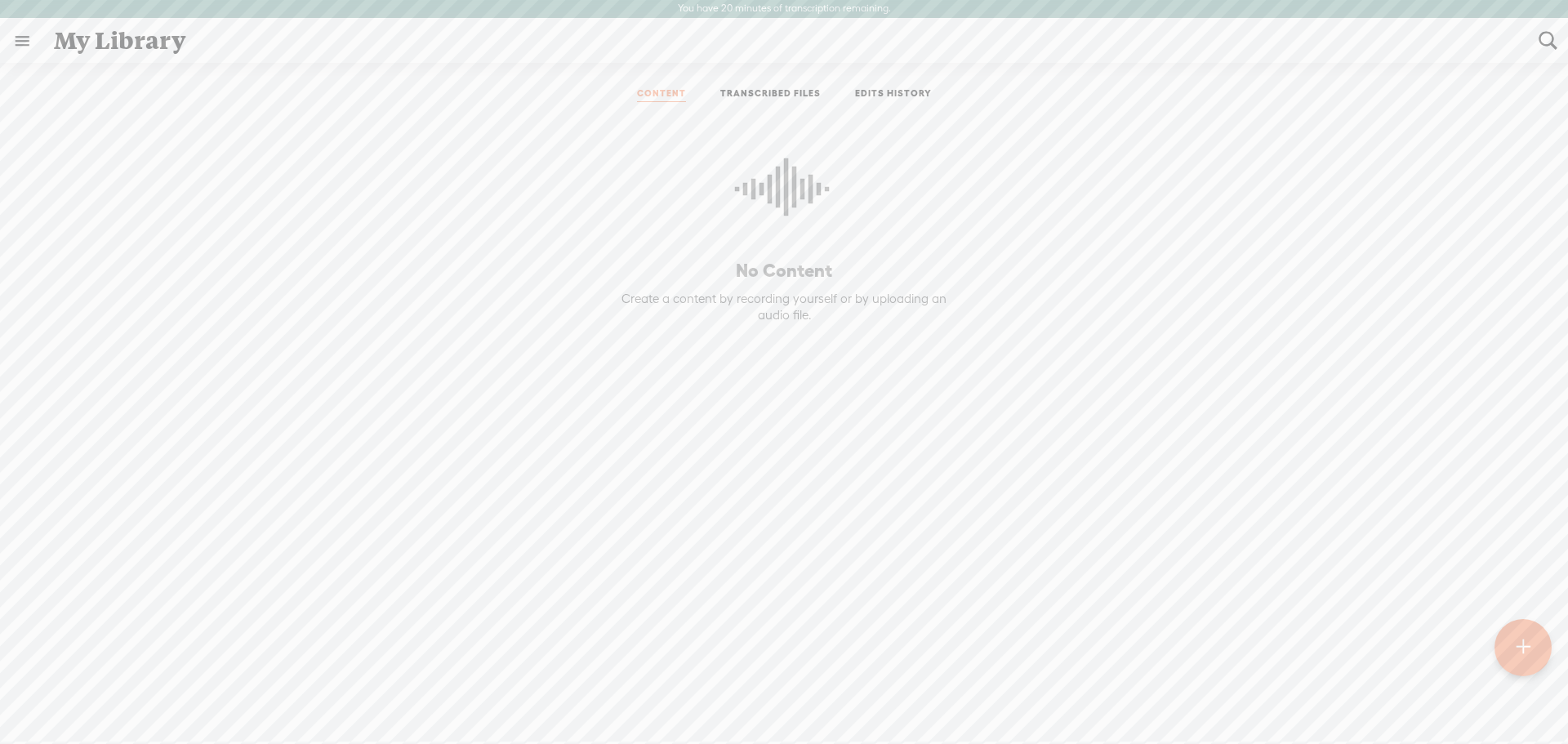
click at [105, 41] on div "My Library" at bounding box center [785, 41] width 1485 height 43
click at [32, 38] on link at bounding box center [22, 41] width 43 height 43
click at [86, 699] on div "SETTINGS" at bounding box center [86, 706] width 60 height 14
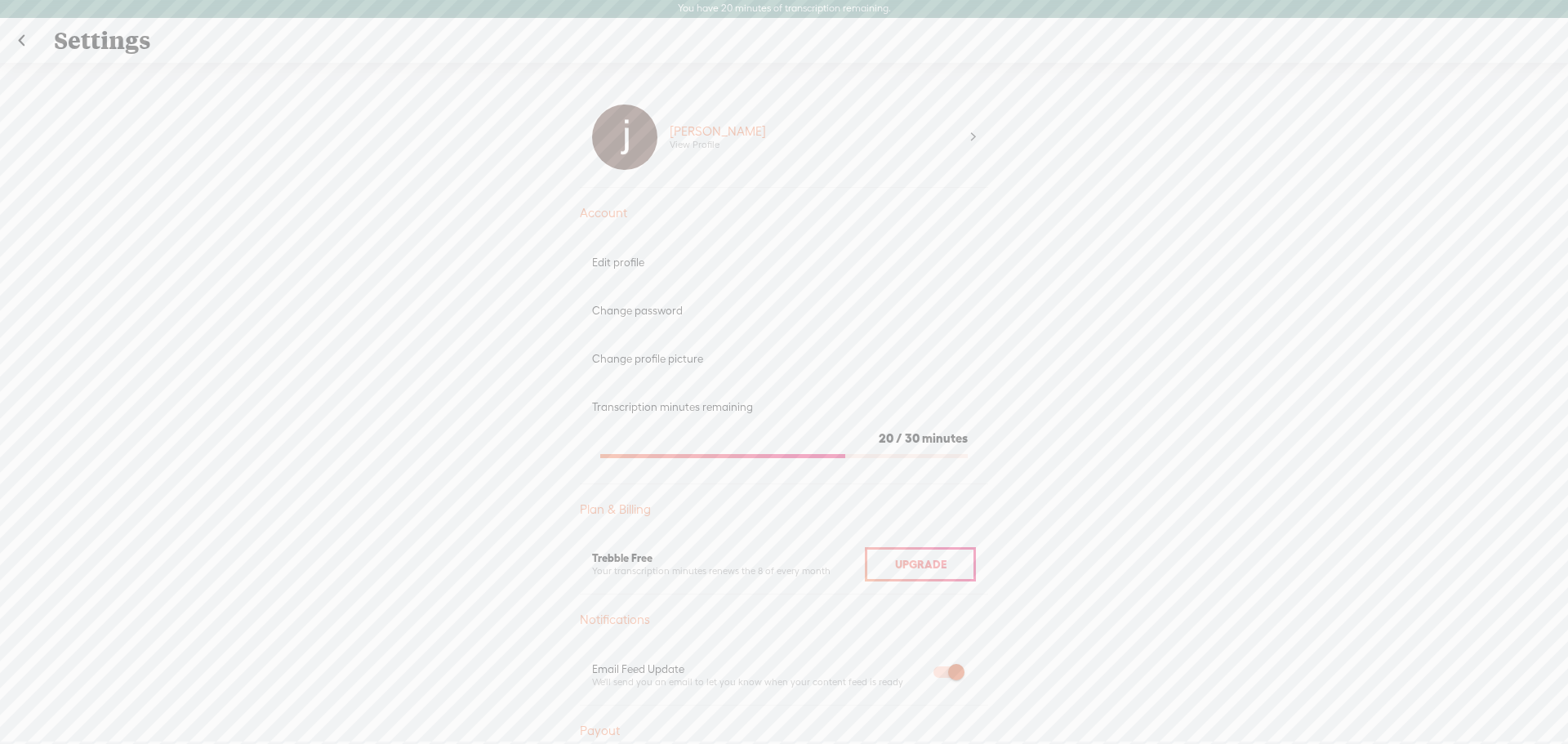
click at [20, 34] on link at bounding box center [21, 41] width 41 height 43
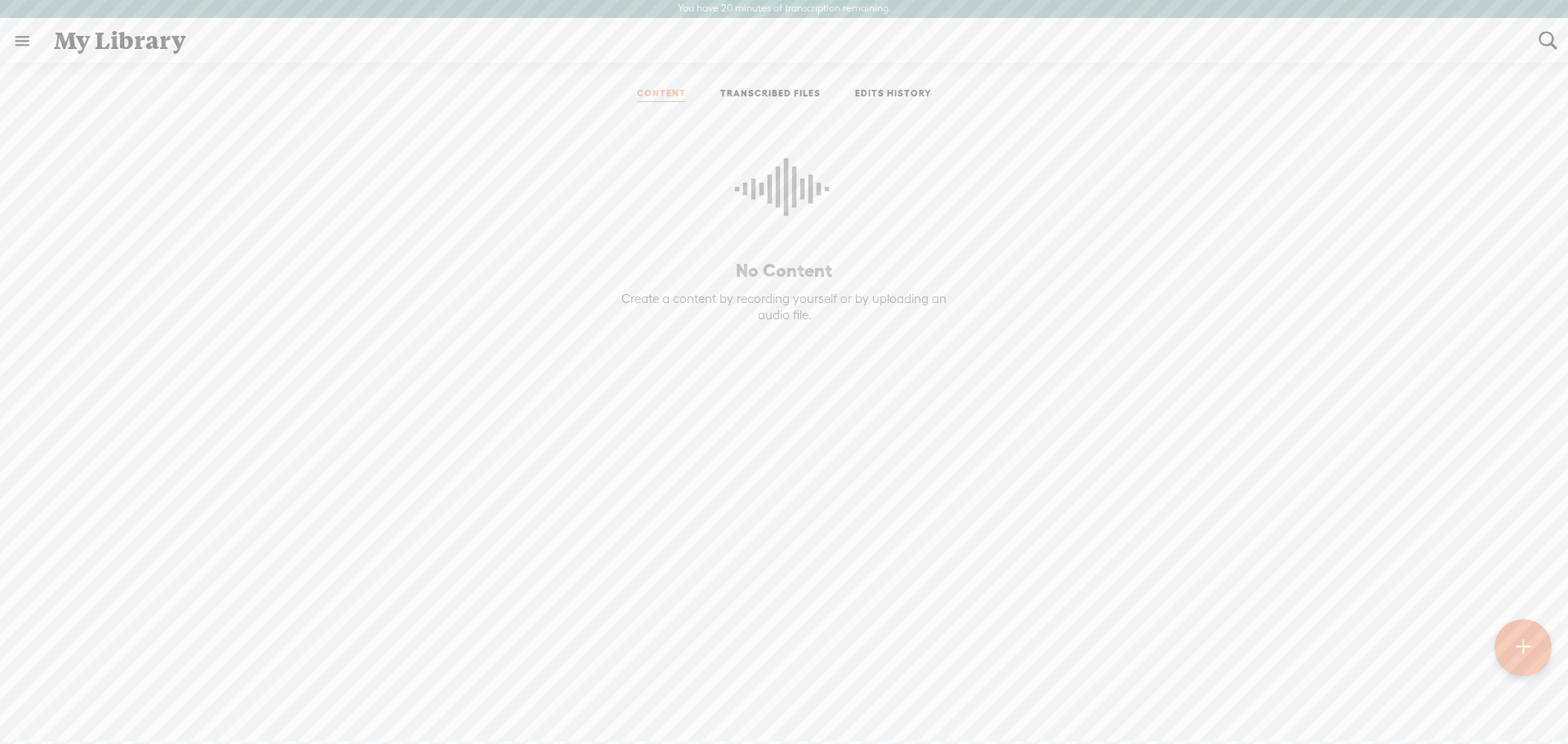
click at [773, 94] on link "TRANSCRIBED FILES" at bounding box center [770, 95] width 101 height 14
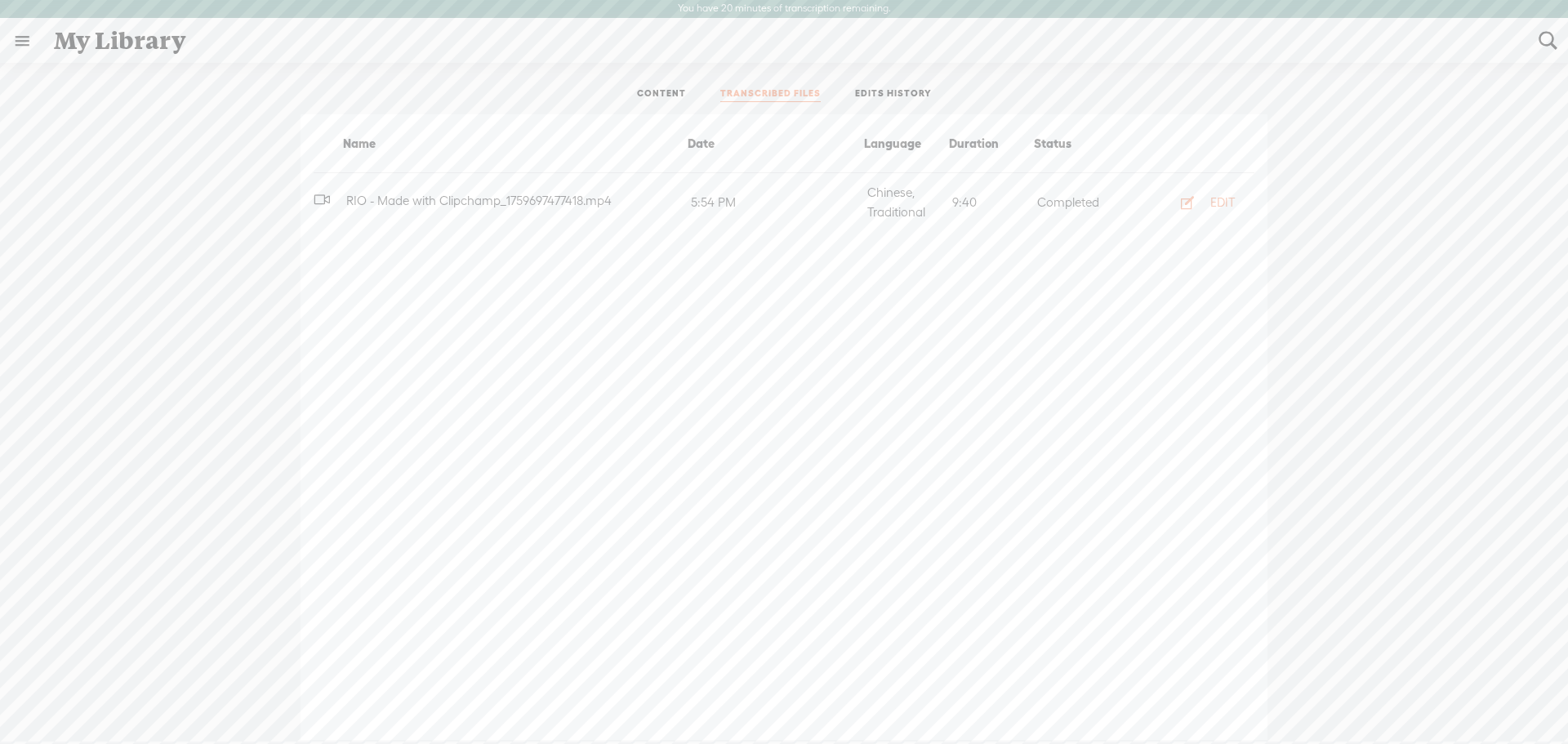
click at [883, 97] on link "EDITS HISTORY" at bounding box center [894, 95] width 77 height 14
click at [761, 97] on link "TRANSCRIBED FILES" at bounding box center [770, 95] width 101 height 14
click at [1222, 201] on div "EDIT" at bounding box center [1223, 202] width 25 height 16
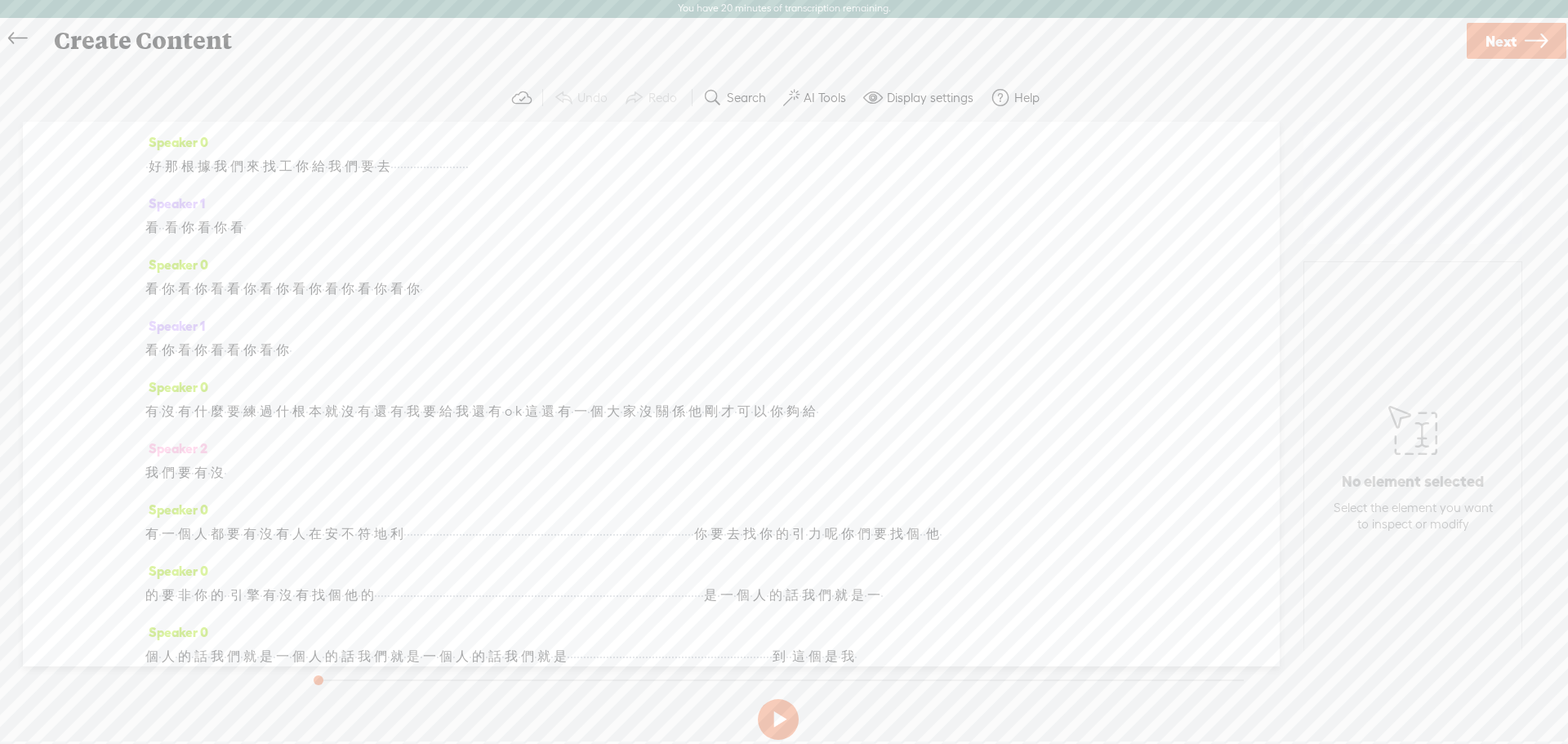
click at [17, 43] on icon at bounding box center [18, 38] width 19 height 37
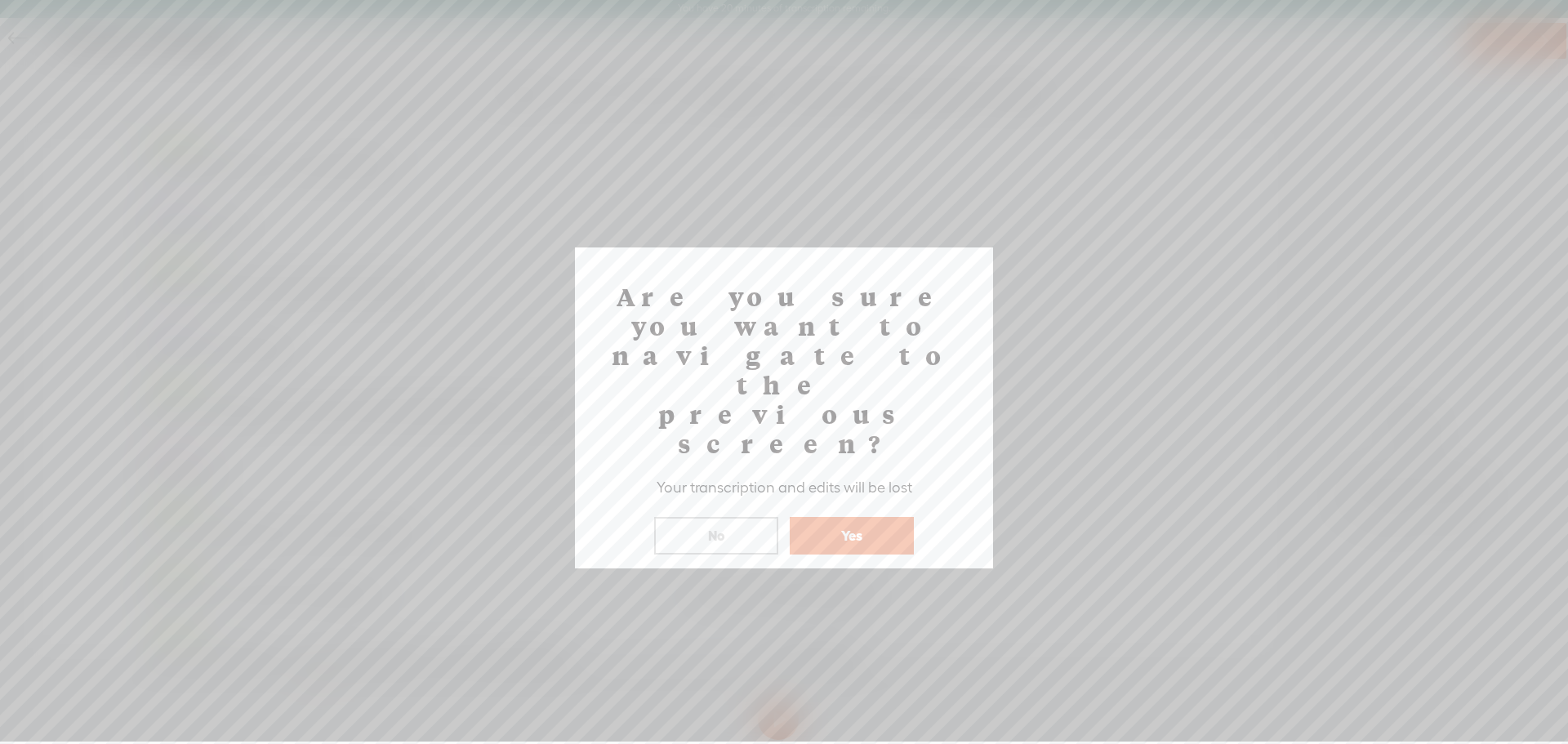
click at [850, 517] on button "Yes" at bounding box center [852, 536] width 124 height 37
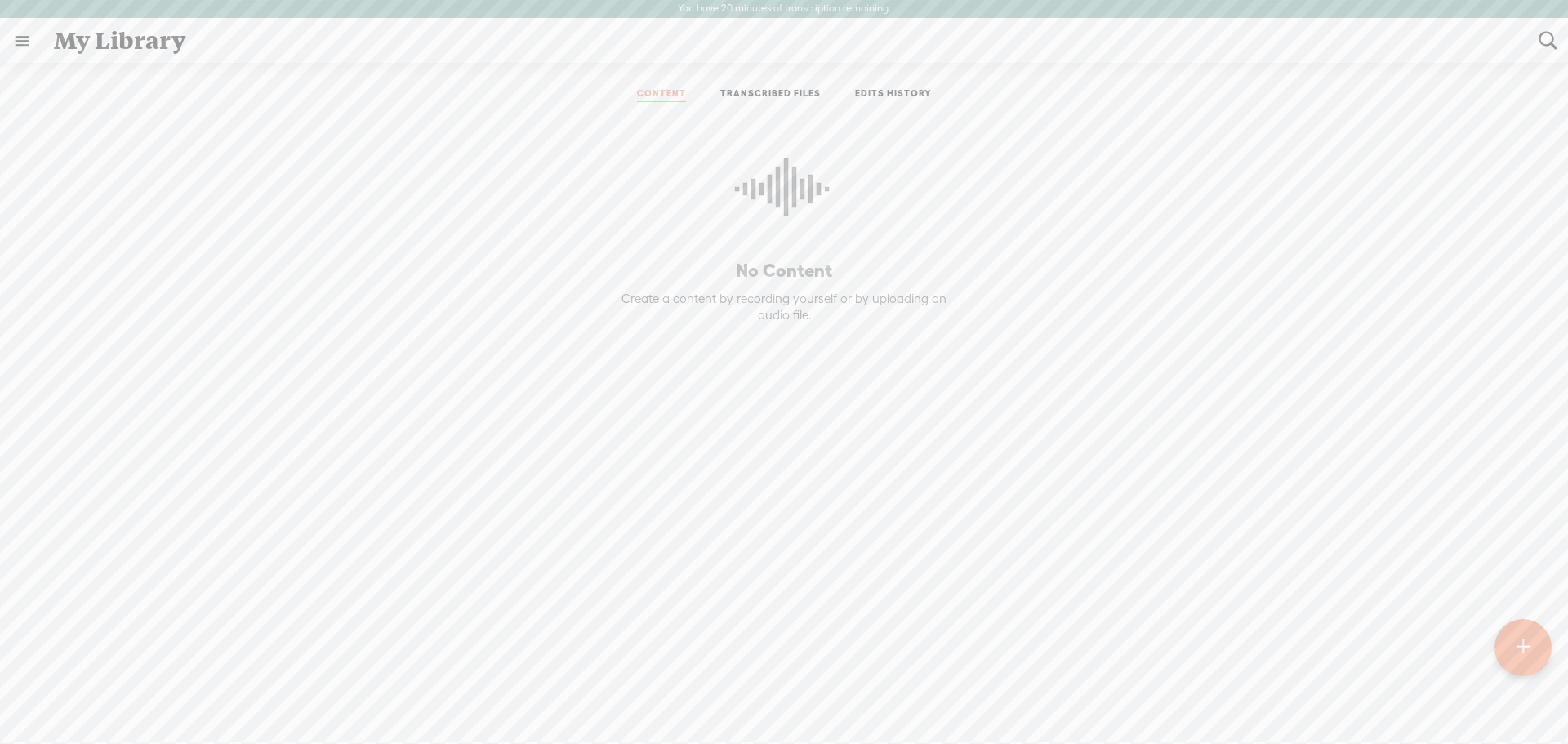
click at [758, 89] on link "TRANSCRIBED FILES" at bounding box center [770, 95] width 101 height 14
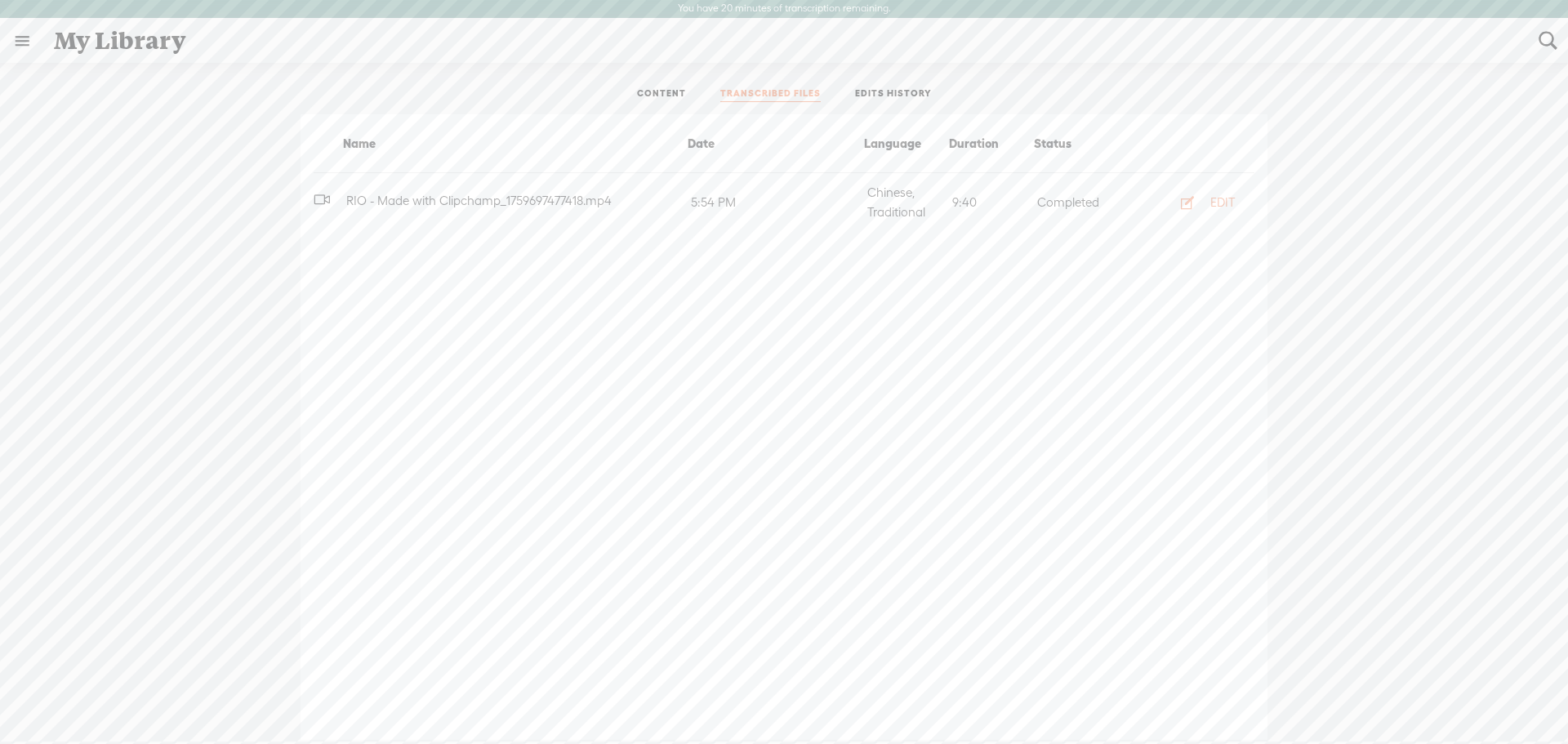
click at [315, 196] on icon at bounding box center [321, 199] width 16 height 16
click at [655, 101] on link "CONTENT" at bounding box center [662, 95] width 49 height 14
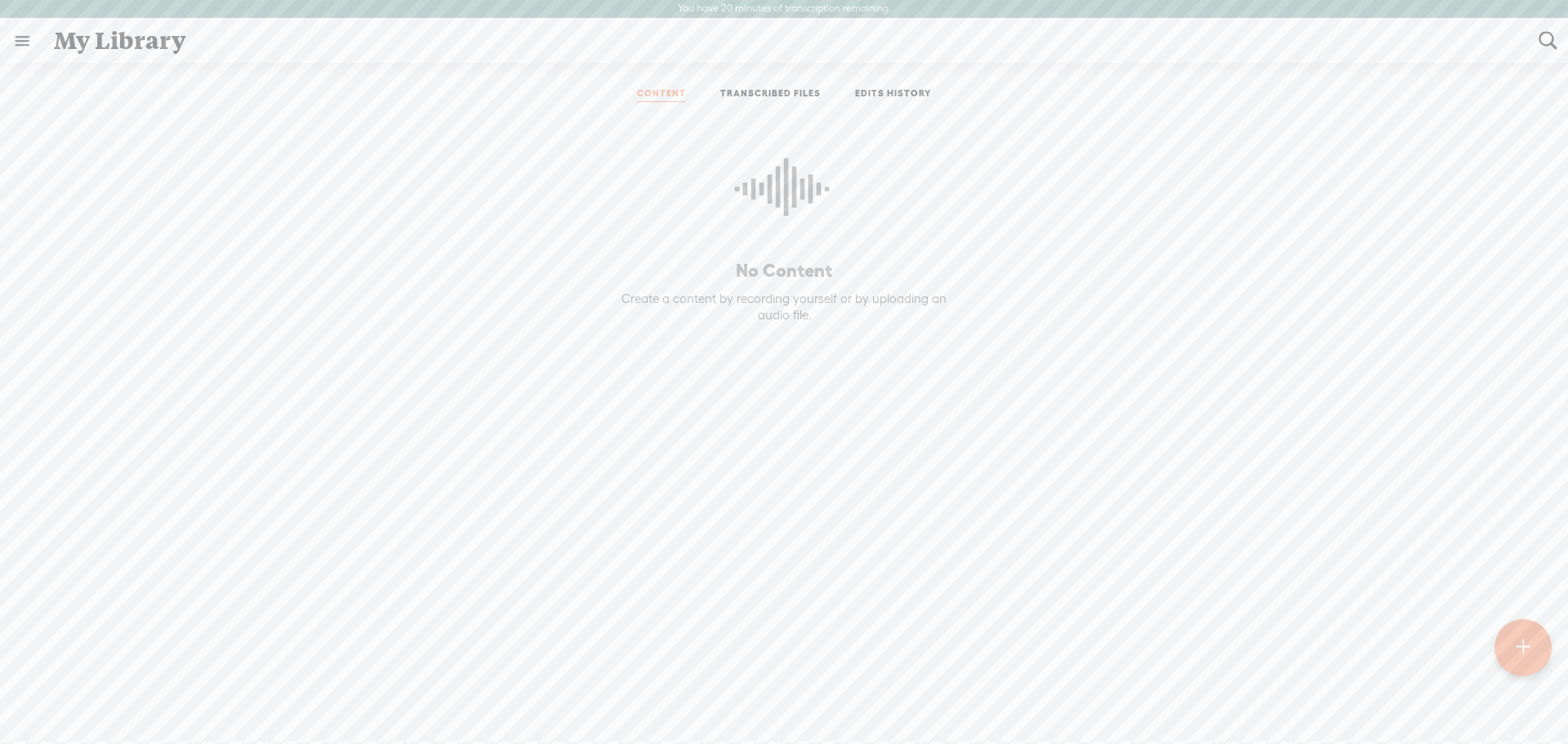
click at [887, 92] on link "EDITS HISTORY" at bounding box center [894, 95] width 77 height 14
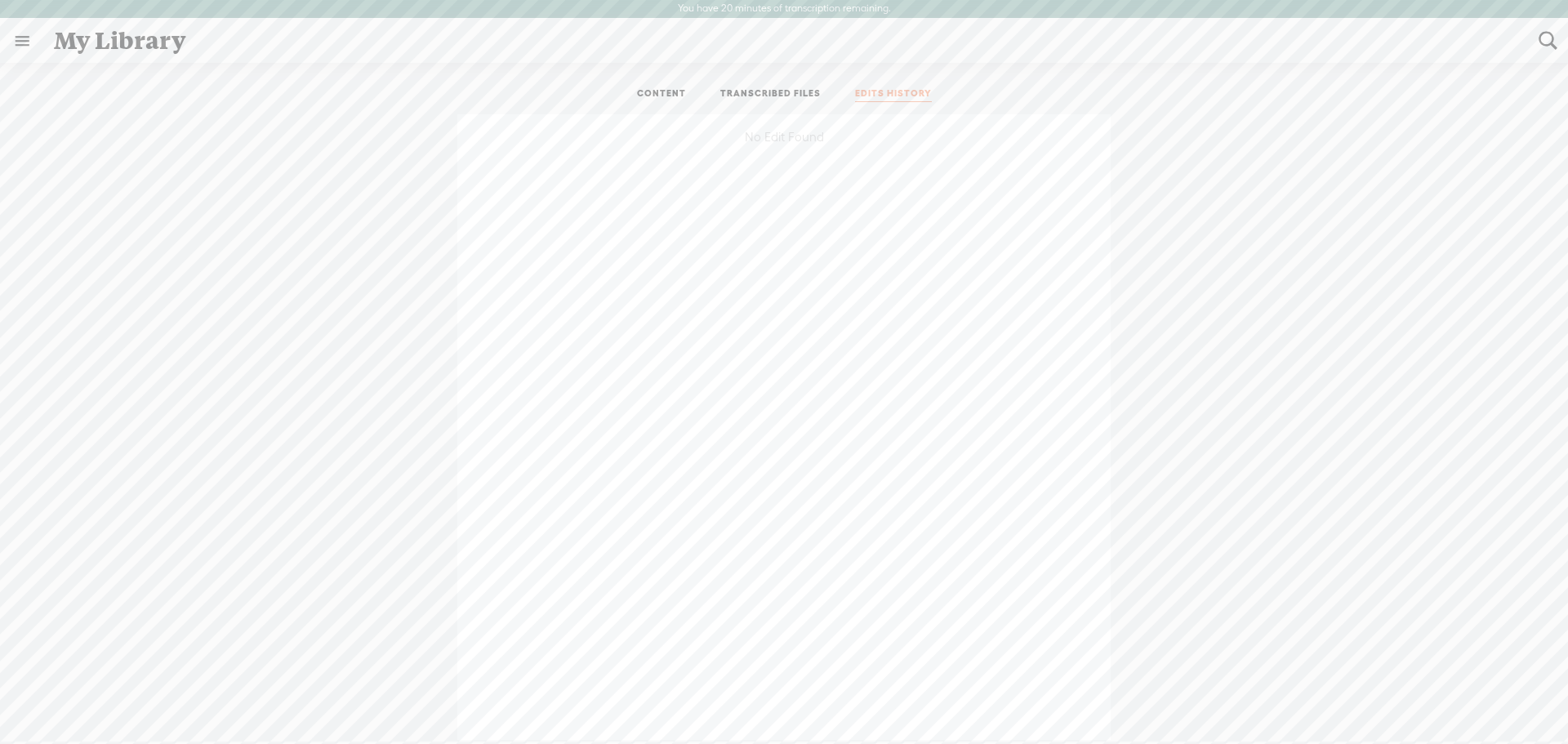
click at [793, 103] on ul "CONTENT TRANSCRIBED FILES EDITS HISTORY" at bounding box center [784, 95] width 433 height 39
click at [781, 95] on link "TRANSCRIBED FILES" at bounding box center [770, 95] width 101 height 14
drag, startPoint x: 730, startPoint y: 205, endPoint x: 1149, endPoint y: 242, distance: 420.6
click at [1123, 286] on div "Name Date Language Duration Status RIO - Made with Clipchamp_1759697477418.mp4 …" at bounding box center [784, 427] width 967 height 626
click at [1190, 203] on icon "button" at bounding box center [1187, 202] width 16 height 16
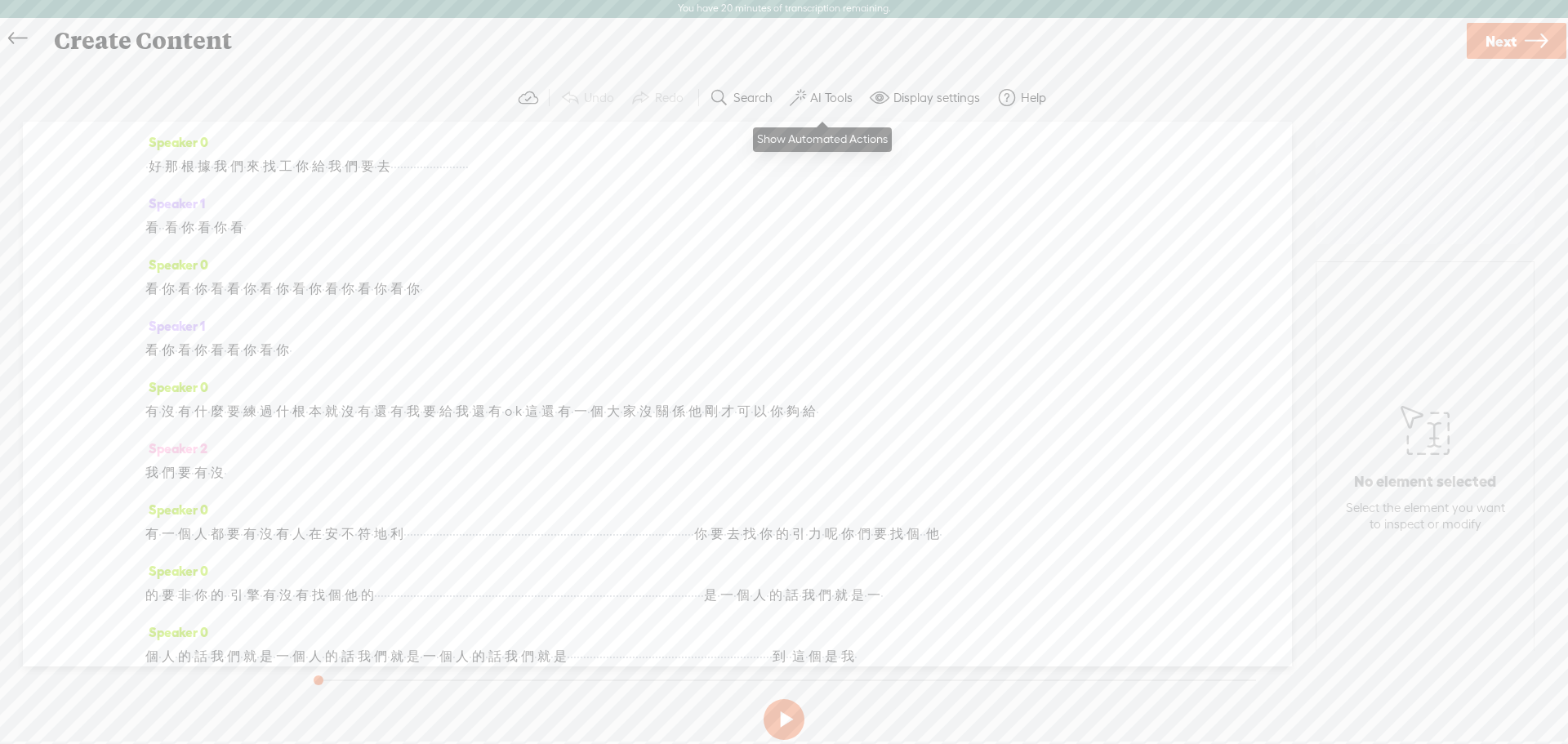
click at [812, 98] on label "AI Tools" at bounding box center [832, 97] width 43 height 16
click at [227, 223] on span "你" at bounding box center [220, 228] width 13 height 25
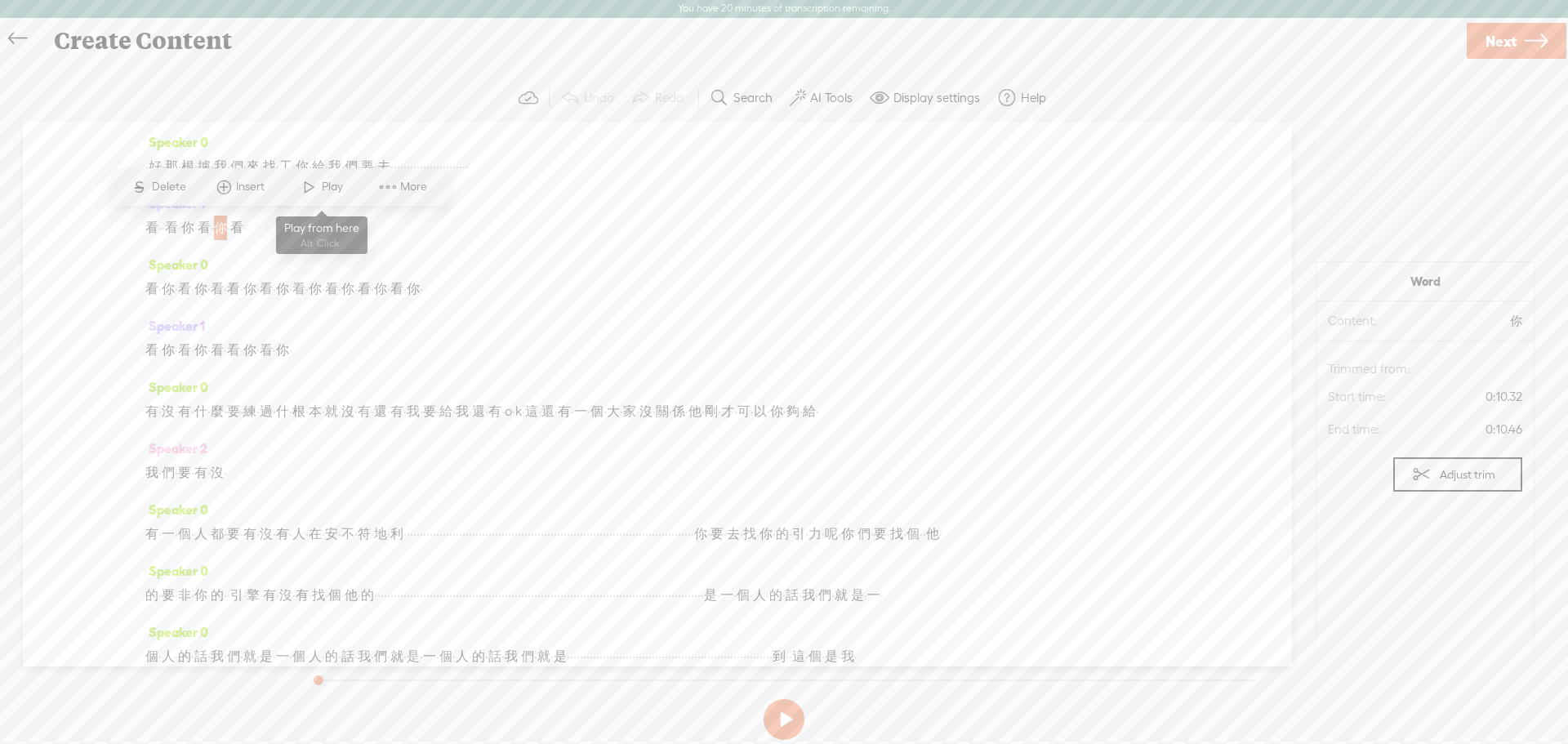
click at [300, 196] on span at bounding box center [309, 187] width 25 height 30
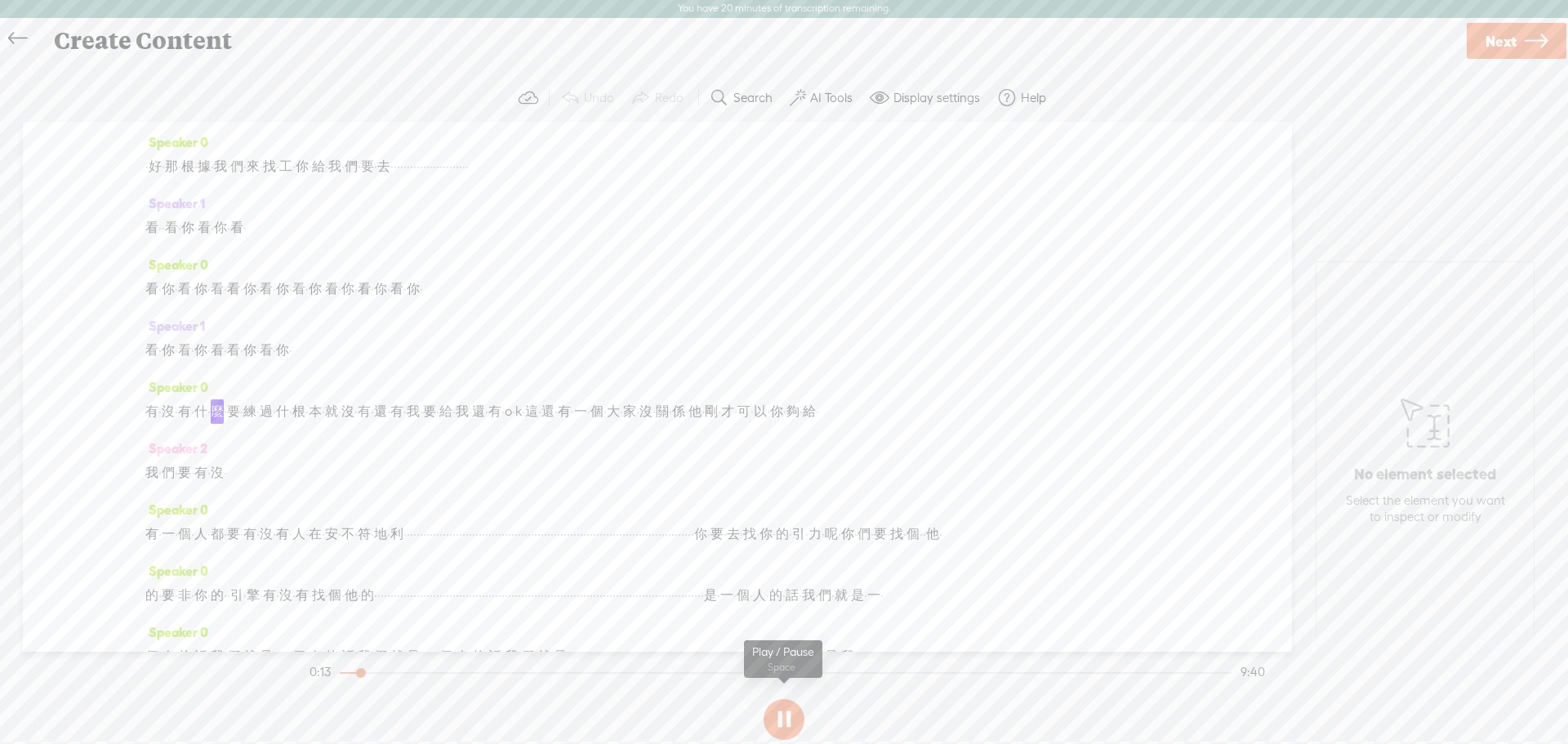
click at [781, 723] on button at bounding box center [784, 720] width 41 height 41
click at [827, 104] on label "AI Tools" at bounding box center [832, 97] width 43 height 16
click at [815, 462] on span at bounding box center [812, 460] width 30 height 11
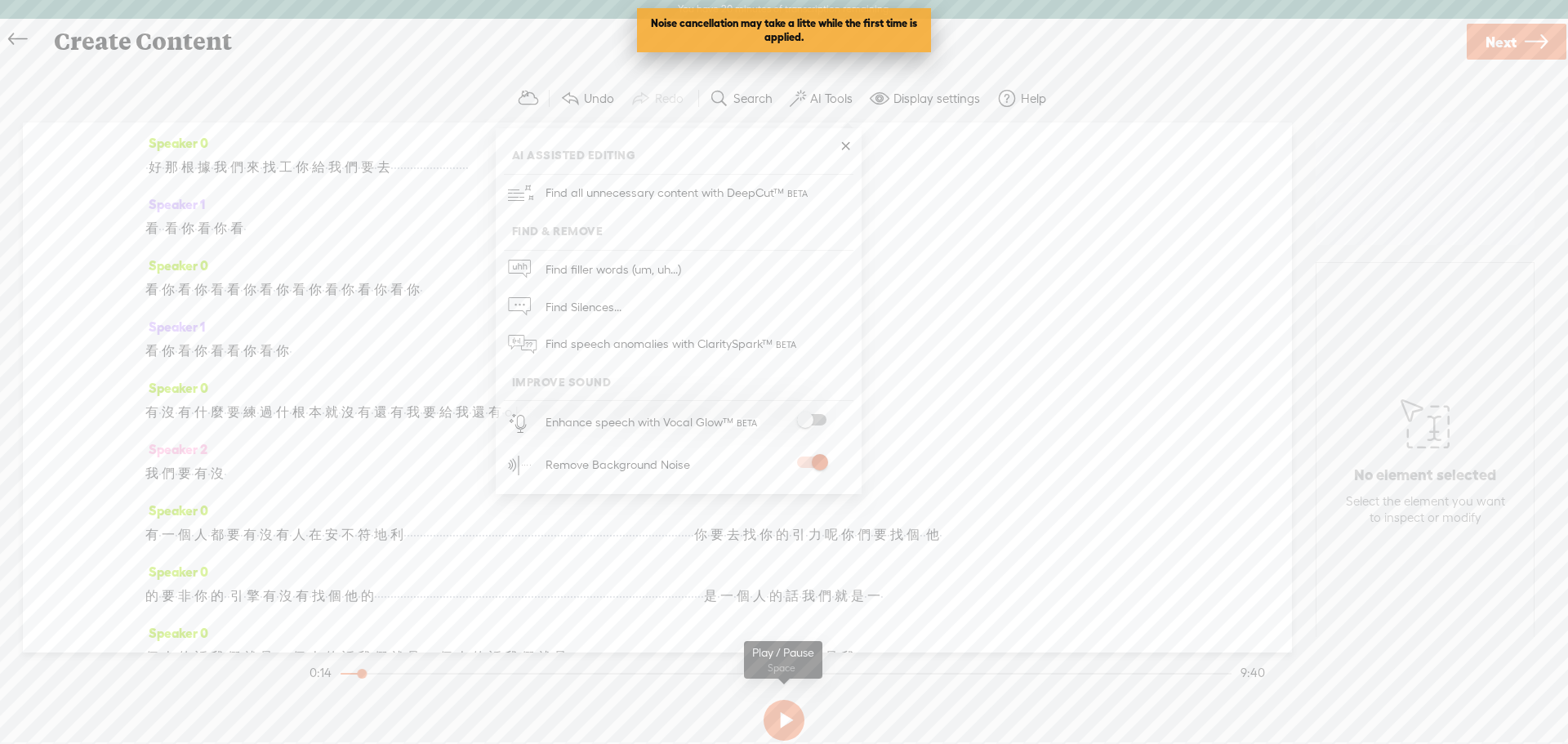
click at [779, 722] on button at bounding box center [784, 721] width 41 height 41
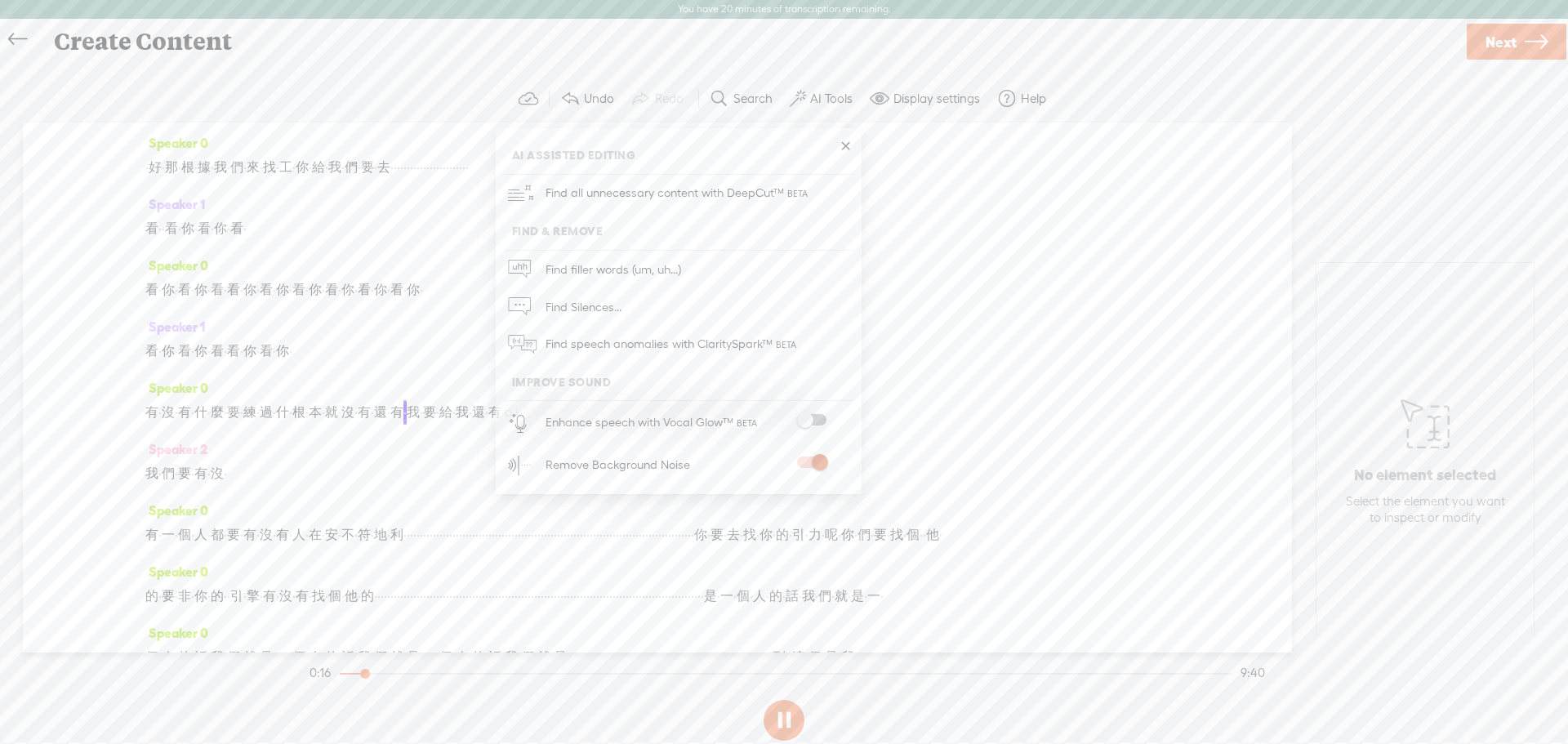
click at [162, 222] on span "·" at bounding box center [160, 228] width 3 height 25
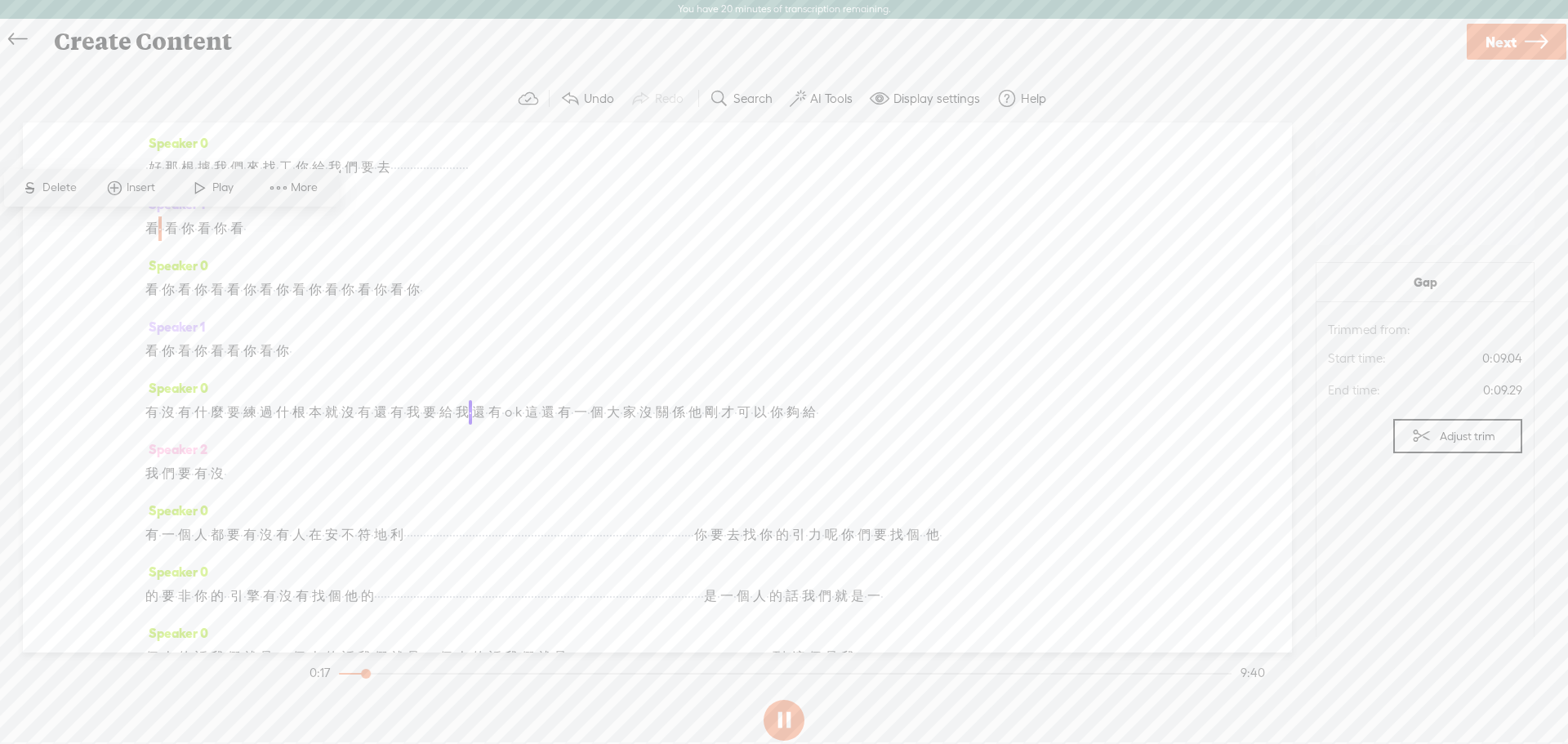
click at [159, 227] on span "看" at bounding box center [152, 228] width 13 height 25
click at [196, 188] on span at bounding box center [199, 187] width 25 height 30
click at [792, 723] on button at bounding box center [784, 721] width 41 height 41
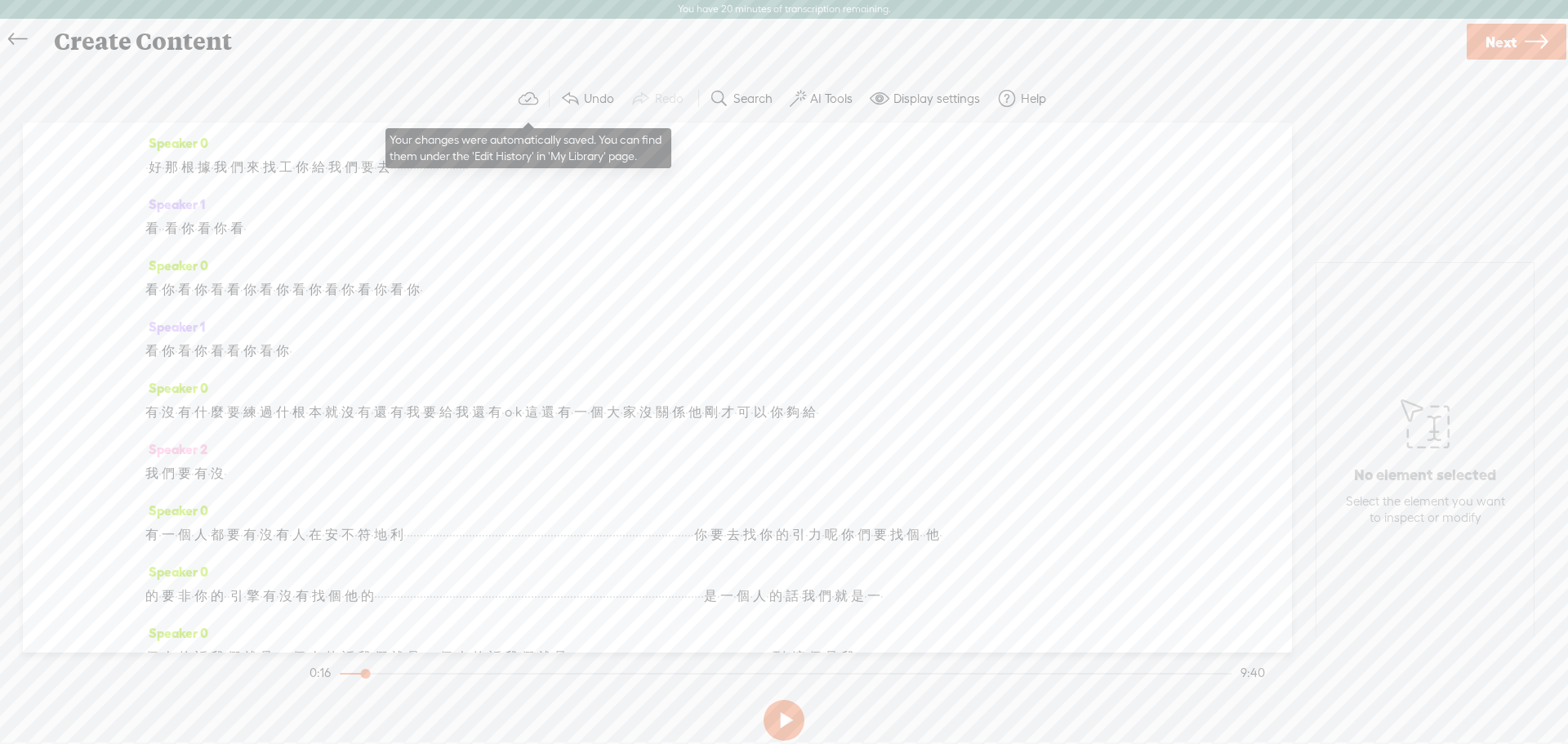
click at [527, 101] on span at bounding box center [527, 98] width 6 height 15
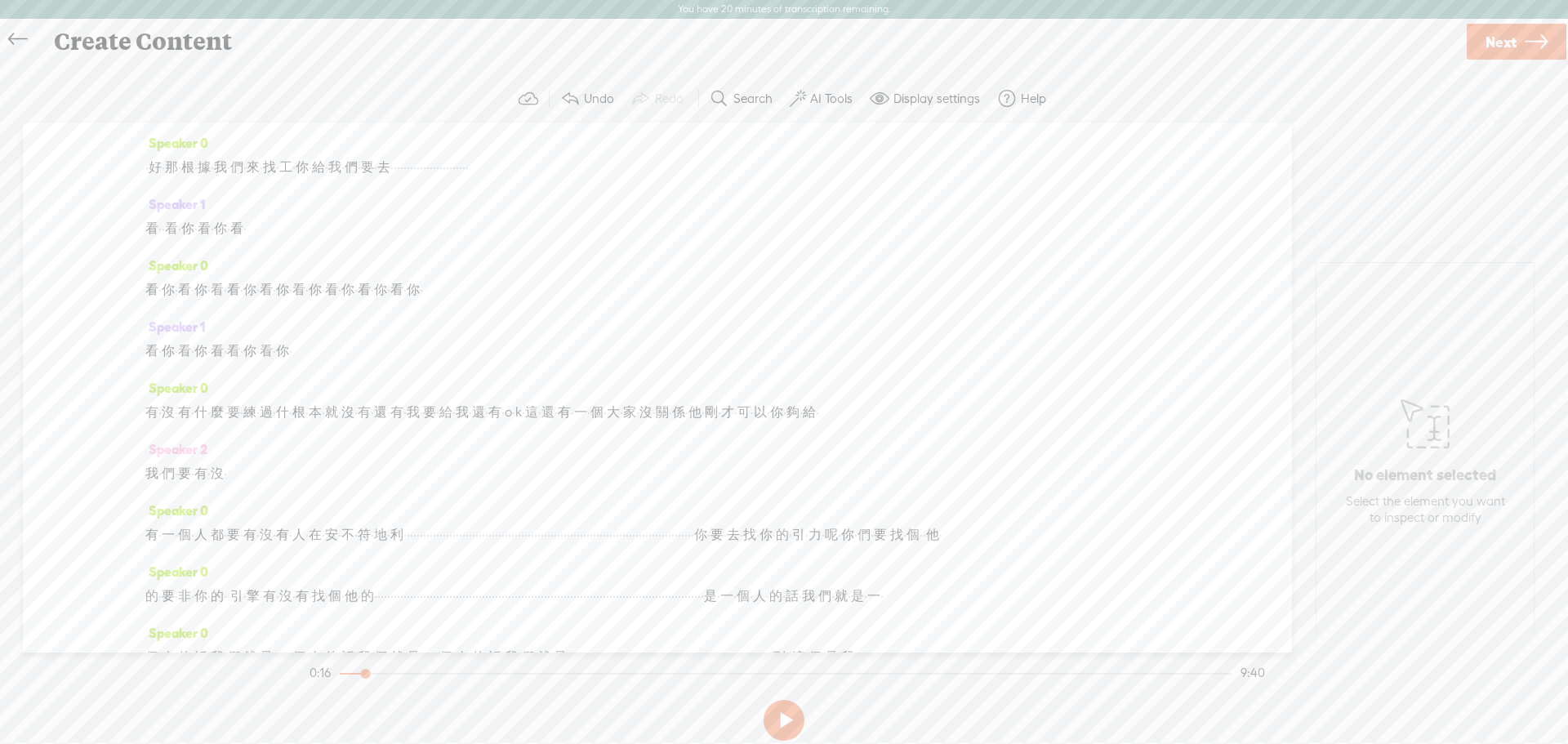
click at [935, 99] on label "Display settings" at bounding box center [937, 98] width 87 height 16
click at [1488, 37] on span "Next" at bounding box center [1502, 42] width 31 height 42
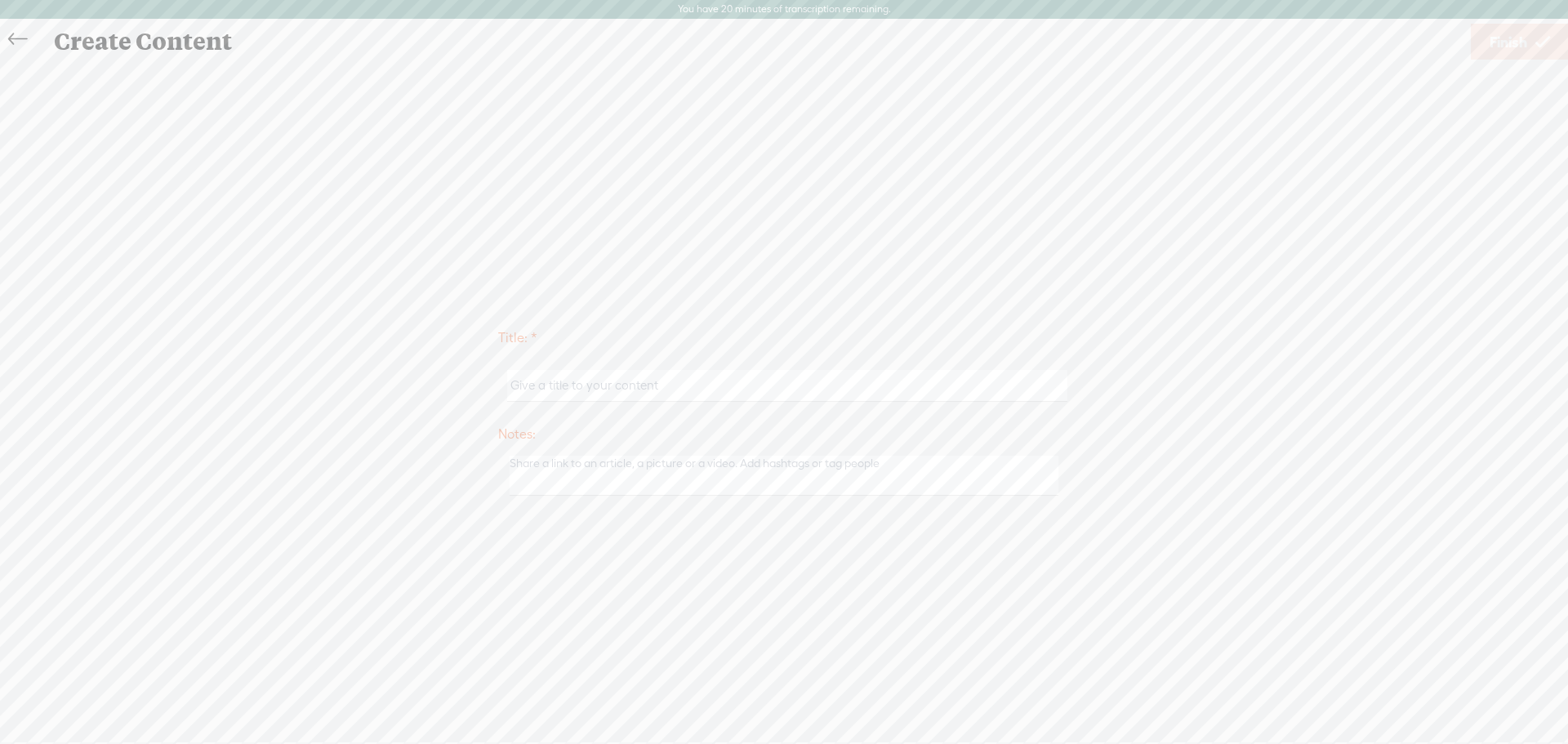
click at [817, 372] on input "text" at bounding box center [787, 385] width 560 height 32
type input "test"
click at [1484, 47] on link "Finish" at bounding box center [1519, 42] width 98 height 36
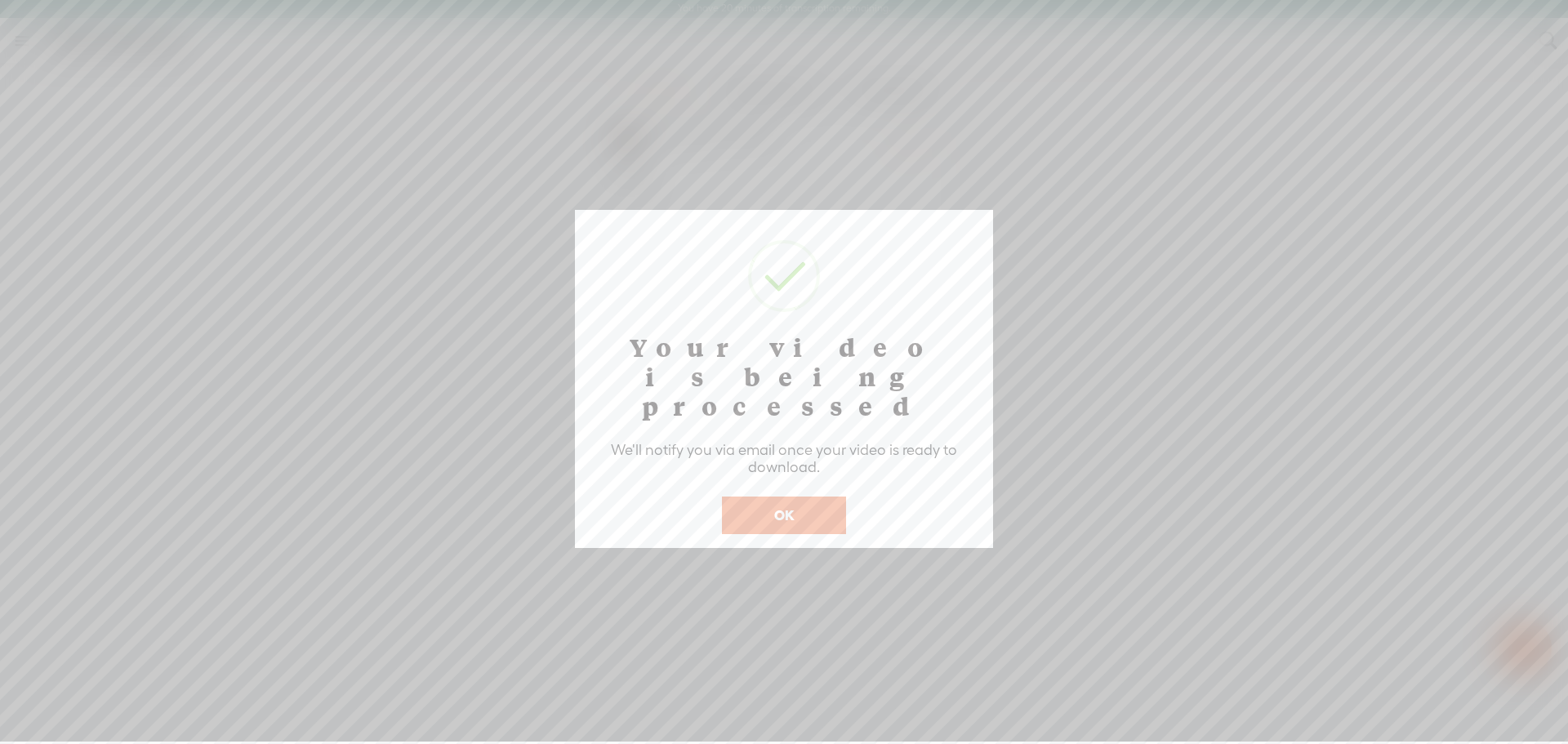
click at [830, 497] on button "OK" at bounding box center [784, 516] width 124 height 37
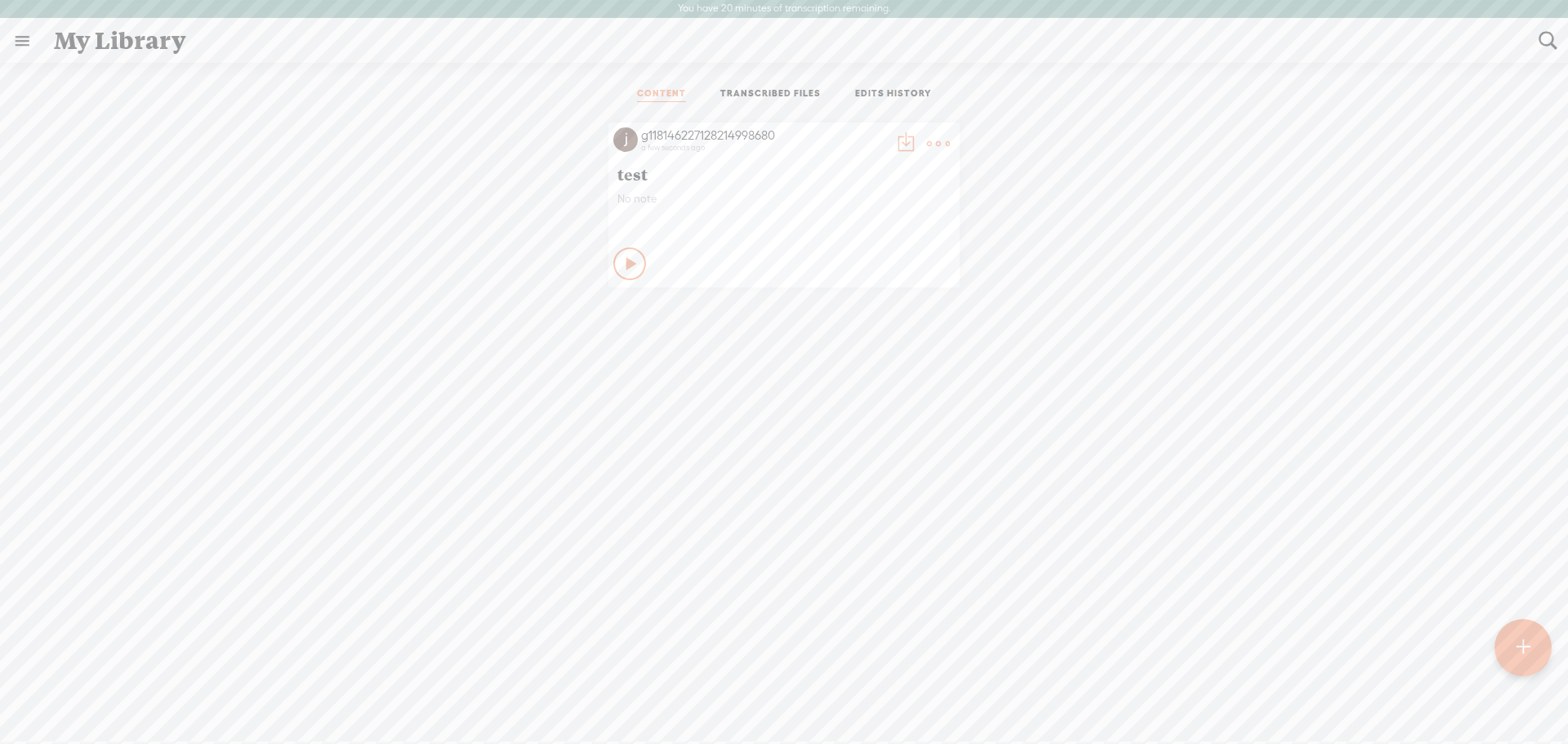
click at [624, 266] on icon at bounding box center [631, 263] width 16 height 16
click at [770, 98] on link "TRANSCRIBED FILES" at bounding box center [770, 95] width 101 height 14
click at [915, 101] on link "EDITS HISTORY" at bounding box center [894, 95] width 77 height 14
click at [671, 94] on link "CONTENT" at bounding box center [662, 95] width 49 height 14
click at [936, 146] on t at bounding box center [938, 143] width 23 height 23
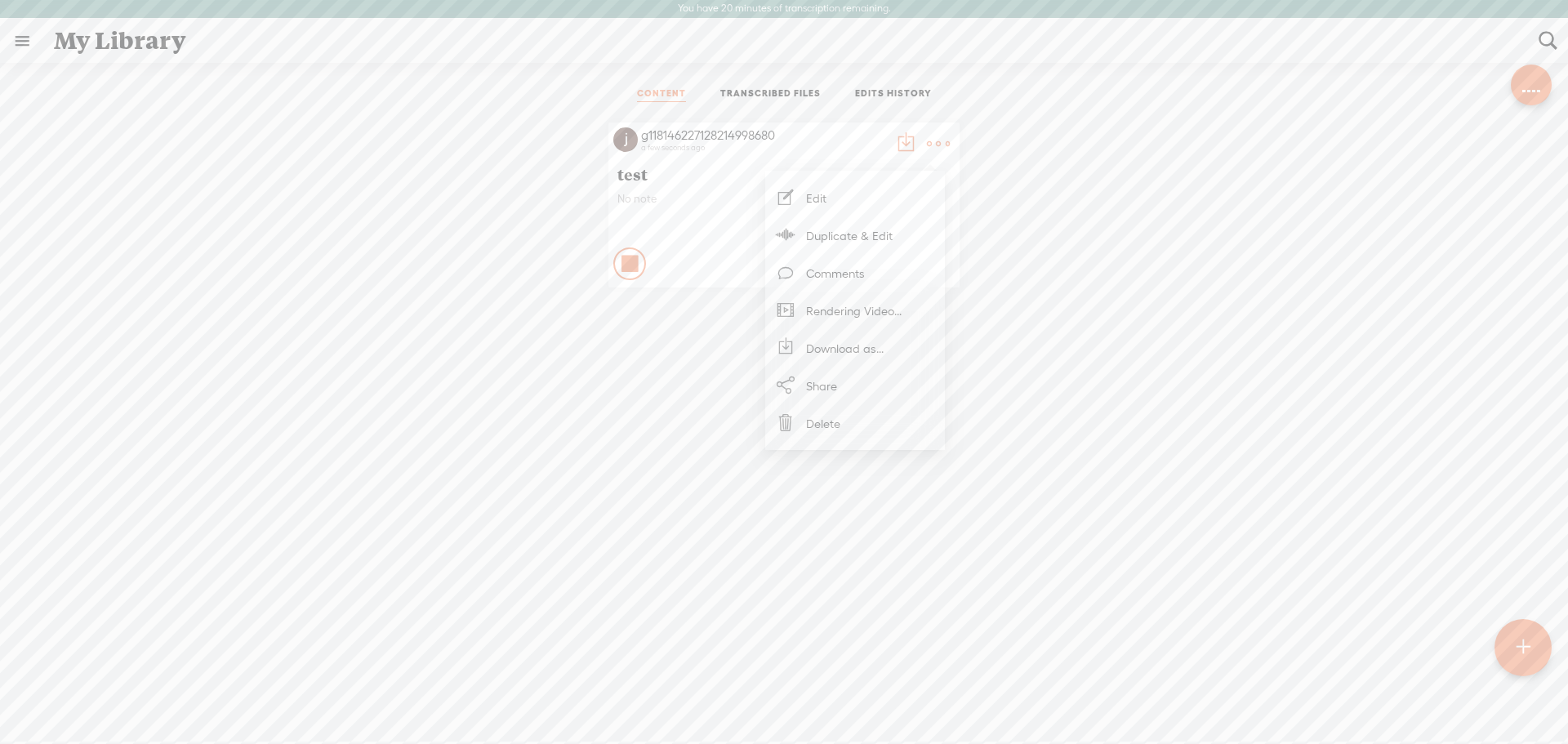
click at [614, 256] on div "Stop Content" at bounding box center [630, 263] width 32 height 32
click at [938, 145] on t at bounding box center [938, 143] width 23 height 23
click at [841, 430] on link "Delete" at bounding box center [856, 424] width 164 height 37
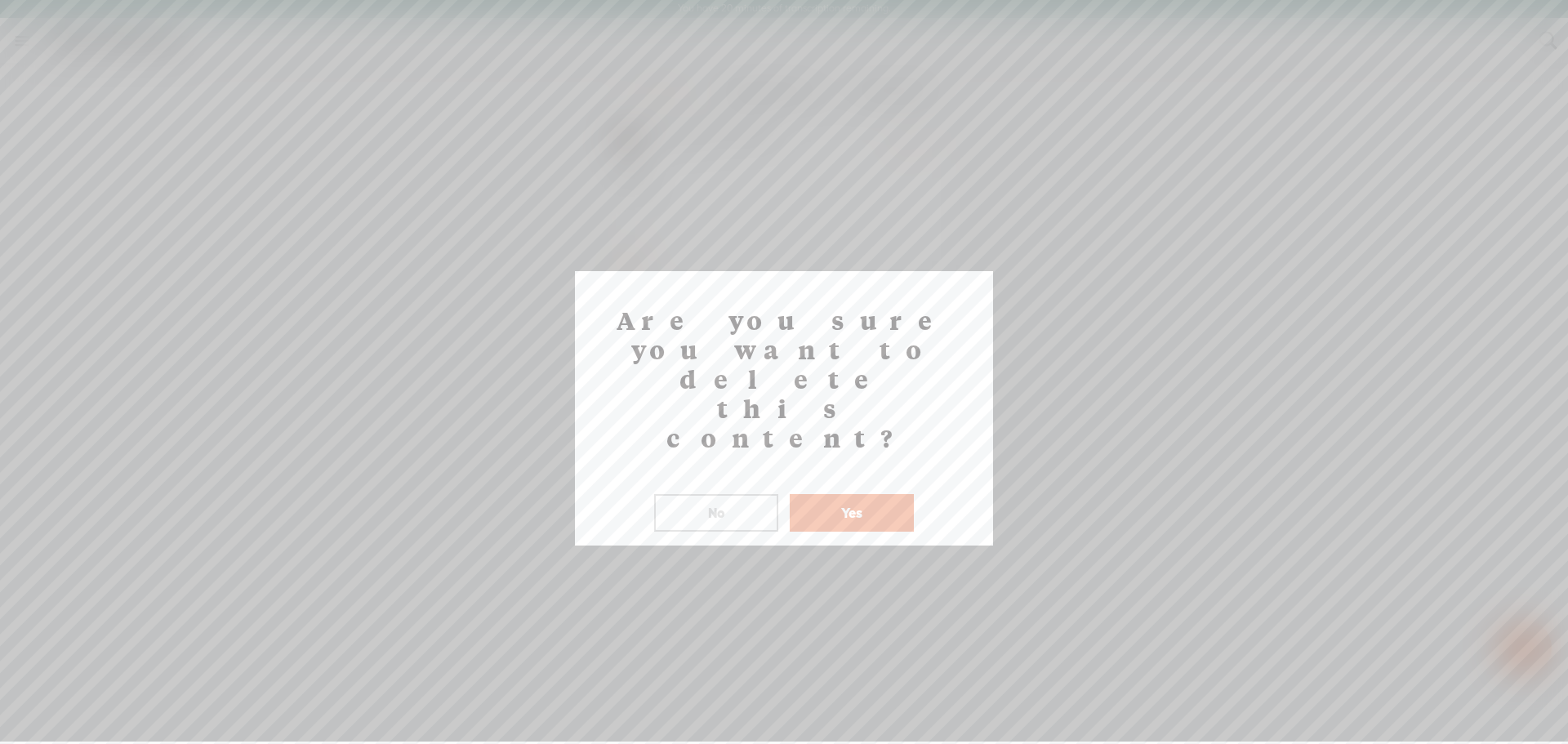
click at [885, 494] on button "Yes" at bounding box center [852, 513] width 124 height 37
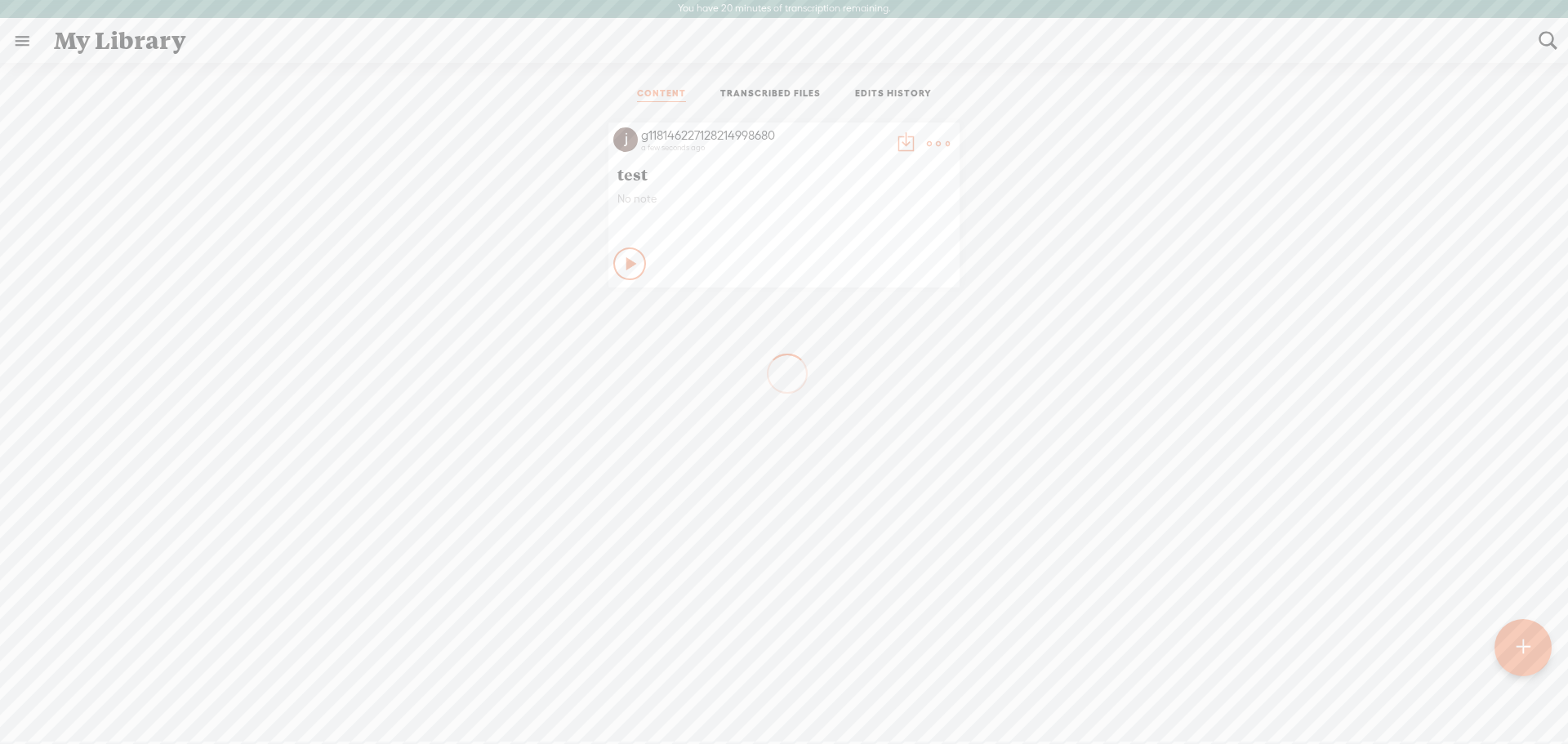
click at [787, 91] on link "TRANSCRIBED FILES" at bounding box center [770, 95] width 101 height 14
click at [366, 203] on span "RIO - Made with Clipchamp_1759697477418.mp4" at bounding box center [479, 200] width 272 height 14
click at [878, 92] on link "EDITS HISTORY" at bounding box center [894, 95] width 77 height 14
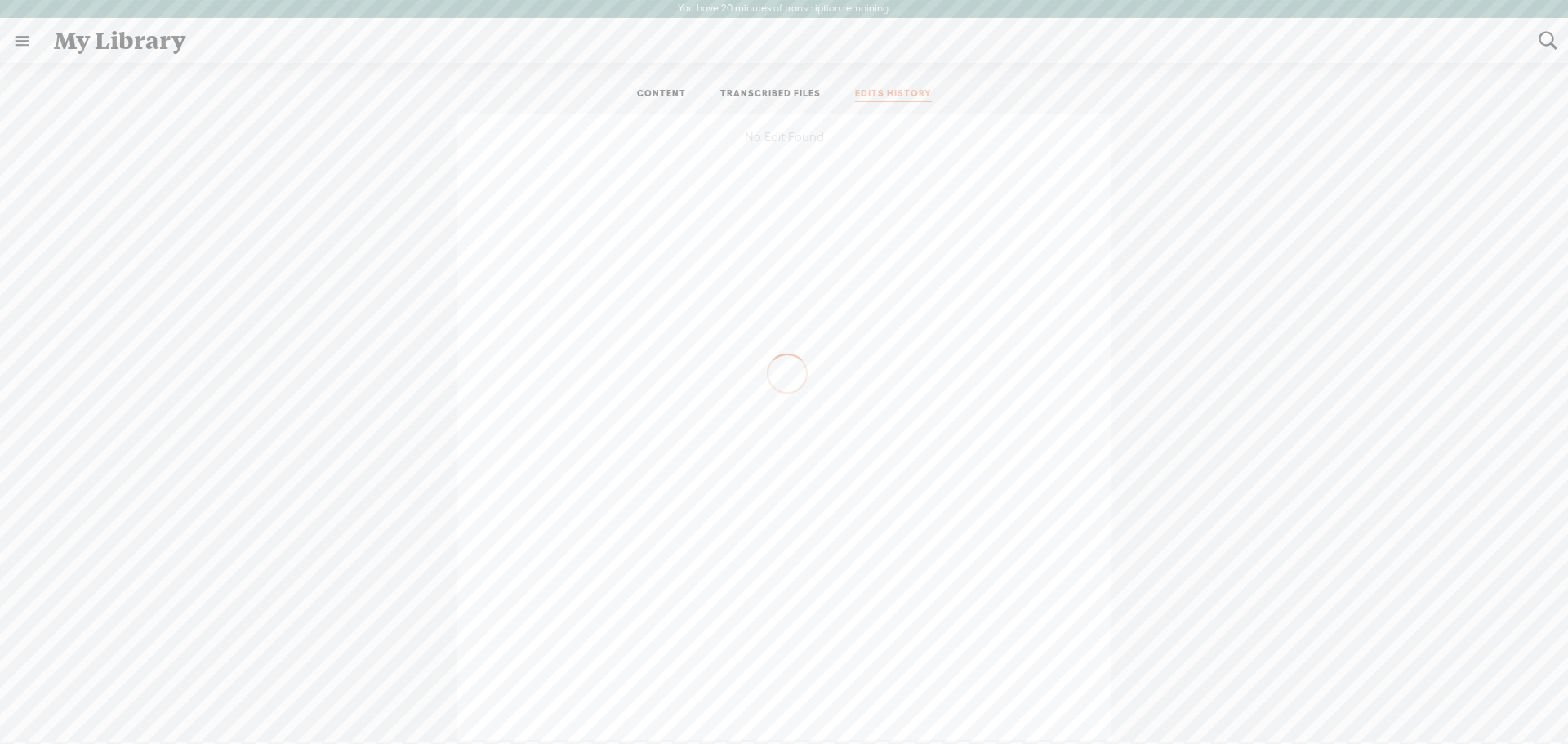
click at [751, 89] on link "TRANSCRIBED FILES" at bounding box center [770, 95] width 101 height 14
click at [1228, 205] on div "EDIT" at bounding box center [1223, 202] width 25 height 16
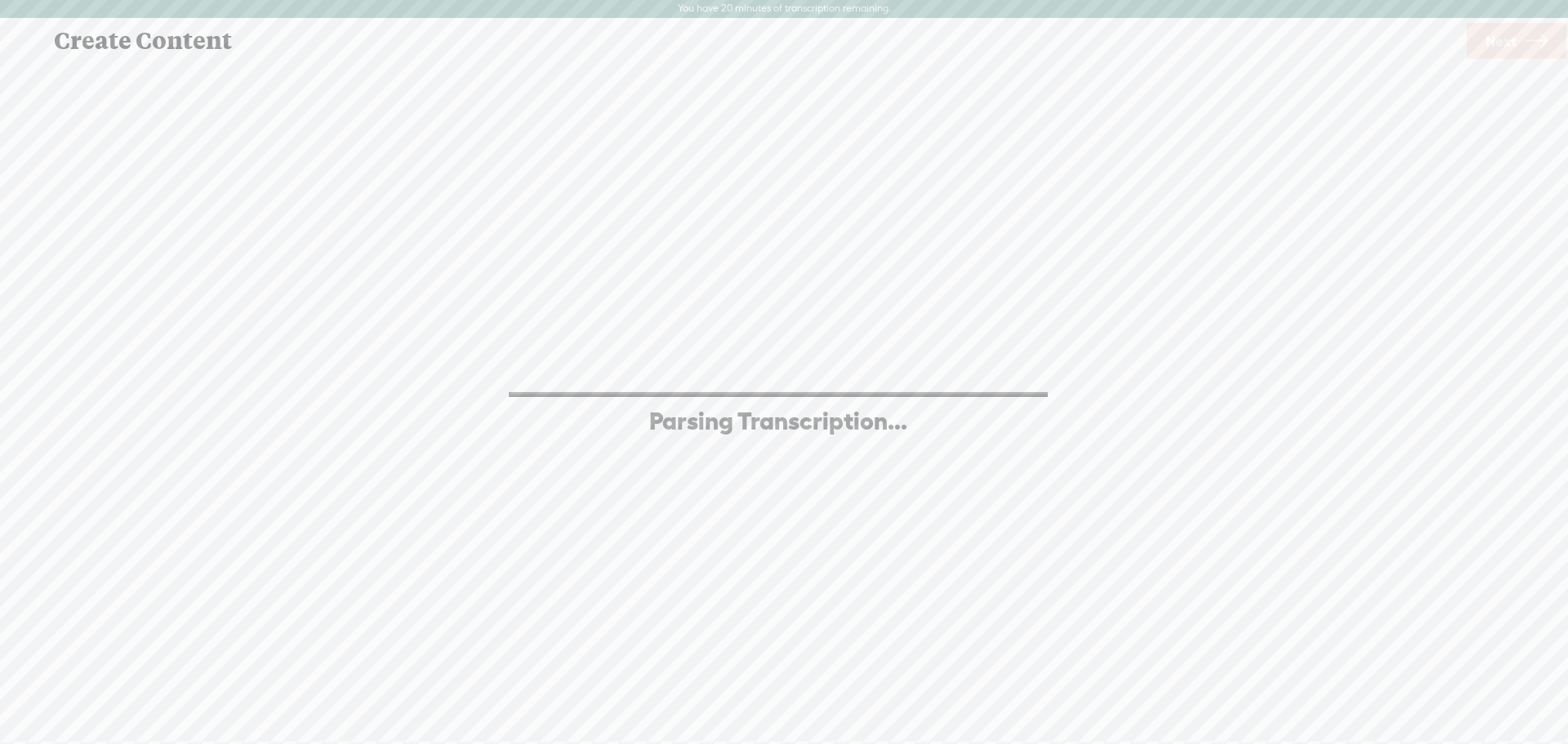
click at [90, 32] on div "Create Content" at bounding box center [753, 41] width 1422 height 43
click at [90, 32] on div "Create Content" at bounding box center [753, 41] width 1422 height 43
click at [91, 34] on div "Create Content" at bounding box center [753, 41] width 1422 height 43
click at [99, 32] on div "Create Content" at bounding box center [753, 41] width 1422 height 43
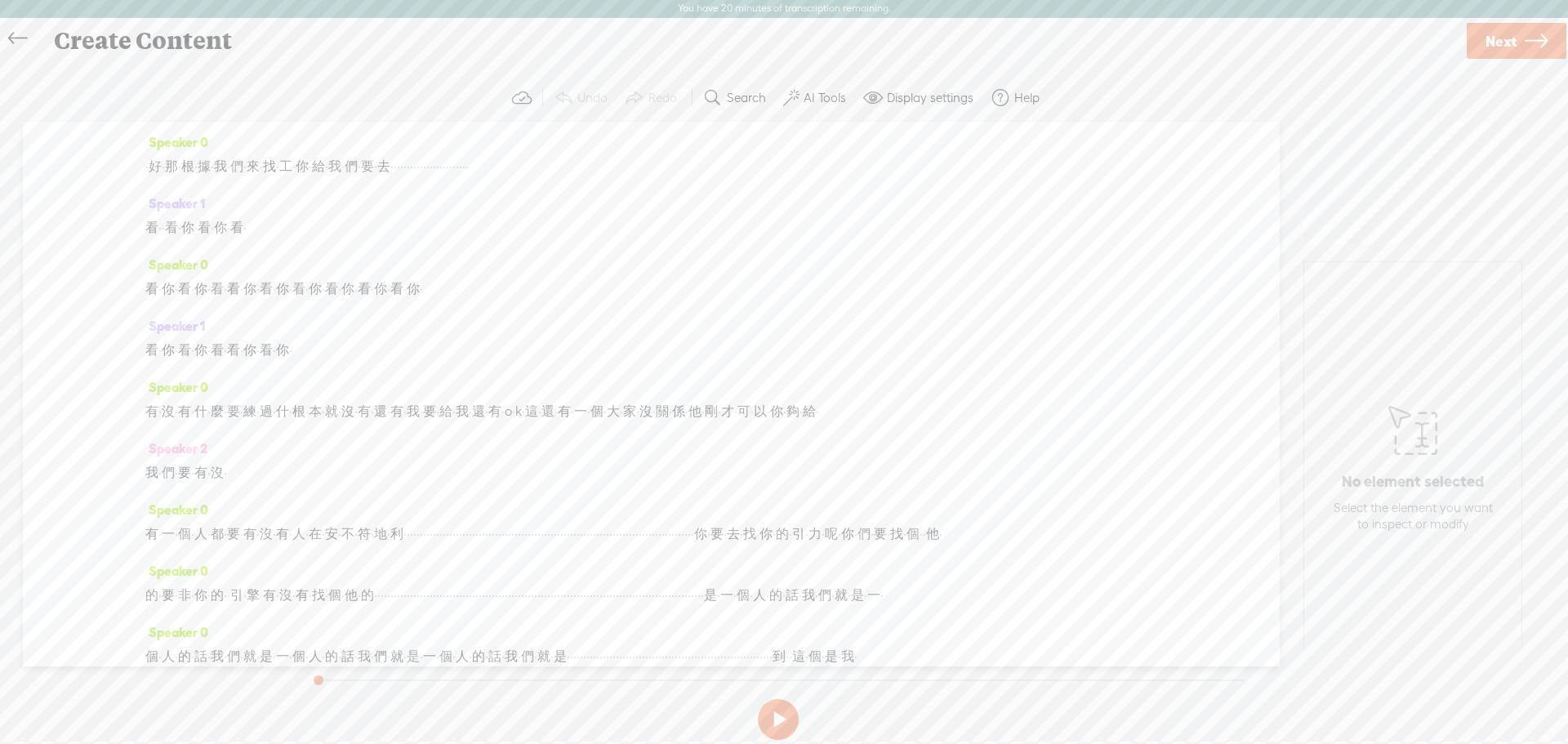
click at [756, 9] on label "You have 20 minutes of transcription remaining." at bounding box center [785, 9] width 213 height 13
click at [526, 97] on span at bounding box center [522, 98] width 20 height 20
click at [956, 91] on label "Display settings" at bounding box center [931, 97] width 87 height 16
click at [825, 97] on label "AI Tools" at bounding box center [825, 97] width 43 height 16
click at [1015, 104] on label "Help" at bounding box center [1028, 97] width 26 height 16
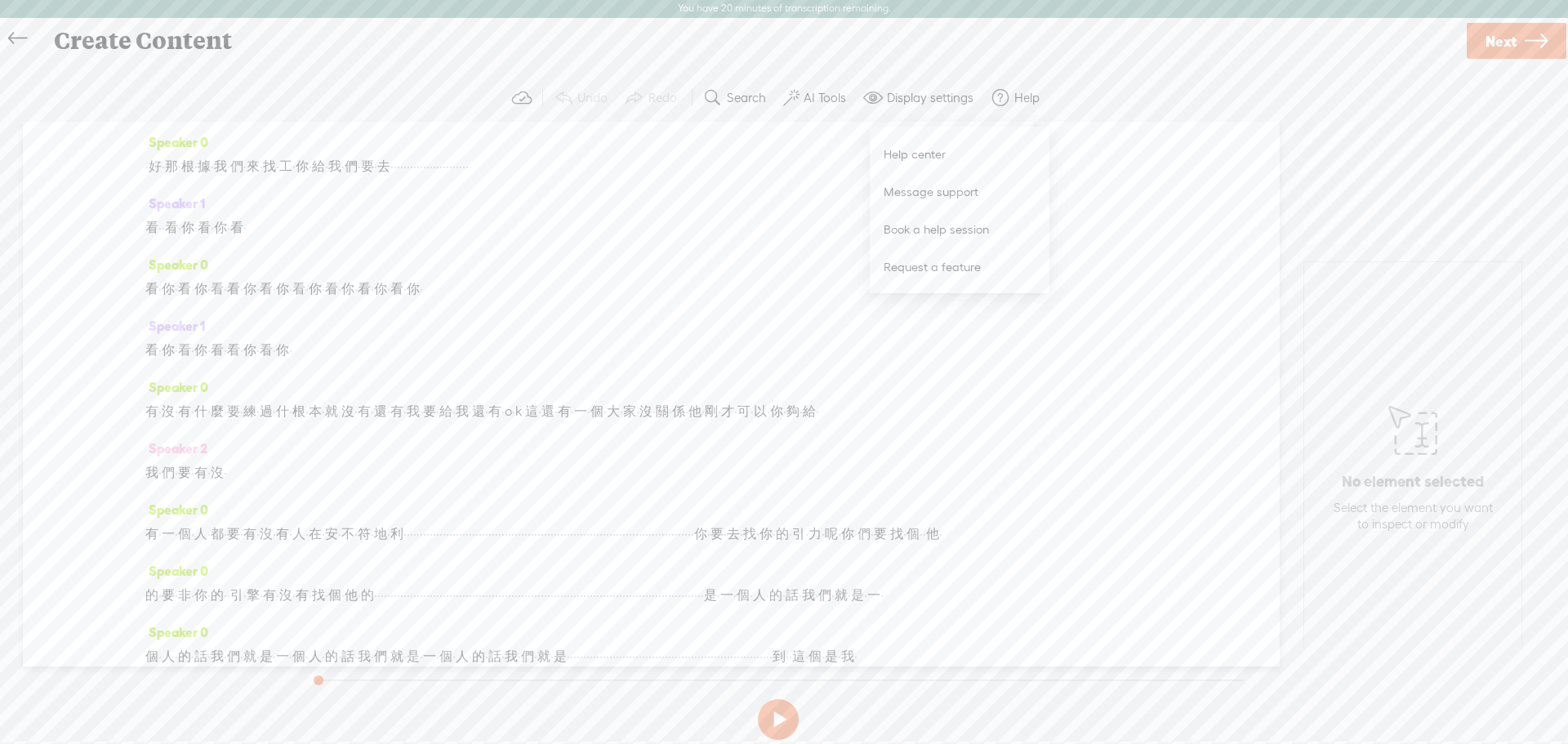
click at [1380, 184] on body "You have 20 minutes of transcription remaining. Upgrade to increase your limit …" at bounding box center [784, 370] width 1568 height 742
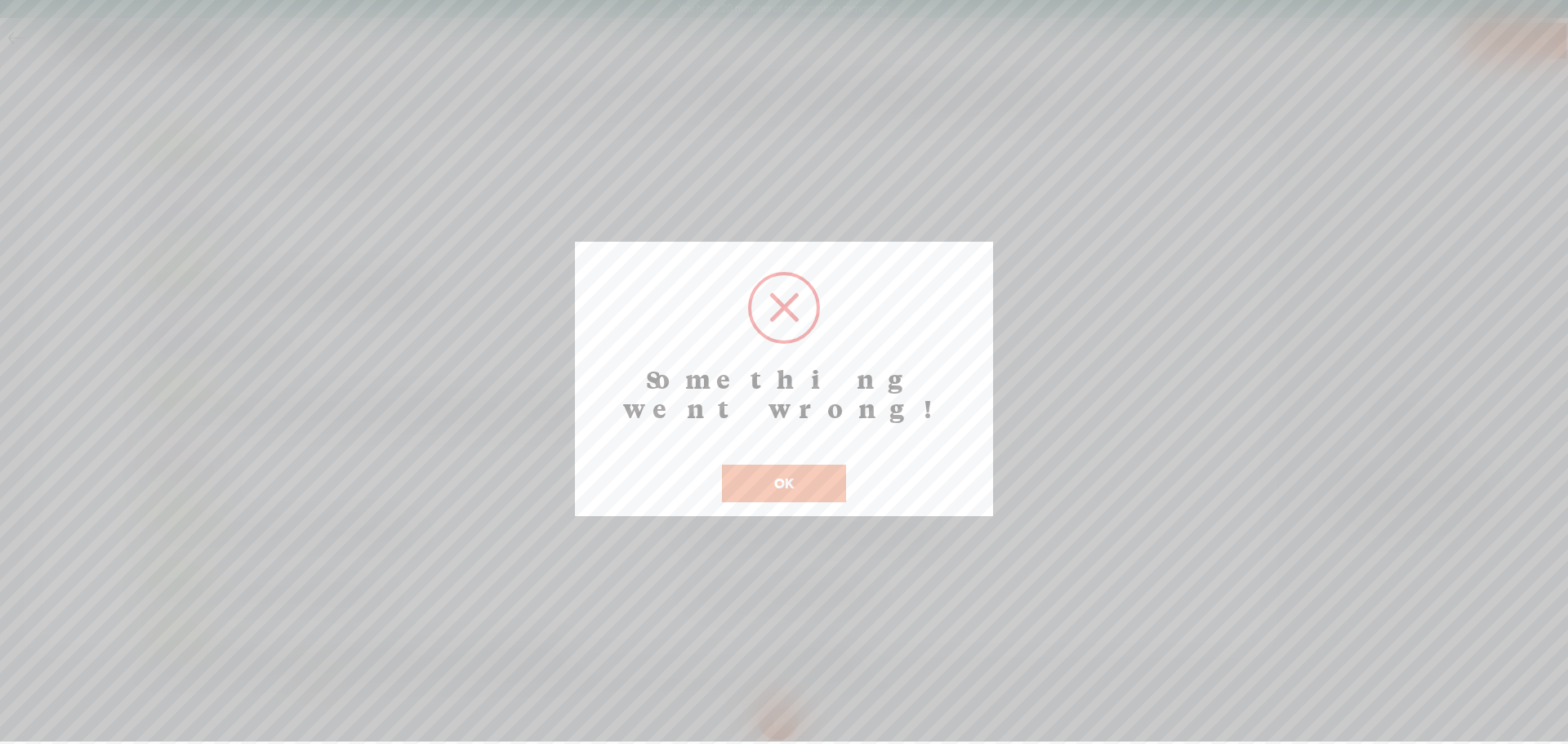
drag, startPoint x: 823, startPoint y: 445, endPoint x: 849, endPoint y: 385, distance: 65.4
click at [822, 464] on button "OK" at bounding box center [784, 483] width 124 height 37
